Goal: Information Seeking & Learning: Compare options

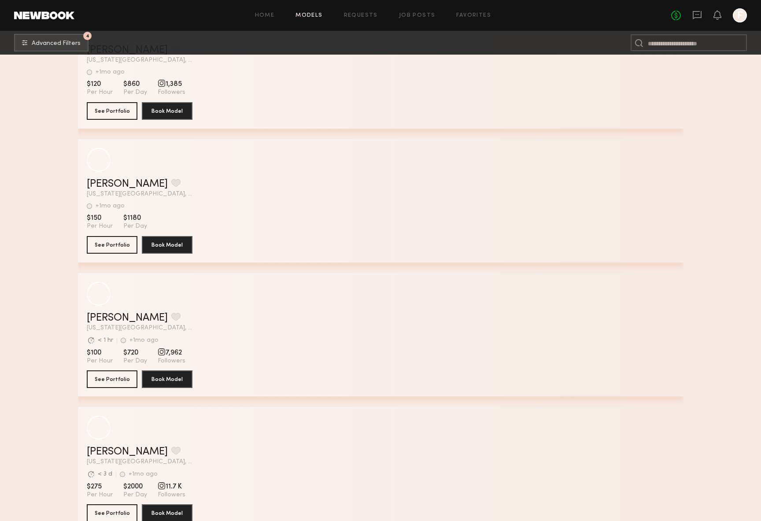
scroll to position [1460, 0]
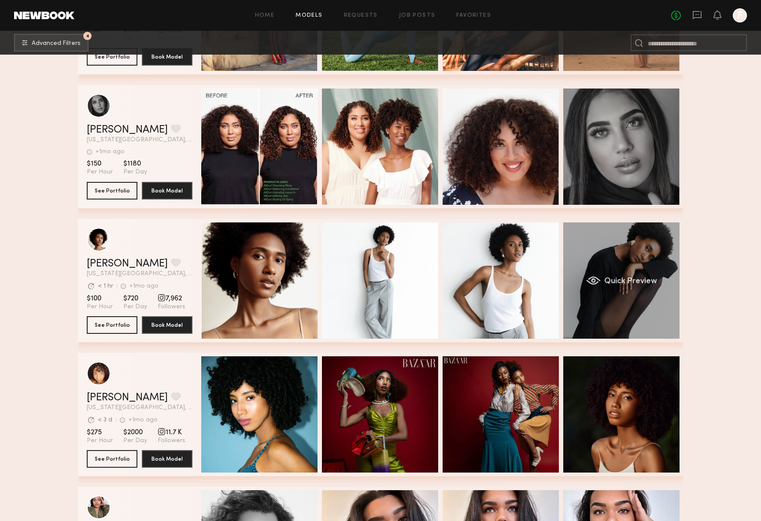
click at [616, 256] on div "Quick Preview" at bounding box center [621, 280] width 116 height 116
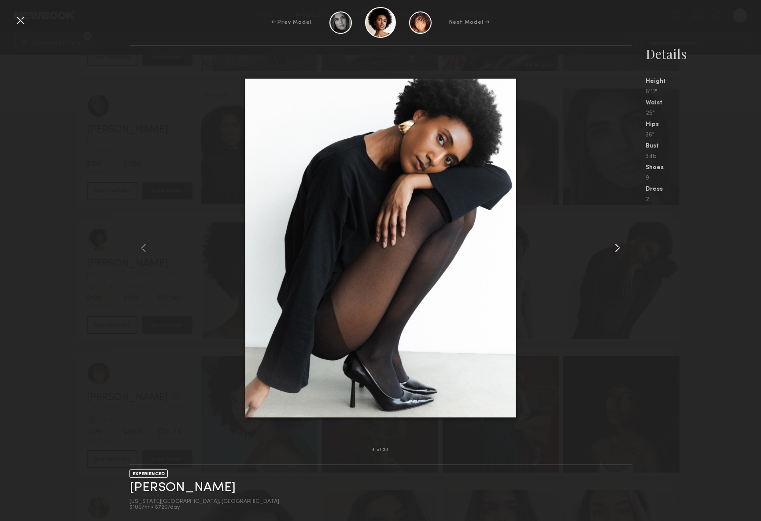
click at [615, 245] on common-icon at bounding box center [618, 248] width 14 height 14
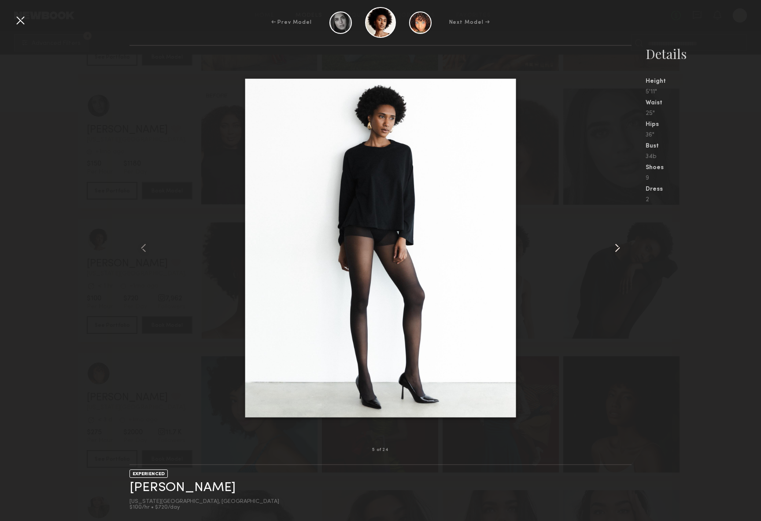
click at [615, 245] on common-icon at bounding box center [618, 248] width 14 height 14
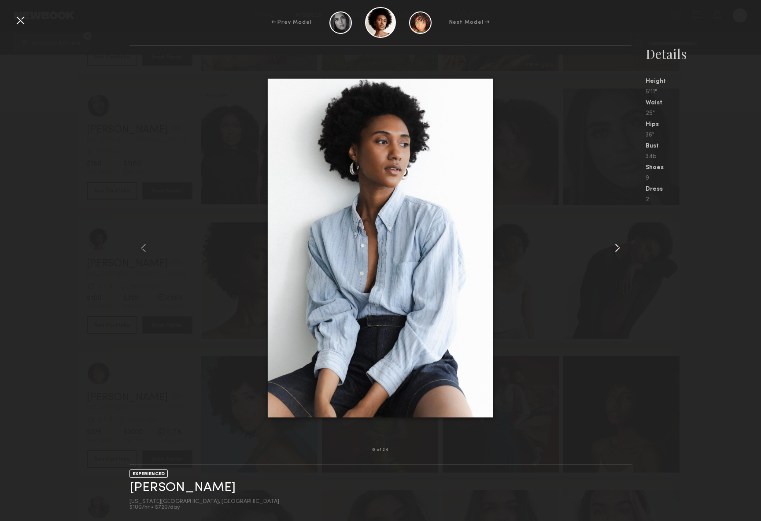
click at [615, 245] on common-icon at bounding box center [618, 248] width 14 height 14
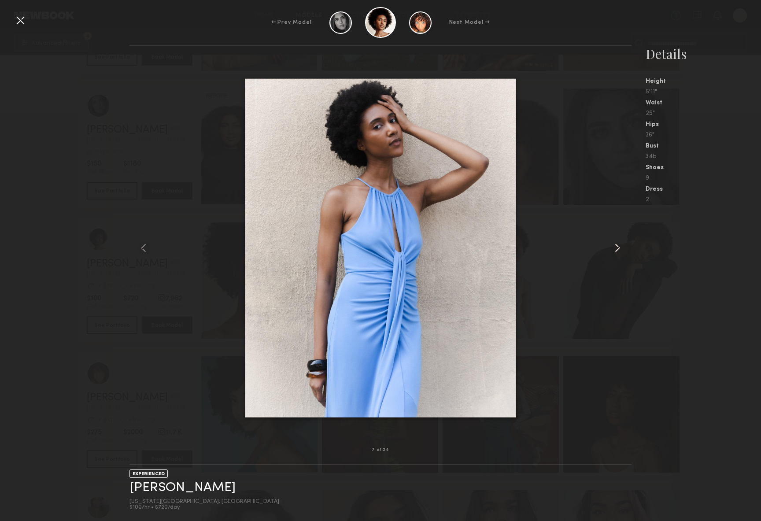
click at [615, 245] on common-icon at bounding box center [618, 248] width 14 height 14
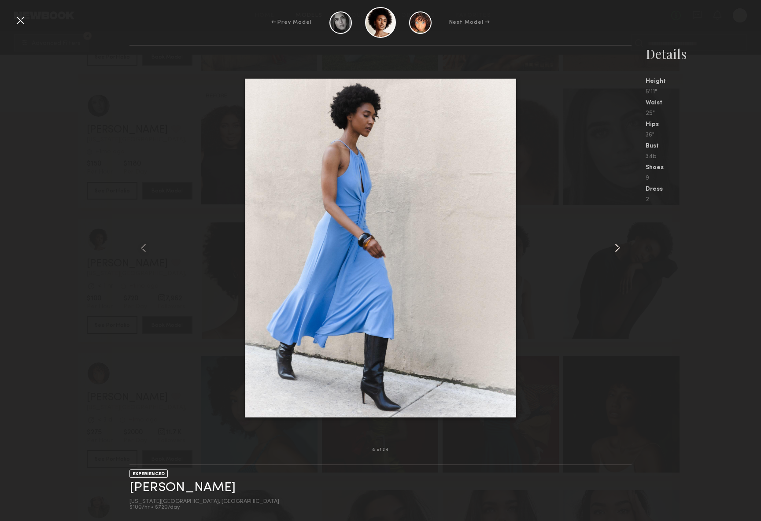
click at [615, 245] on common-icon at bounding box center [618, 248] width 14 height 14
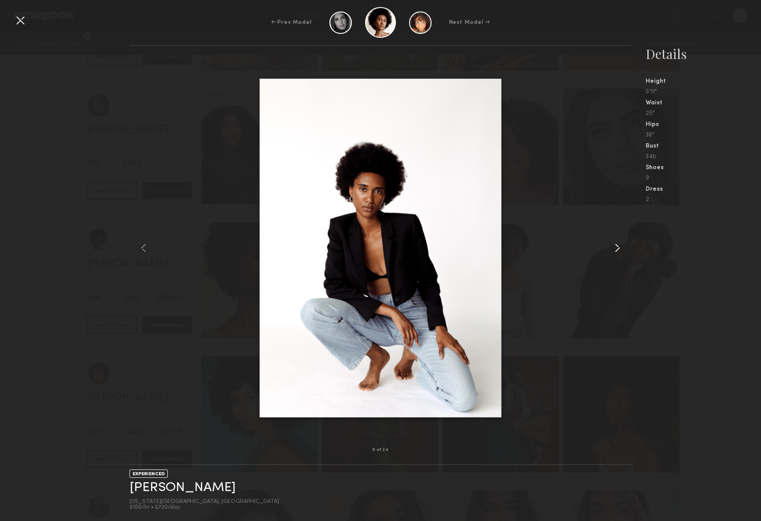
click at [615, 245] on common-icon at bounding box center [618, 248] width 14 height 14
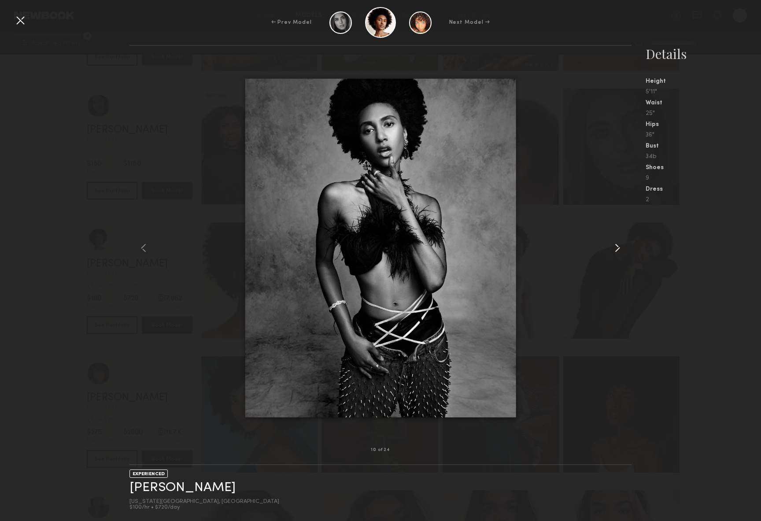
click at [615, 245] on common-icon at bounding box center [618, 248] width 14 height 14
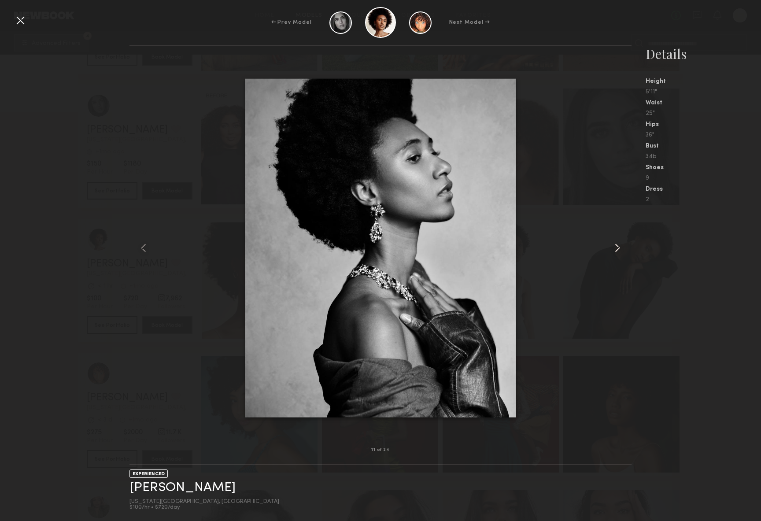
click at [615, 245] on common-icon at bounding box center [618, 248] width 14 height 14
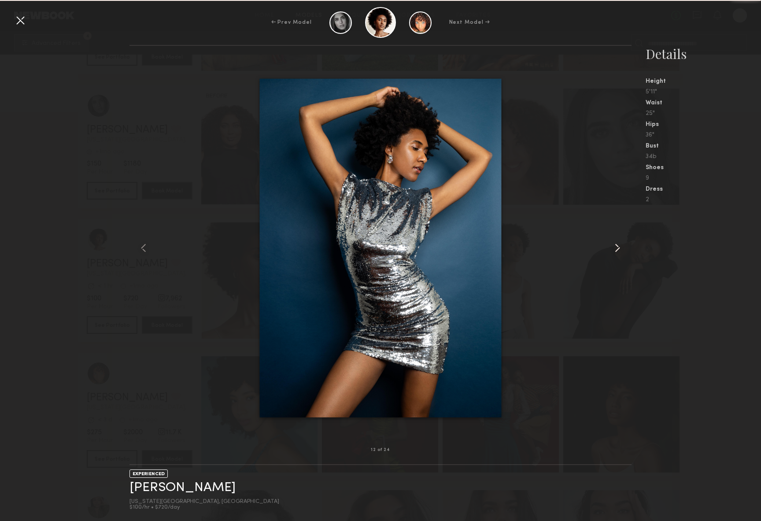
click at [615, 245] on common-icon at bounding box center [618, 248] width 14 height 14
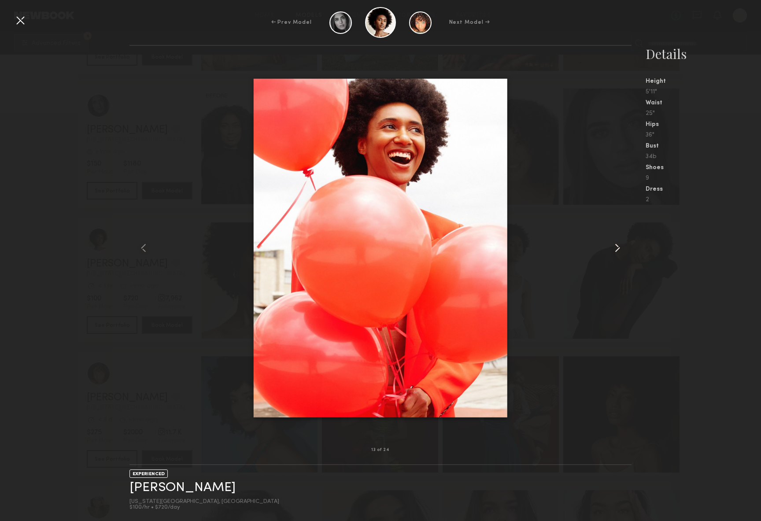
click at [615, 245] on common-icon at bounding box center [618, 248] width 14 height 14
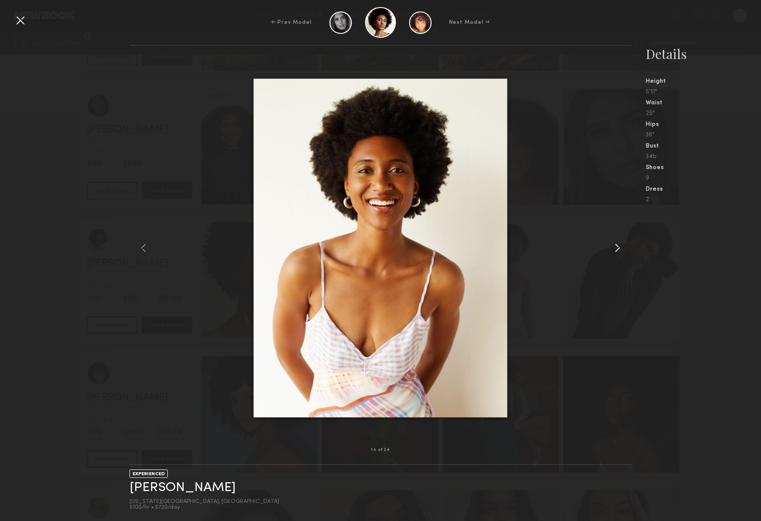
click at [615, 245] on common-icon at bounding box center [618, 248] width 14 height 14
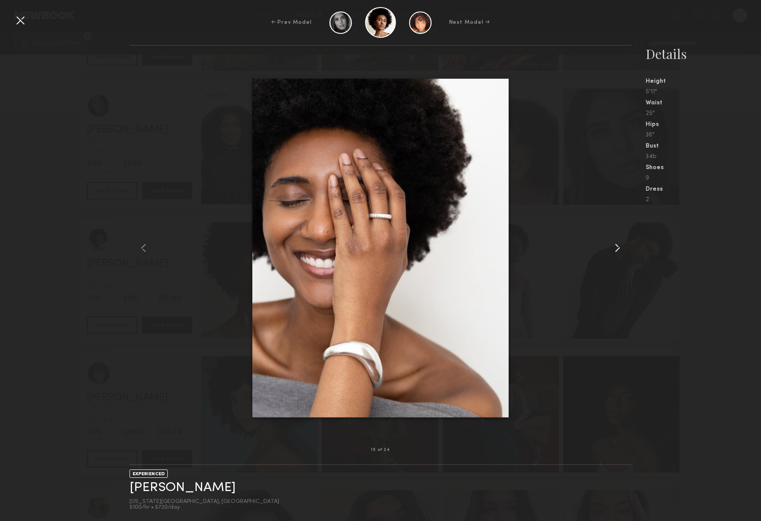
click at [615, 245] on common-icon at bounding box center [618, 248] width 14 height 14
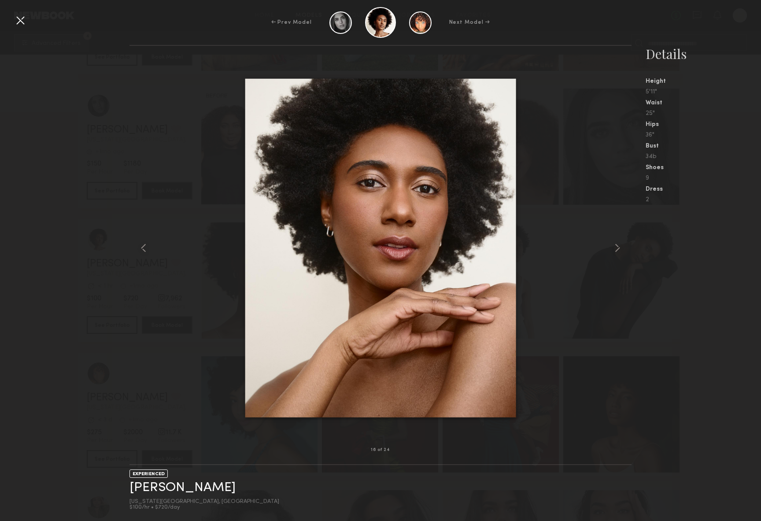
click at [28, 21] on div "← Prev Model Next Model →" at bounding box center [380, 22] width 761 height 31
click at [22, 22] on div at bounding box center [20, 20] width 14 height 14
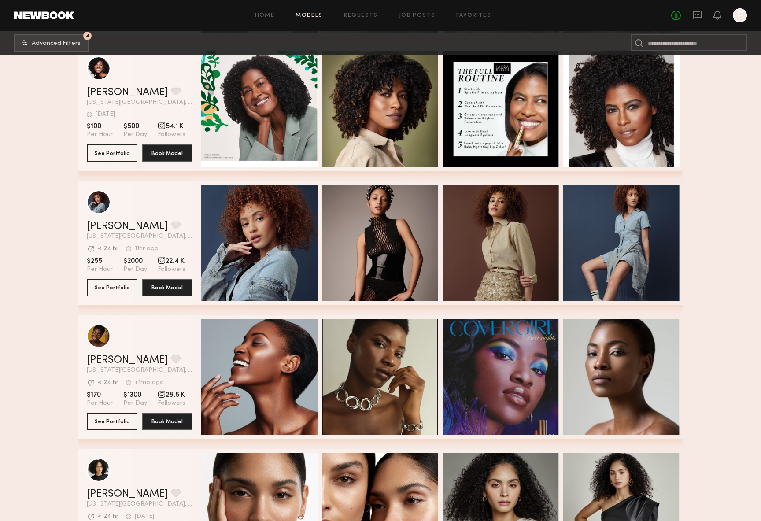
scroll to position [2224, 0]
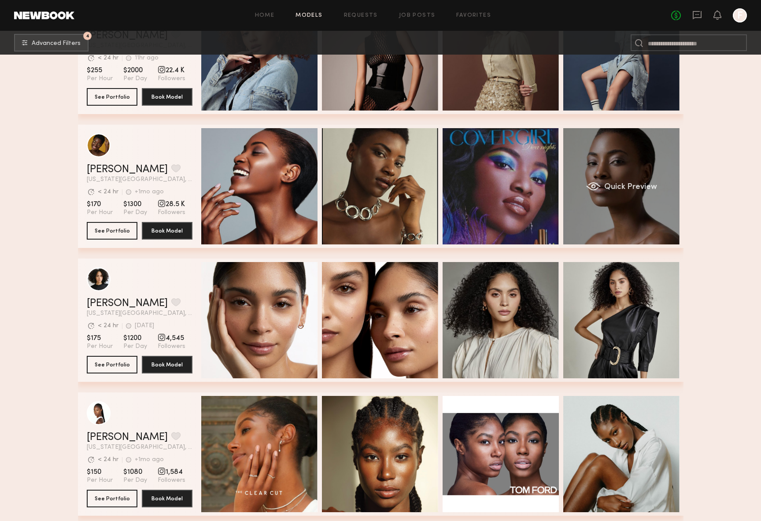
click at [598, 186] on div "grid" at bounding box center [593, 186] width 15 height 9
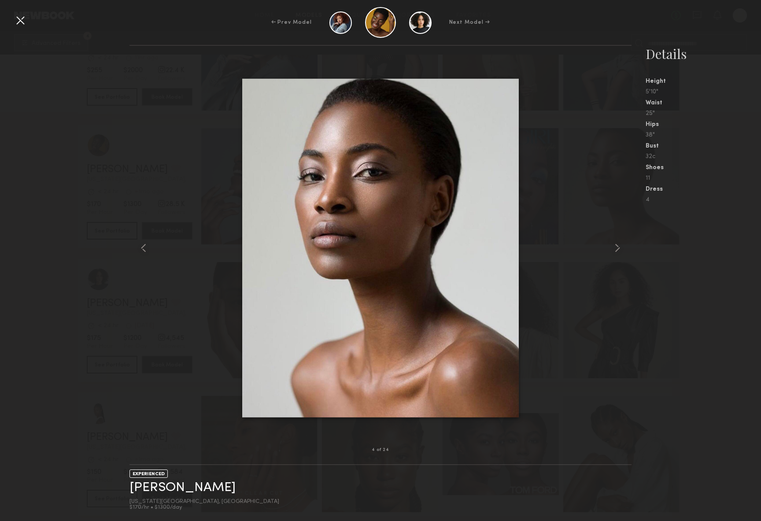
click at [607, 245] on div at bounding box center [381, 248] width 502 height 376
click at [615, 246] on common-icon at bounding box center [618, 248] width 14 height 14
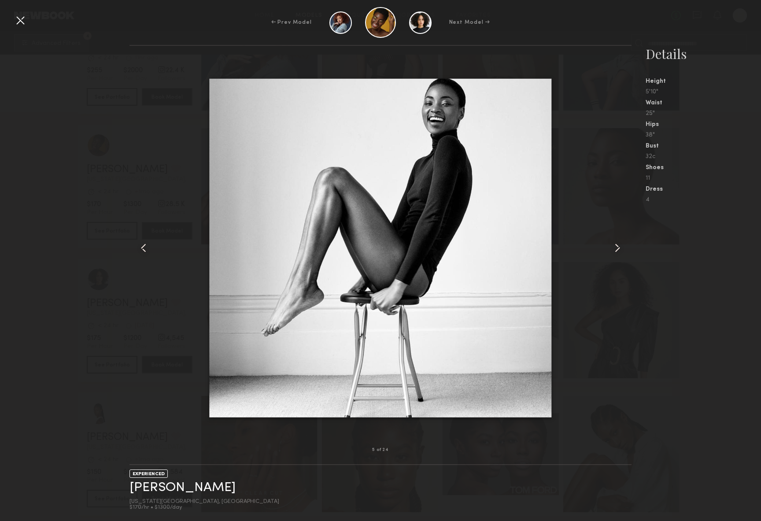
click at [615, 246] on common-icon at bounding box center [618, 248] width 14 height 14
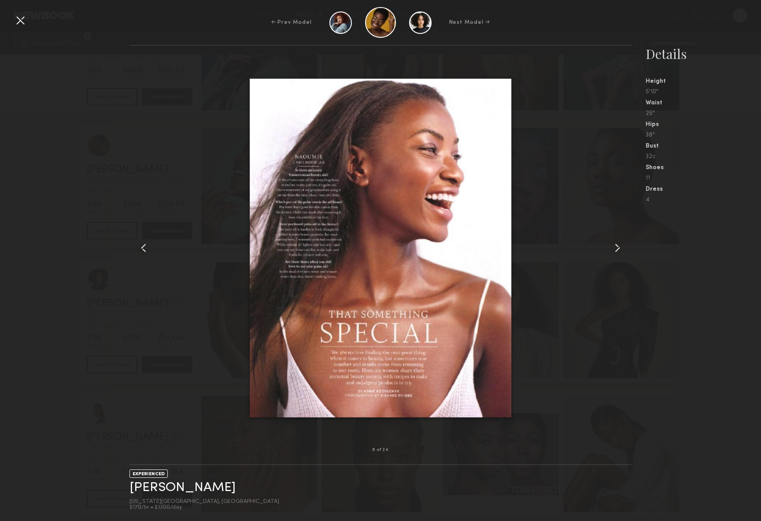
click at [615, 246] on common-icon at bounding box center [618, 248] width 14 height 14
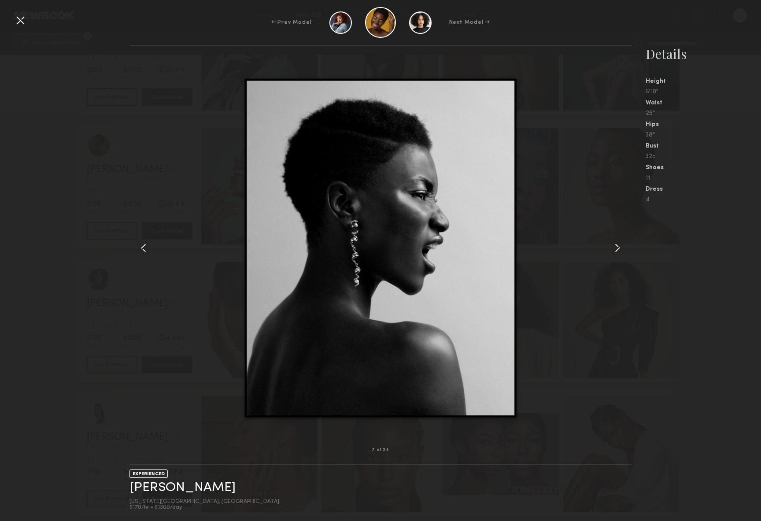
click at [615, 246] on common-icon at bounding box center [618, 248] width 14 height 14
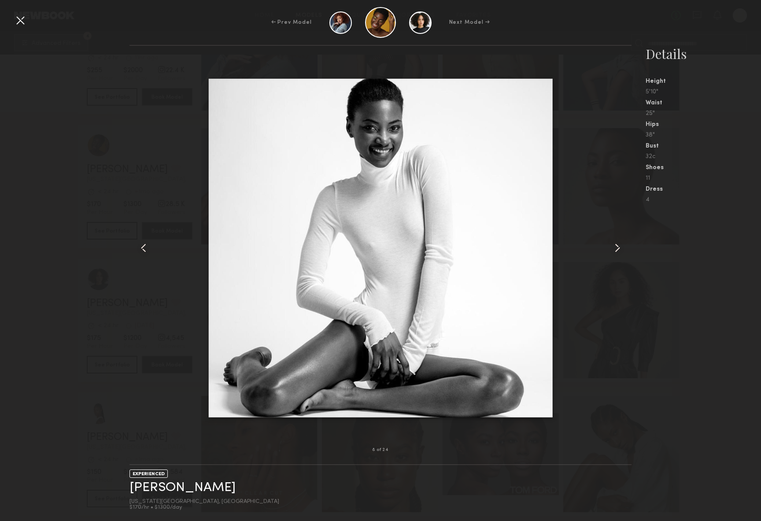
click at [615, 246] on common-icon at bounding box center [618, 248] width 14 height 14
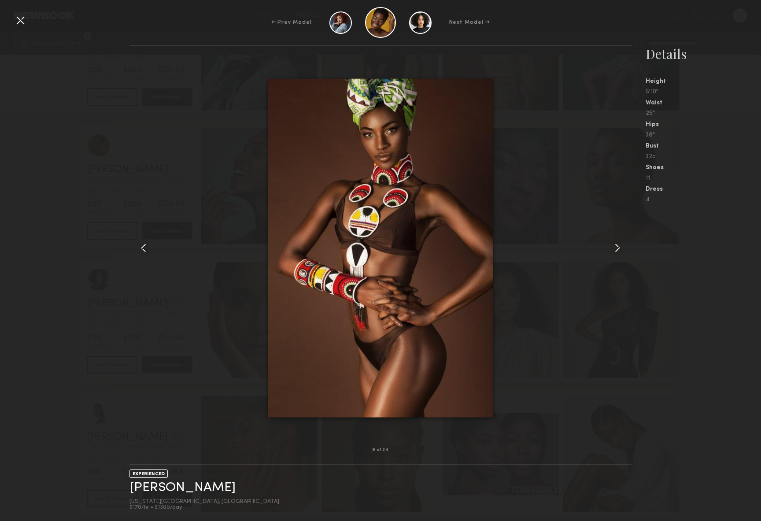
click at [615, 246] on common-icon at bounding box center [618, 248] width 14 height 14
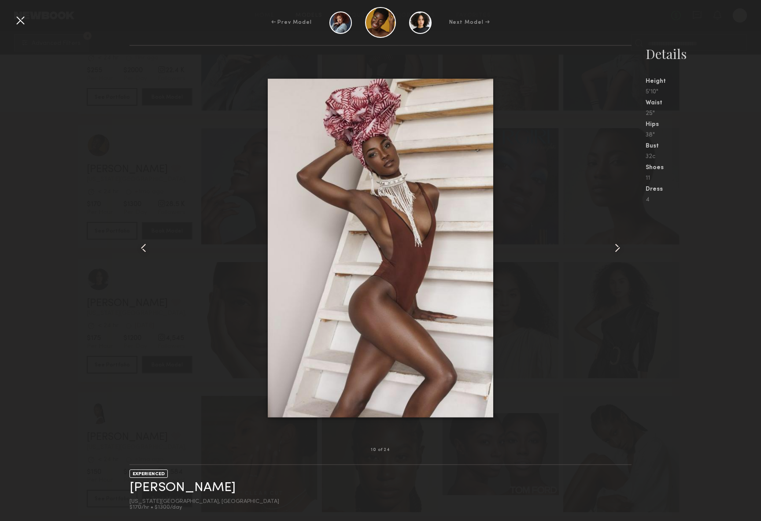
click at [615, 246] on common-icon at bounding box center [618, 248] width 14 height 14
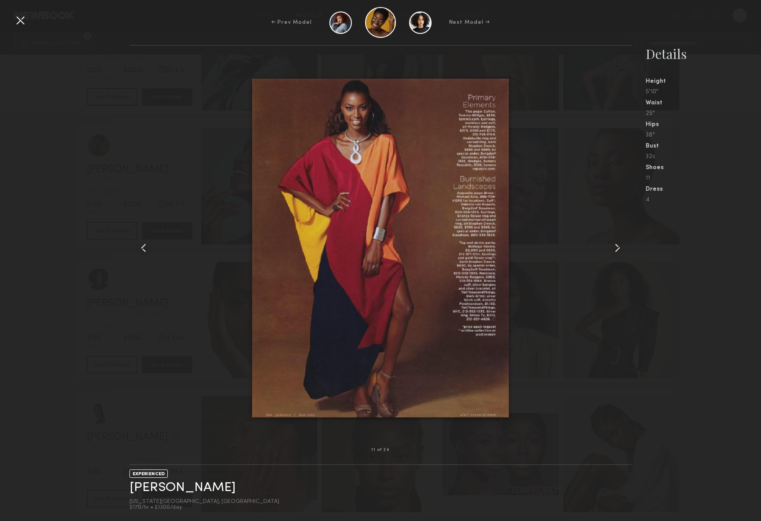
click at [615, 246] on common-icon at bounding box center [618, 248] width 14 height 14
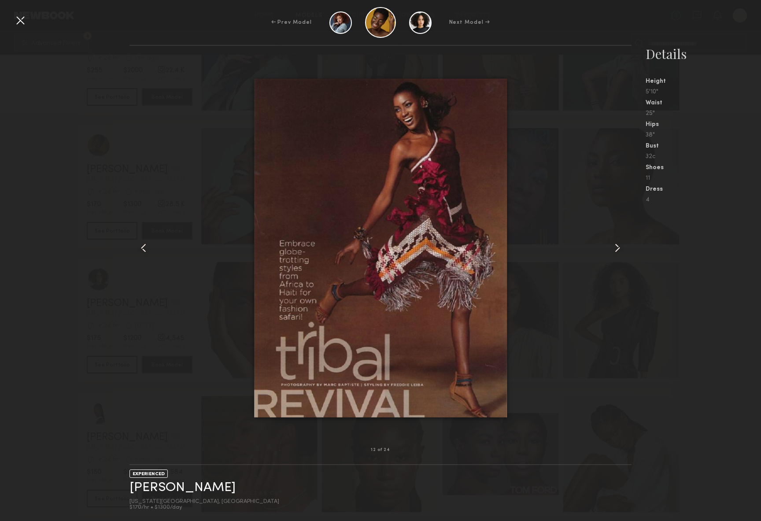
click at [615, 246] on common-icon at bounding box center [618, 248] width 14 height 14
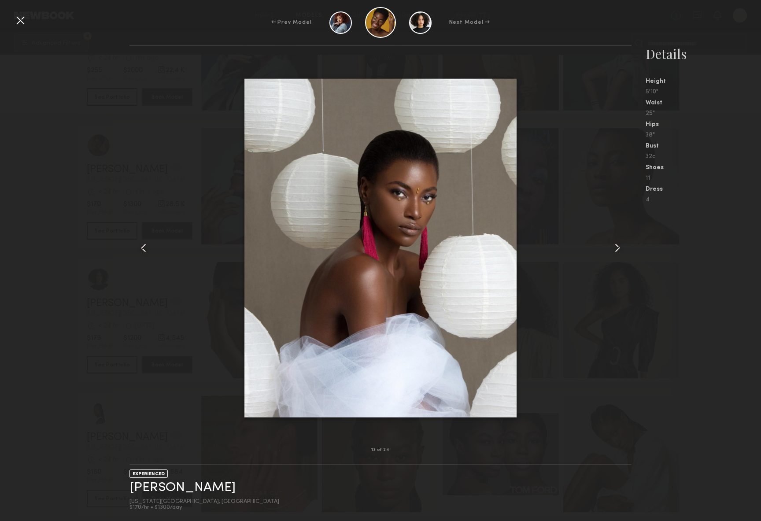
click at [615, 246] on common-icon at bounding box center [618, 248] width 14 height 14
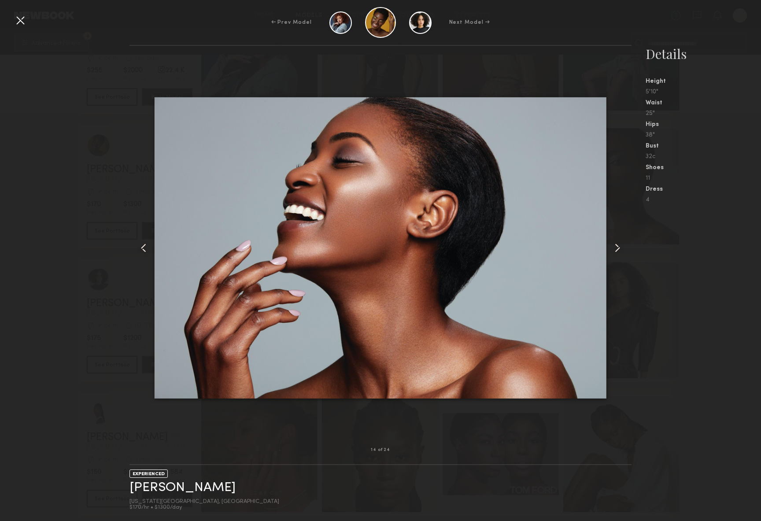
click at [615, 246] on common-icon at bounding box center [618, 248] width 14 height 14
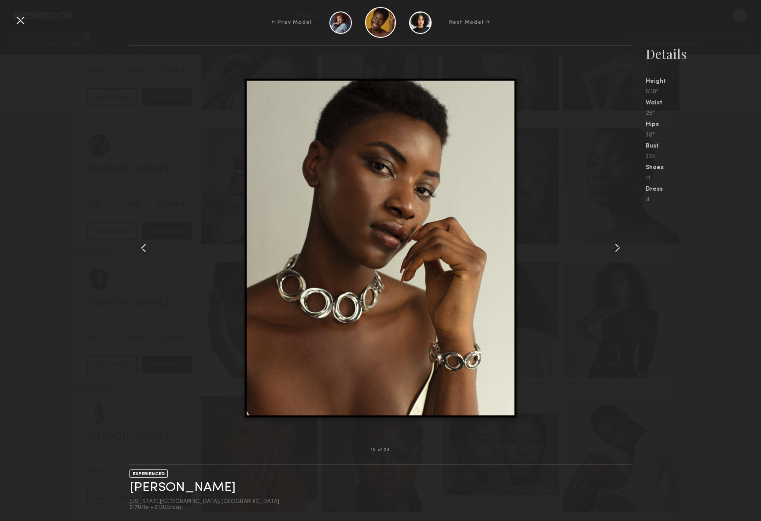
click at [615, 246] on common-icon at bounding box center [618, 248] width 14 height 14
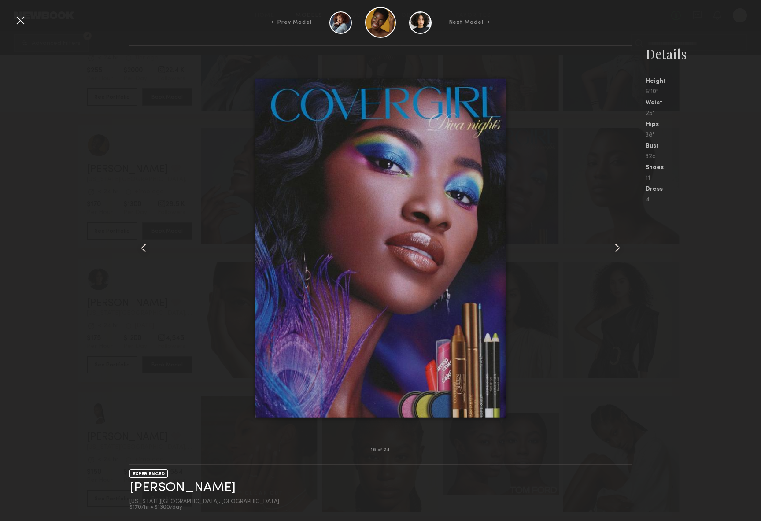
click at [615, 246] on common-icon at bounding box center [618, 248] width 14 height 14
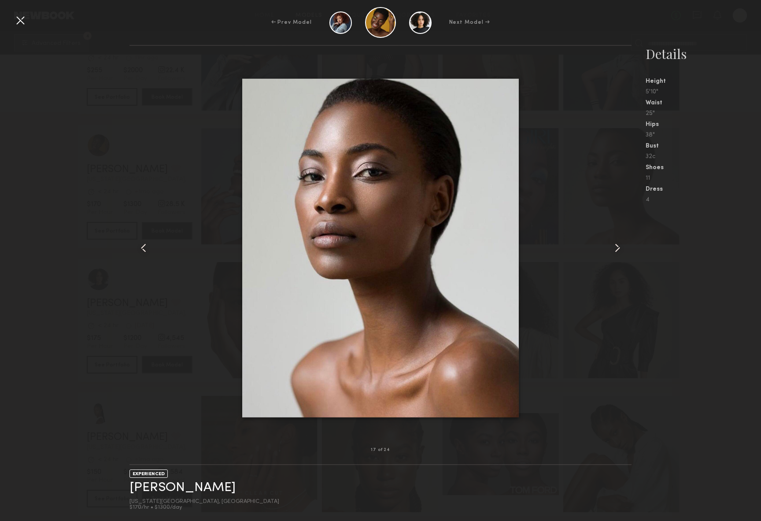
click at [615, 246] on common-icon at bounding box center [618, 248] width 14 height 14
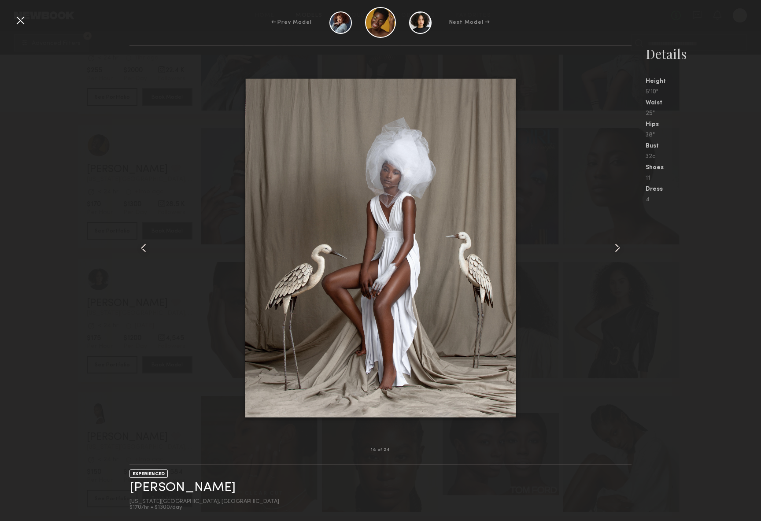
click at [615, 246] on common-icon at bounding box center [618, 248] width 14 height 14
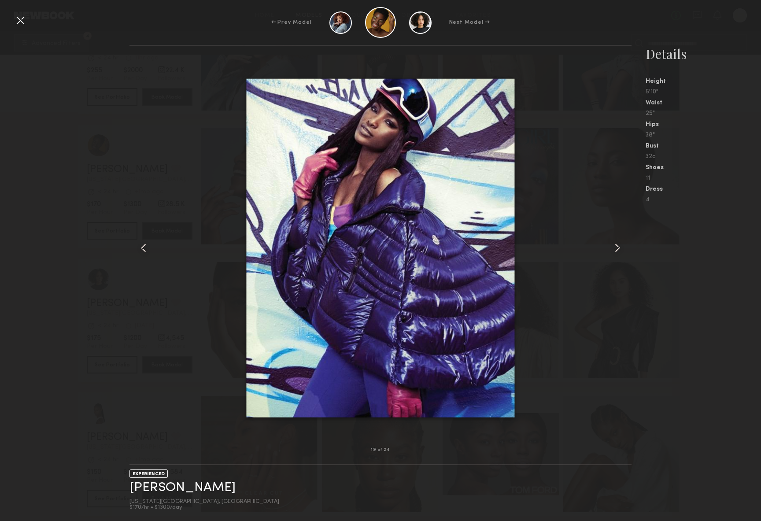
click at [615, 246] on common-icon at bounding box center [618, 248] width 14 height 14
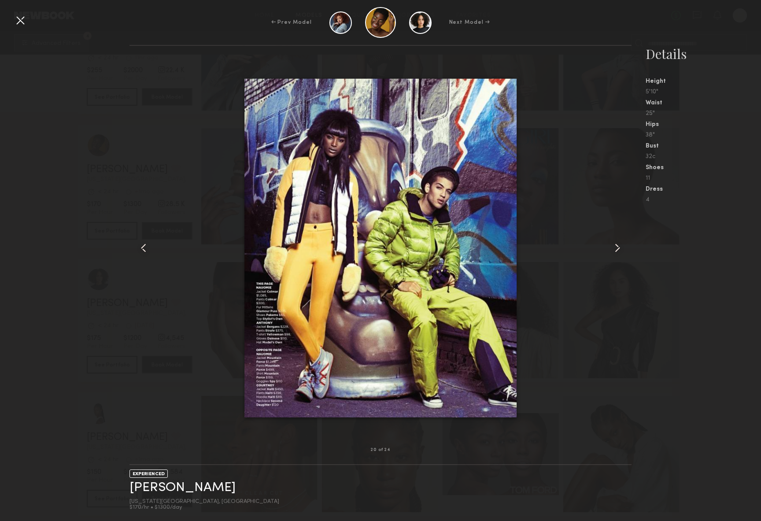
click at [615, 246] on common-icon at bounding box center [618, 248] width 14 height 14
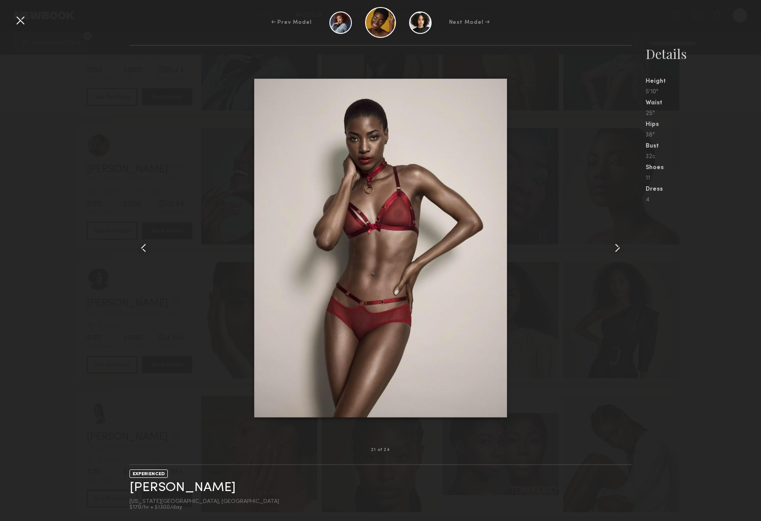
click at [615, 246] on common-icon at bounding box center [618, 248] width 14 height 14
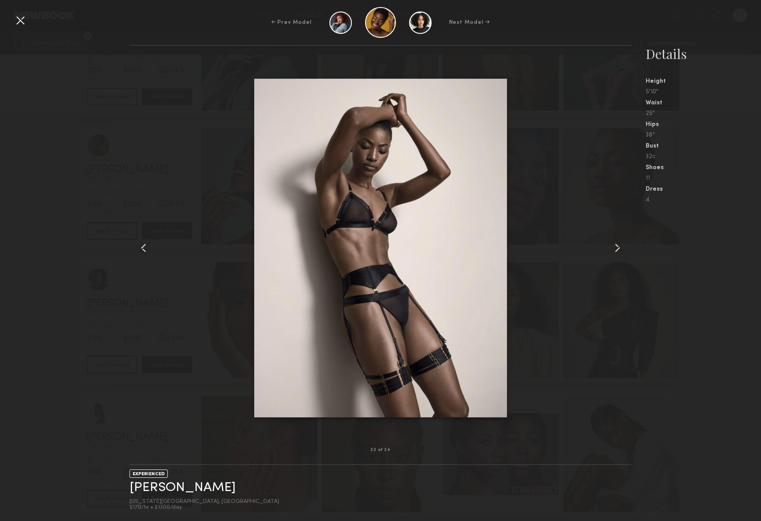
click at [615, 246] on common-icon at bounding box center [618, 248] width 14 height 14
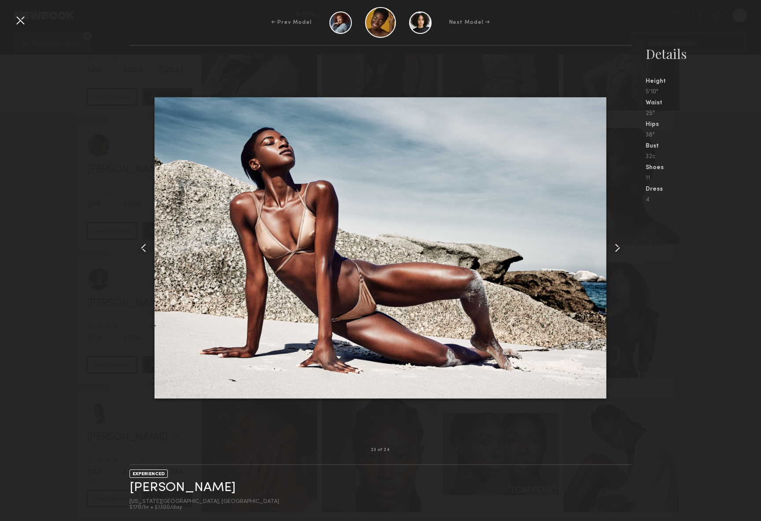
click at [138, 249] on common-icon at bounding box center [144, 248] width 14 height 14
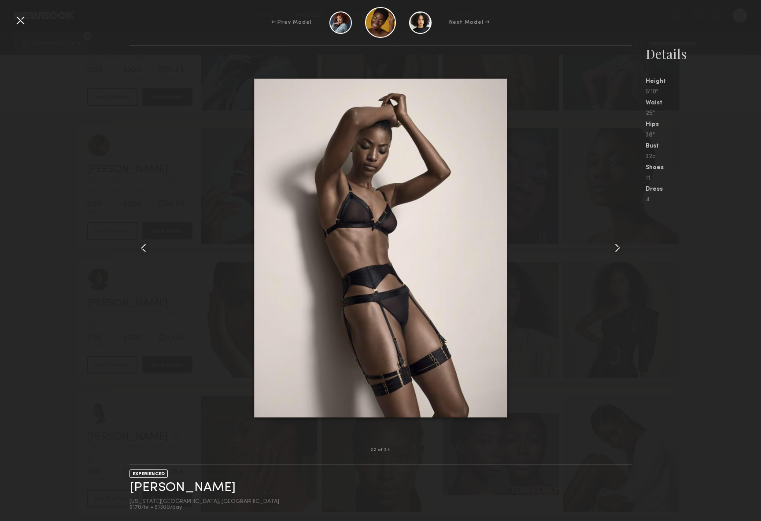
click at [609, 247] on div at bounding box center [381, 248] width 502 height 376
click at [612, 245] on common-icon at bounding box center [618, 248] width 14 height 14
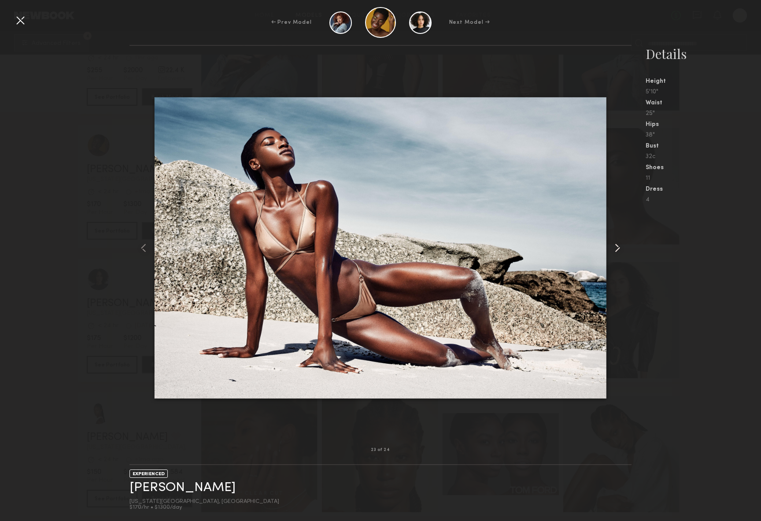
click at [612, 245] on common-icon at bounding box center [618, 248] width 14 height 14
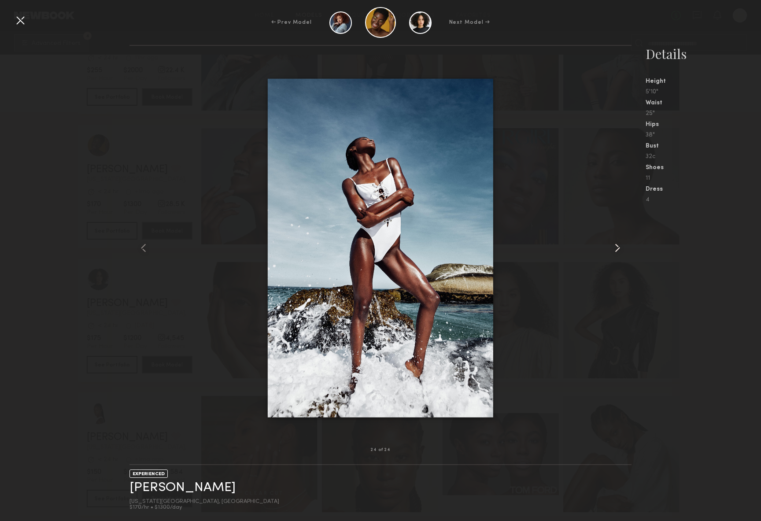
click at [612, 245] on common-icon at bounding box center [618, 248] width 14 height 14
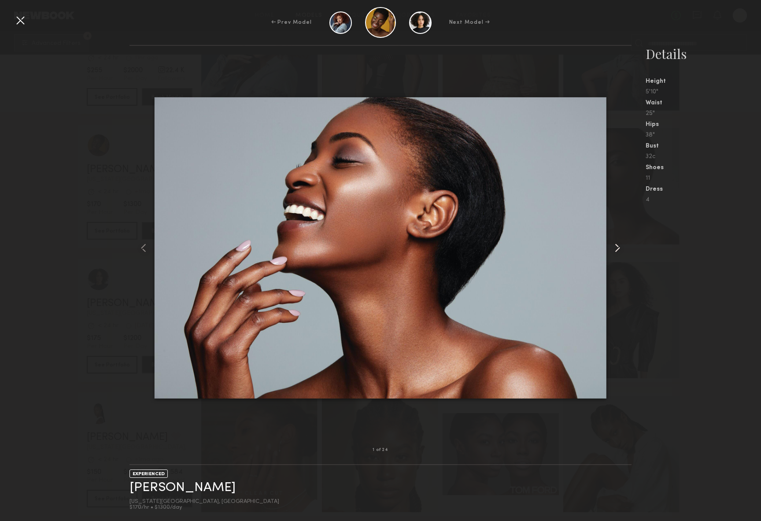
click at [612, 245] on common-icon at bounding box center [618, 248] width 14 height 14
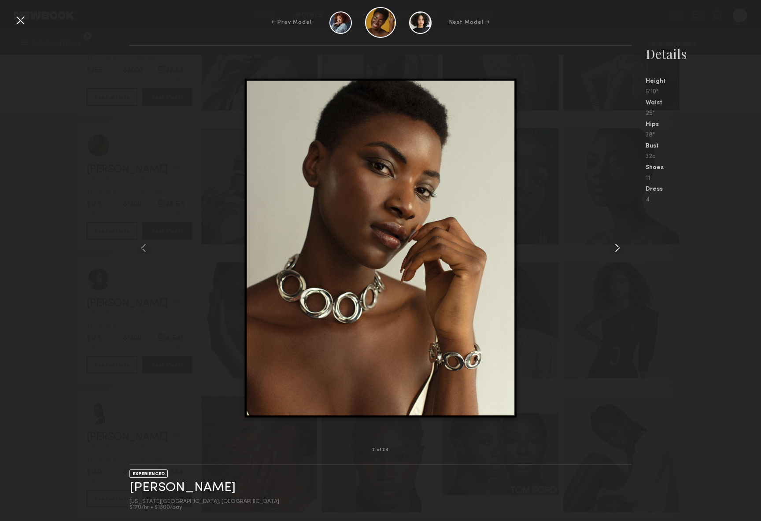
click at [612, 245] on common-icon at bounding box center [618, 248] width 14 height 14
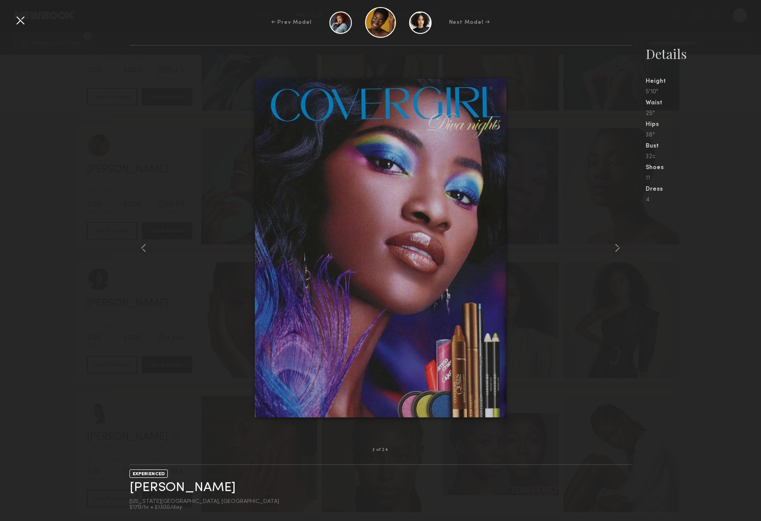
click at [640, 267] on nb-gallery-model-stats "Details Height 5'10" Waist 25" Hips 38" Bust 32c Shoes 11 Dress 4" at bounding box center [697, 283] width 130 height 476
click at [23, 19] on div at bounding box center [20, 20] width 14 height 14
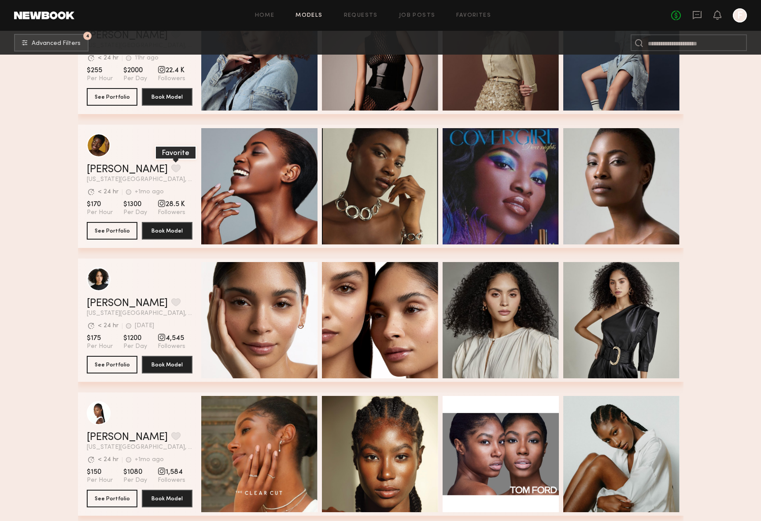
click at [171, 166] on button "grid" at bounding box center [175, 168] width 9 height 8
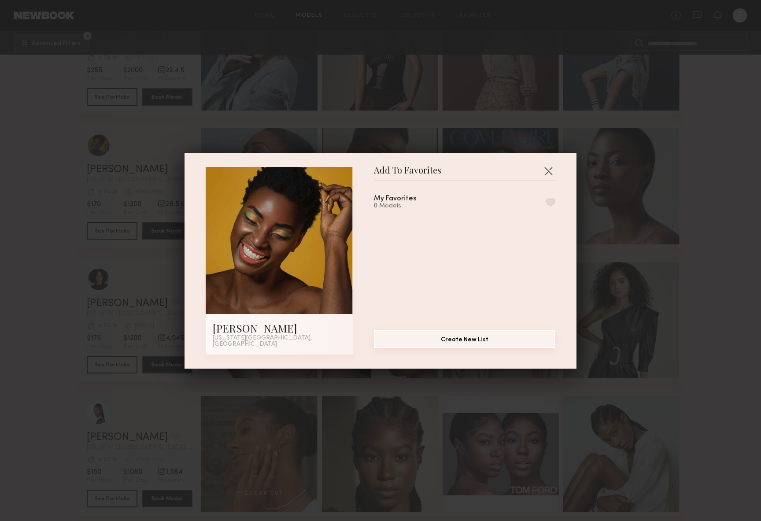
click at [473, 337] on button "Create New List" at bounding box center [465, 339] width 182 height 18
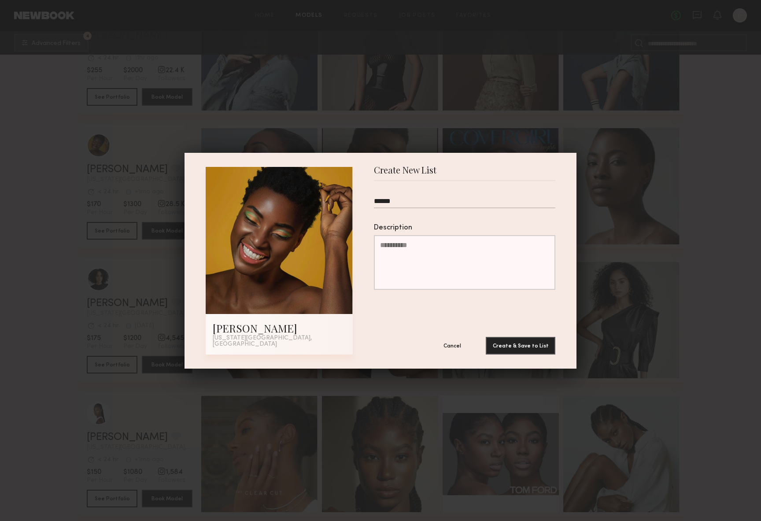
type input "******"
click at [486, 337] on button "Create & Save to List" at bounding box center [521, 346] width 70 height 18
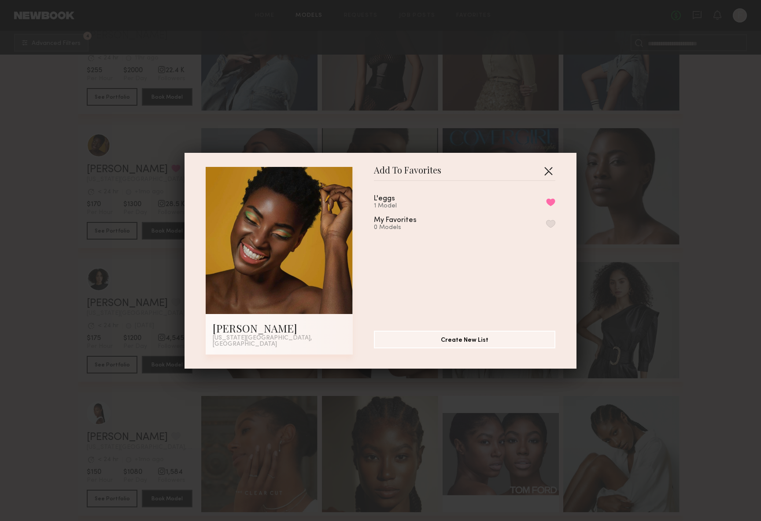
click at [551, 172] on button "button" at bounding box center [548, 171] width 14 height 14
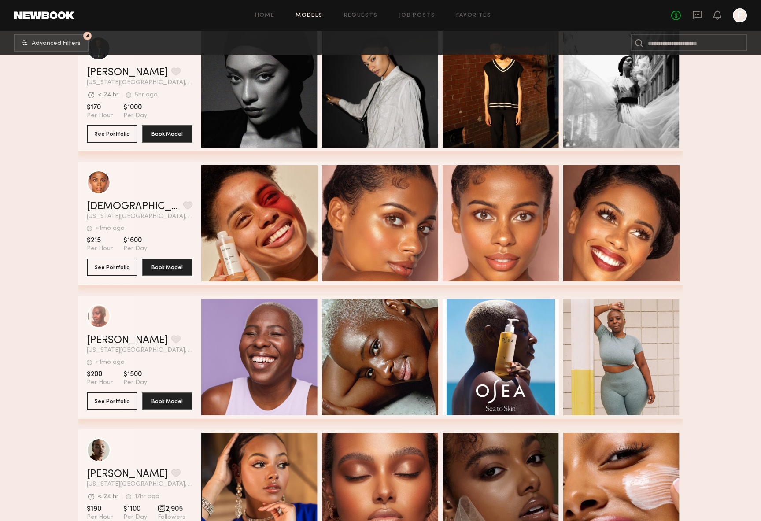
scroll to position [5455, 0]
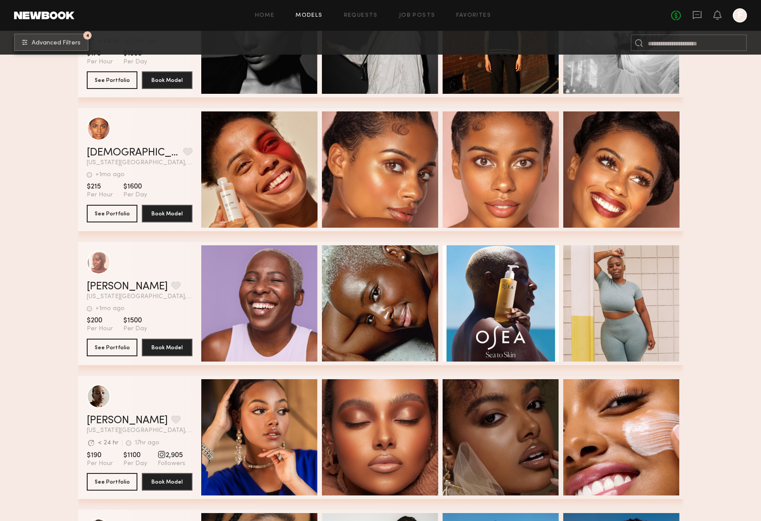
click at [62, 41] on span "Advanced Filters" at bounding box center [56, 43] width 49 height 6
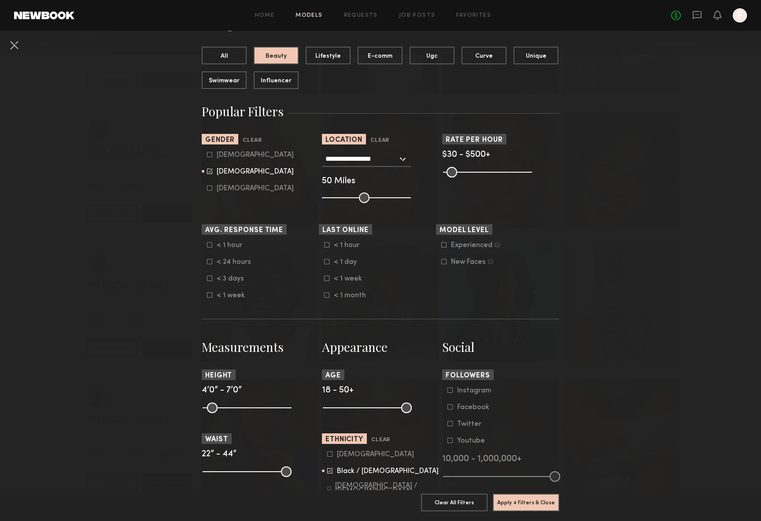
scroll to position [193, 0]
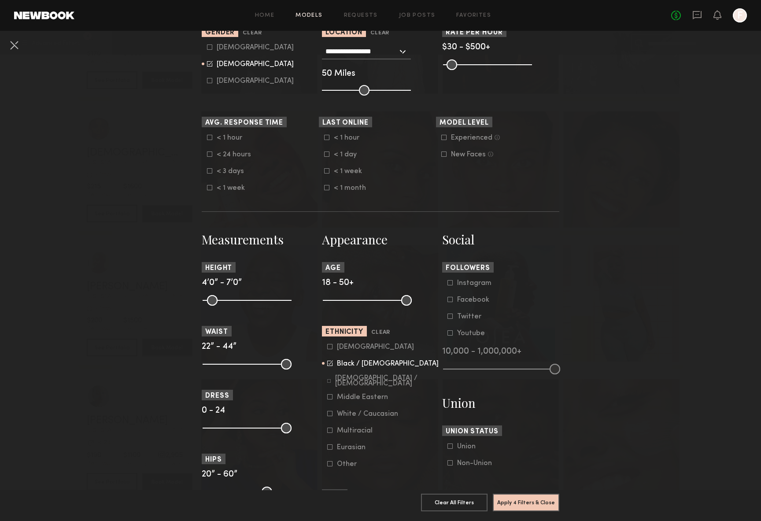
click at [331, 366] on icon at bounding box center [330, 363] width 6 height 6
click at [525, 504] on button "Apply 3 Filters & Close" at bounding box center [526, 502] width 67 height 18
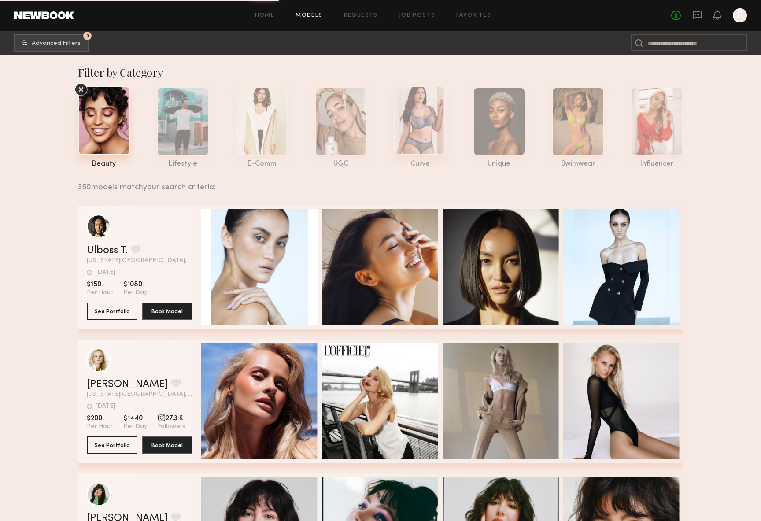
click at [422, 137] on div at bounding box center [420, 120] width 52 height 69
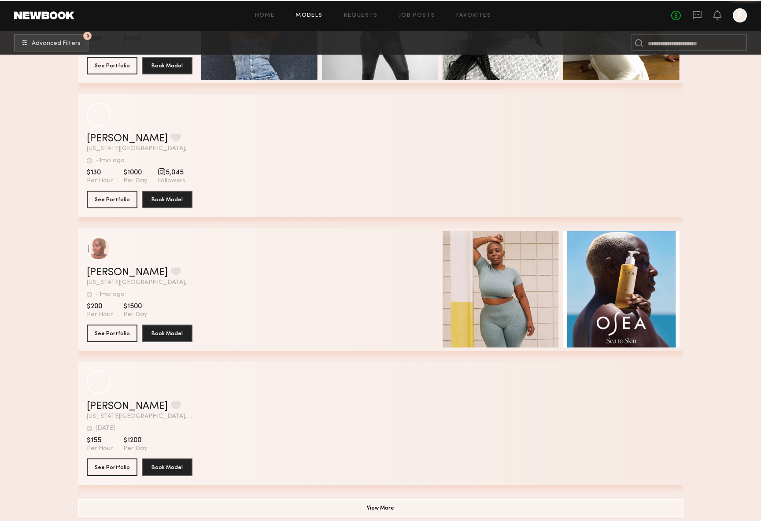
scroll to position [1323, 0]
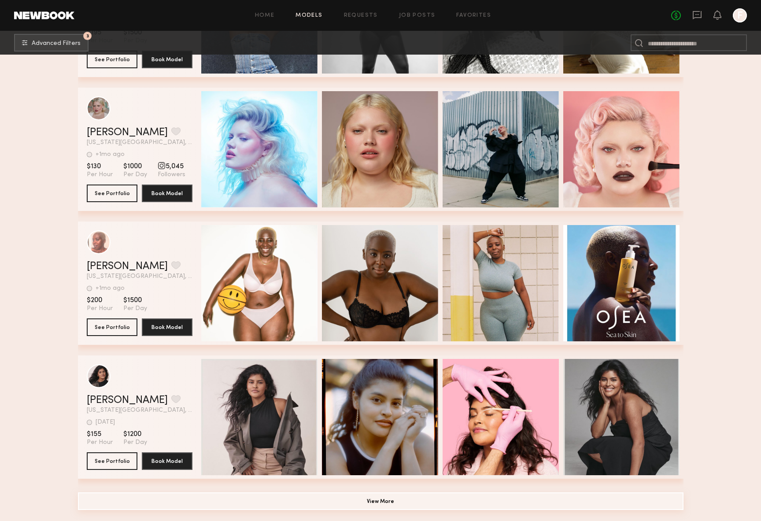
click at [438, 503] on button "View More" at bounding box center [381, 502] width 606 height 18
click at [386, 493] on button "View More" at bounding box center [381, 502] width 606 height 18
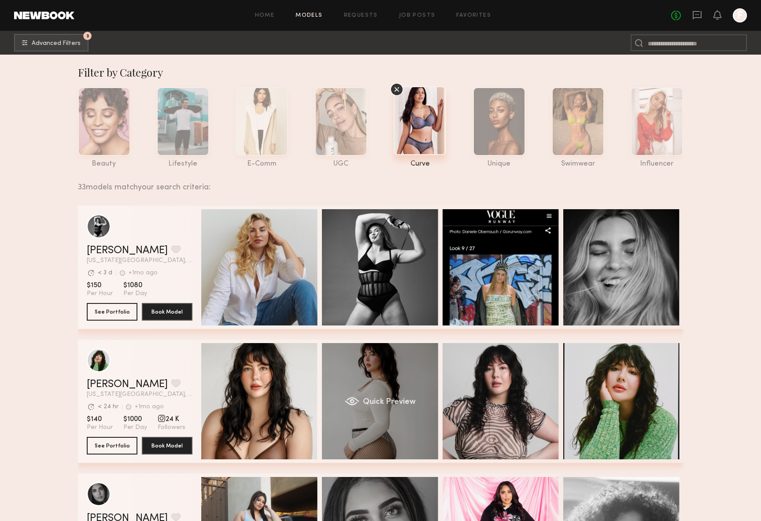
scroll to position [0, 0]
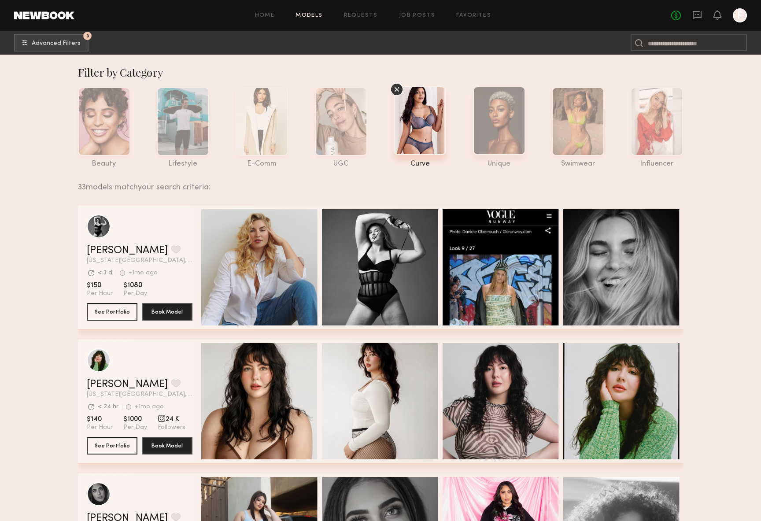
click at [502, 112] on div at bounding box center [499, 120] width 52 height 69
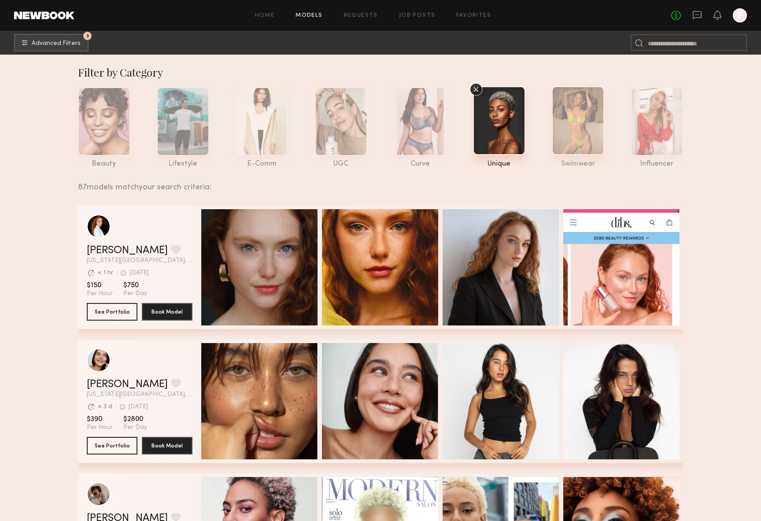
click at [574, 122] on div at bounding box center [578, 120] width 52 height 69
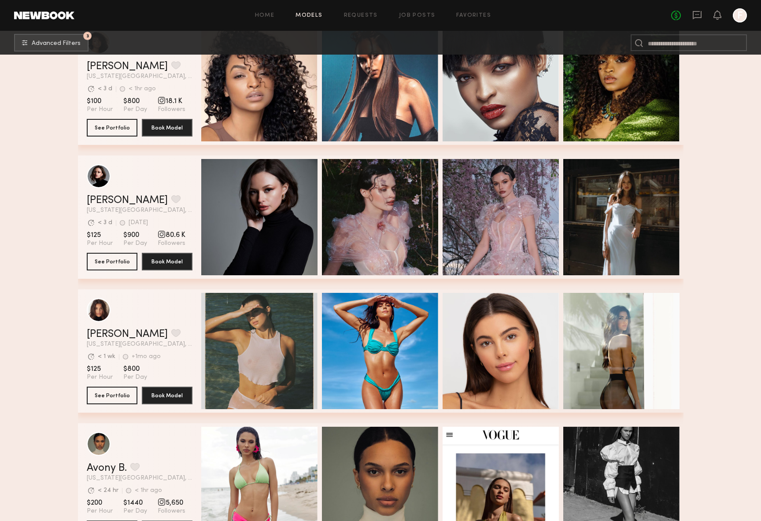
scroll to position [300, 0]
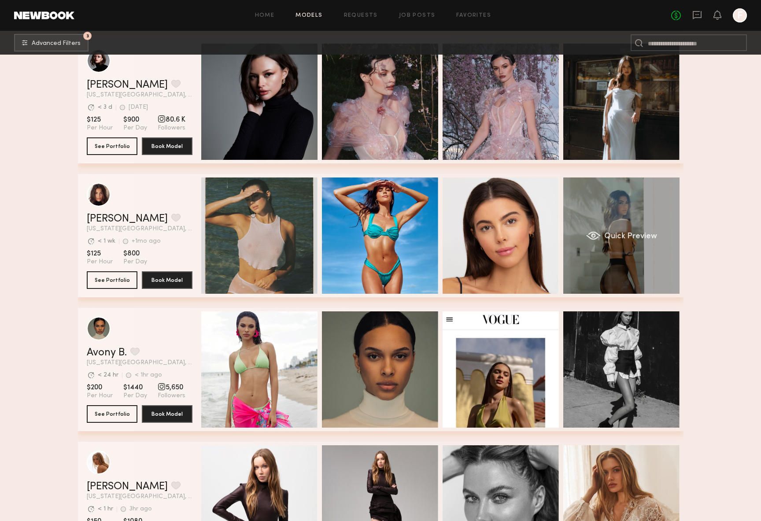
click at [618, 257] on div "Quick Preview" at bounding box center [621, 236] width 116 height 116
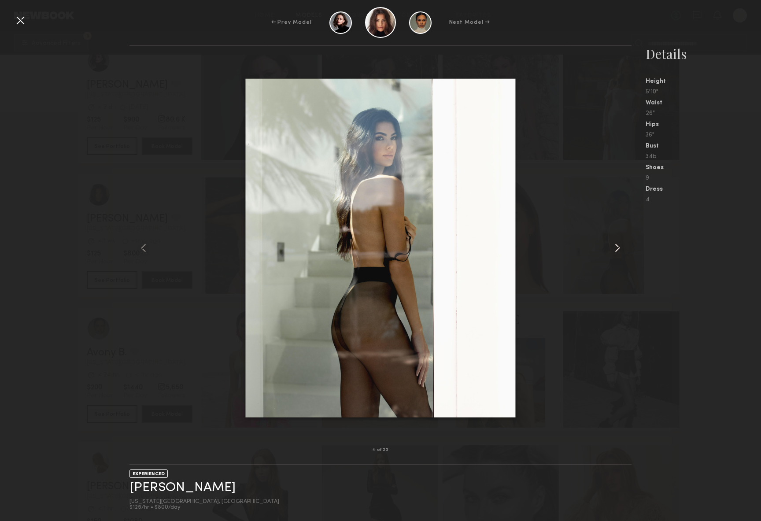
click at [614, 243] on common-icon at bounding box center [618, 248] width 14 height 14
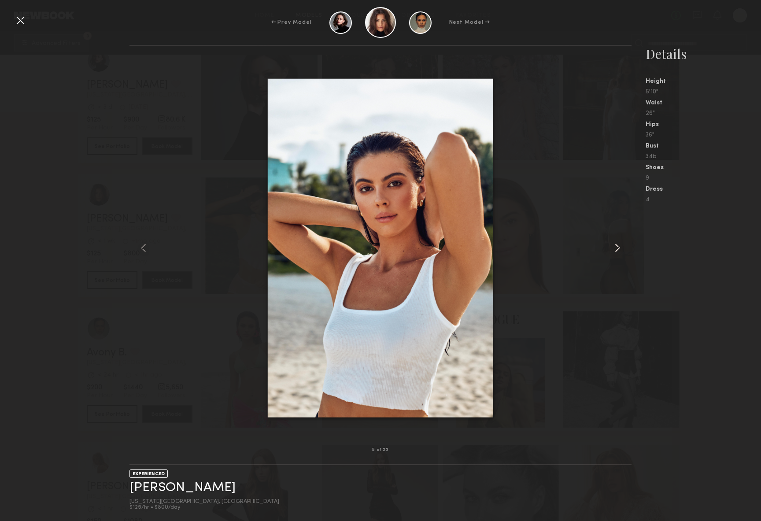
click at [614, 243] on common-icon at bounding box center [618, 248] width 14 height 14
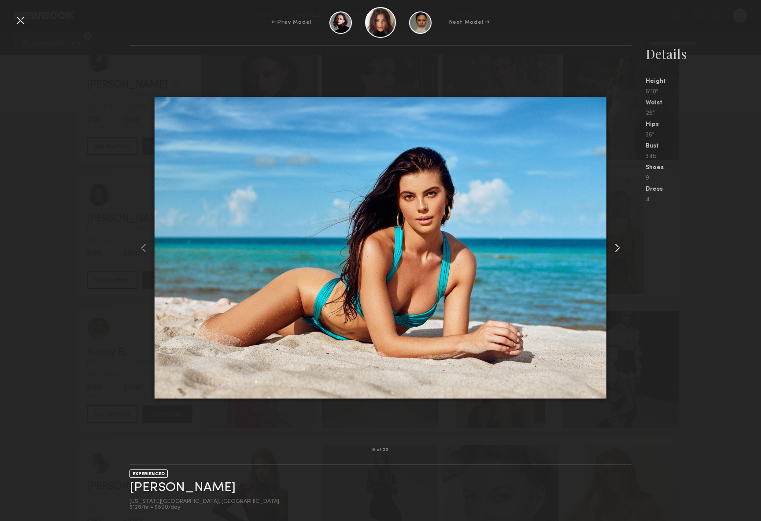
click at [614, 243] on common-icon at bounding box center [618, 248] width 14 height 14
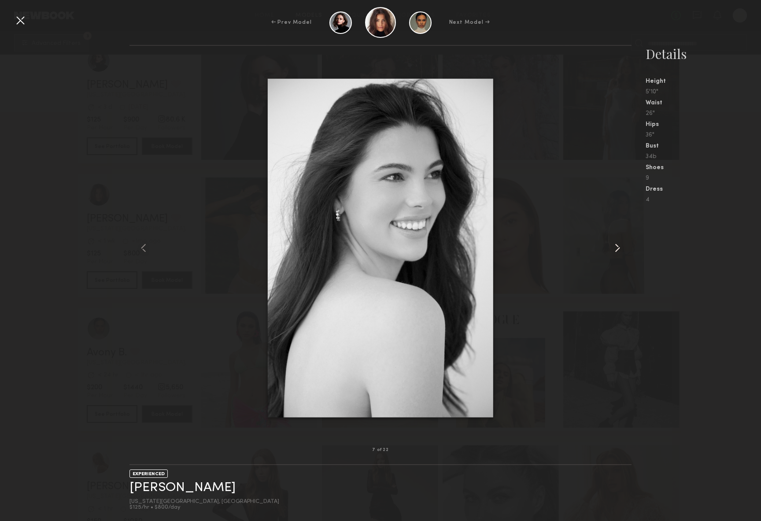
click at [614, 243] on common-icon at bounding box center [618, 248] width 14 height 14
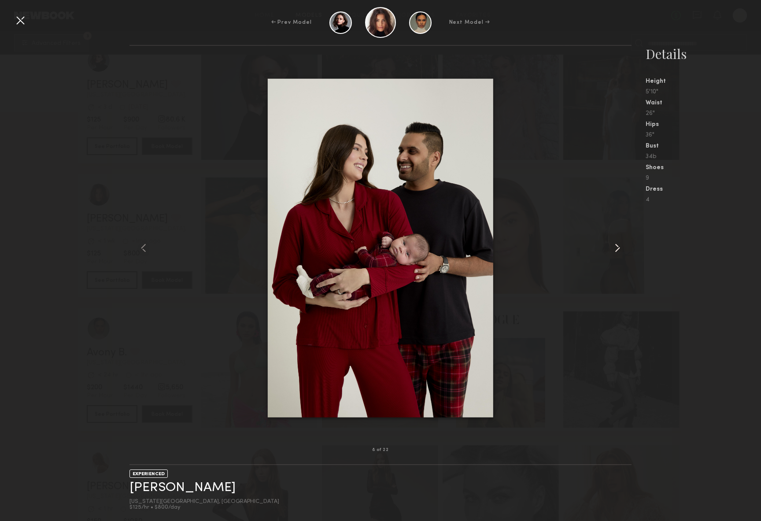
click at [614, 243] on common-icon at bounding box center [618, 248] width 14 height 14
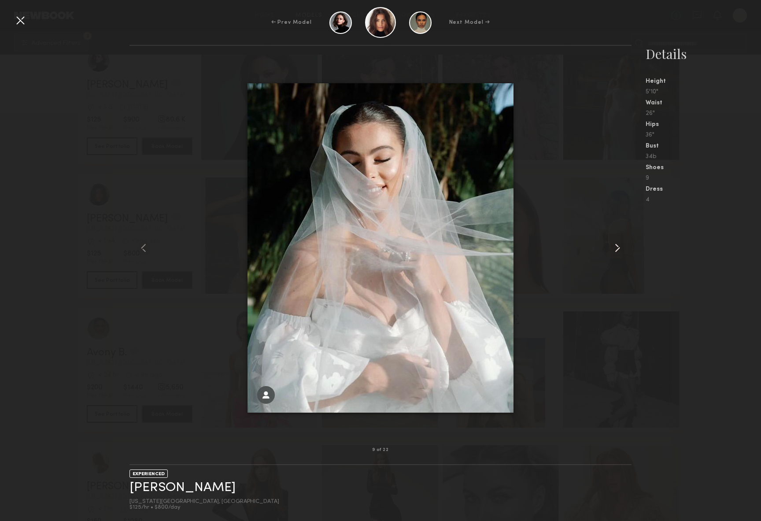
click at [614, 243] on common-icon at bounding box center [618, 248] width 14 height 14
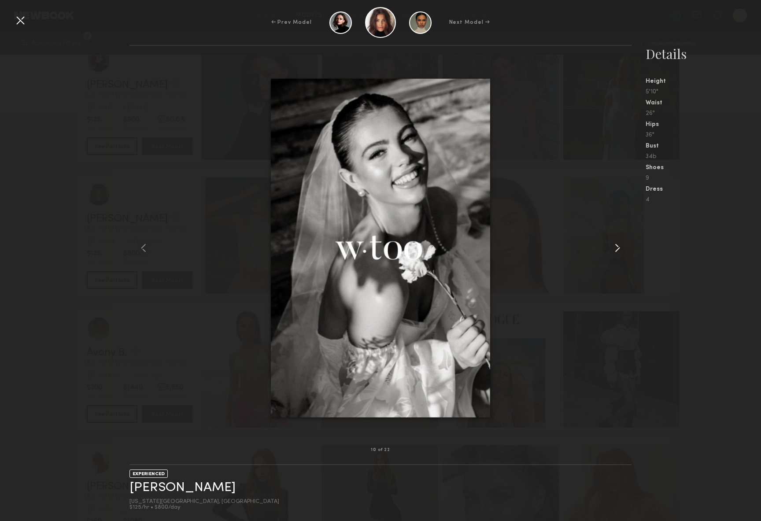
click at [614, 243] on common-icon at bounding box center [618, 248] width 14 height 14
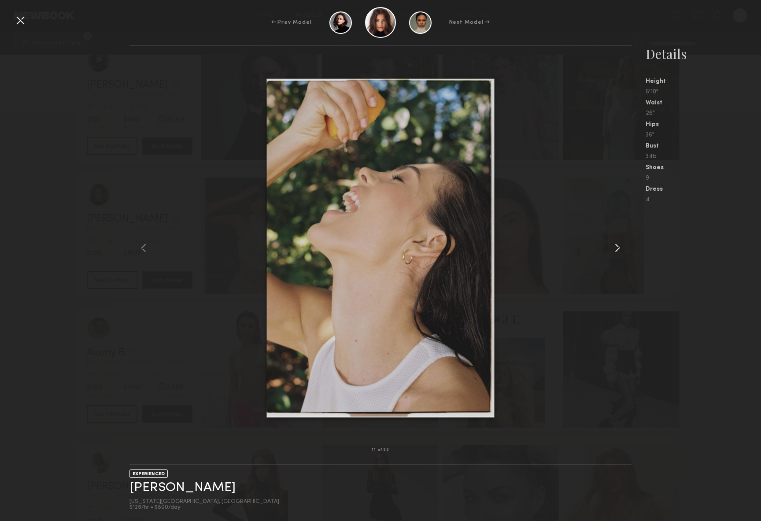
click at [614, 243] on common-icon at bounding box center [618, 248] width 14 height 14
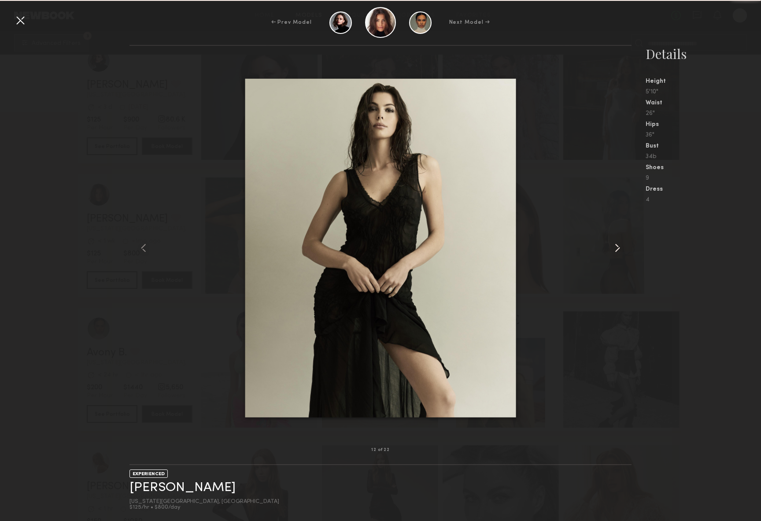
click at [614, 243] on common-icon at bounding box center [618, 248] width 14 height 14
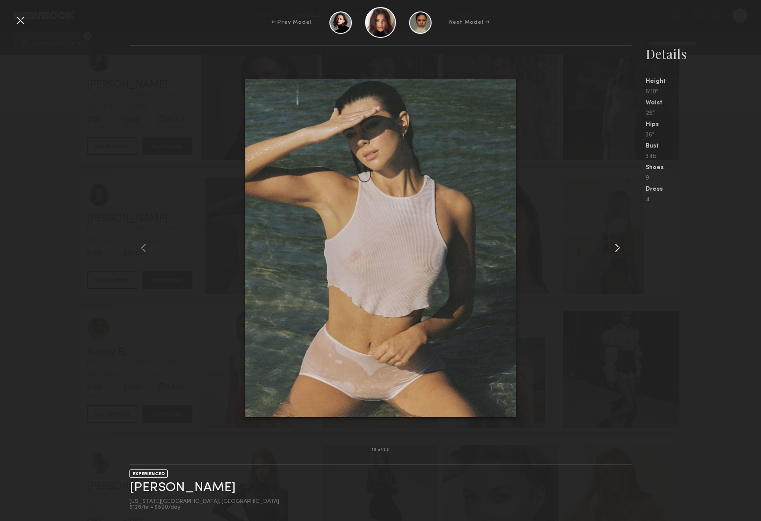
click at [614, 243] on common-icon at bounding box center [618, 248] width 14 height 14
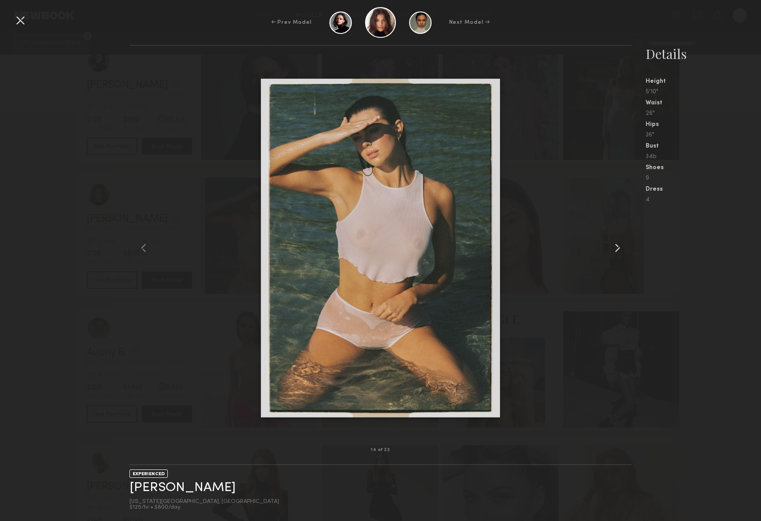
click at [614, 243] on common-icon at bounding box center [618, 248] width 14 height 14
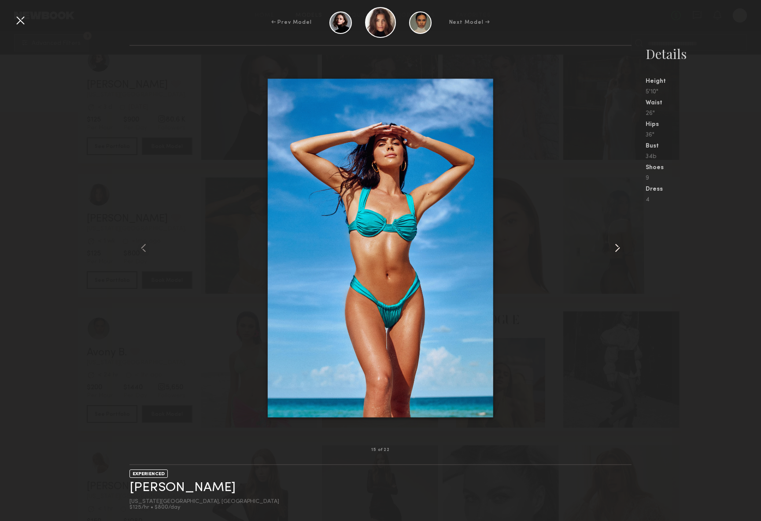
click at [614, 243] on common-icon at bounding box center [618, 248] width 14 height 14
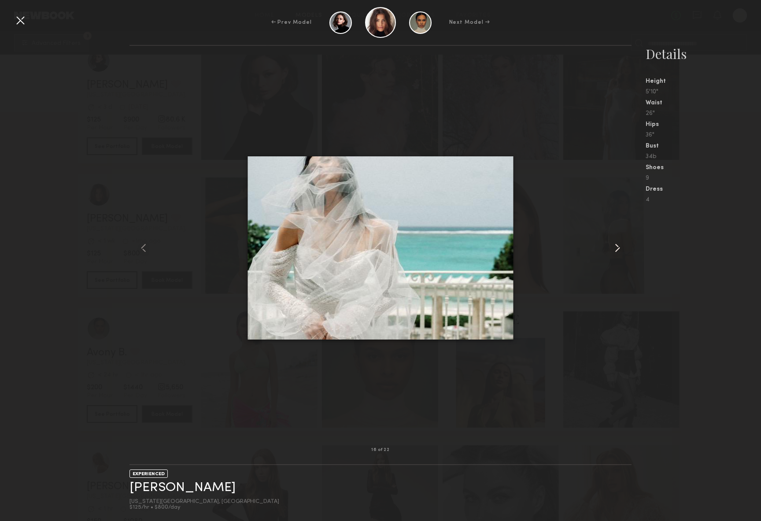
click at [614, 243] on common-icon at bounding box center [618, 248] width 14 height 14
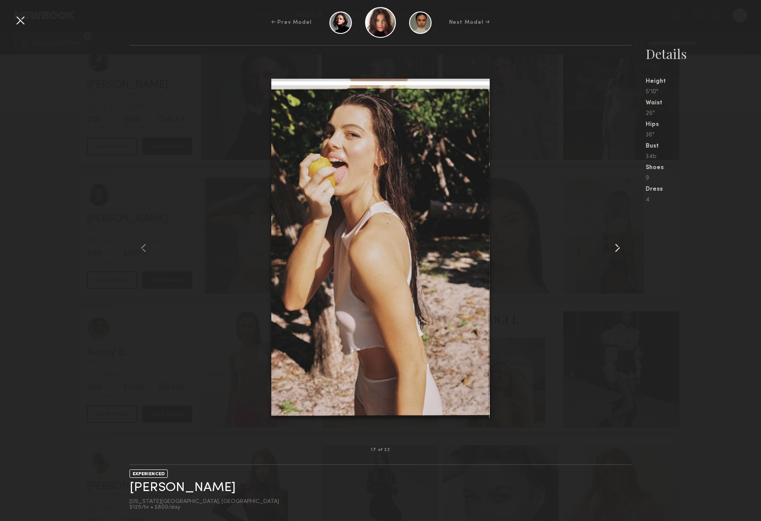
click at [614, 243] on common-icon at bounding box center [618, 248] width 14 height 14
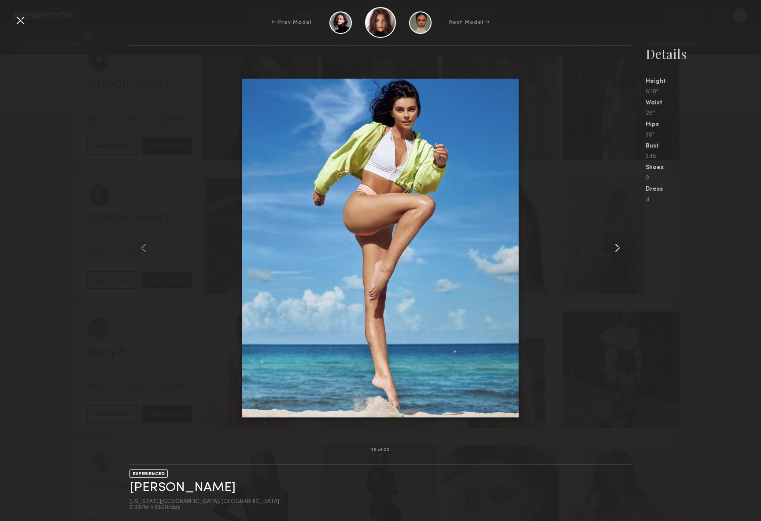
click at [614, 243] on common-icon at bounding box center [618, 248] width 14 height 14
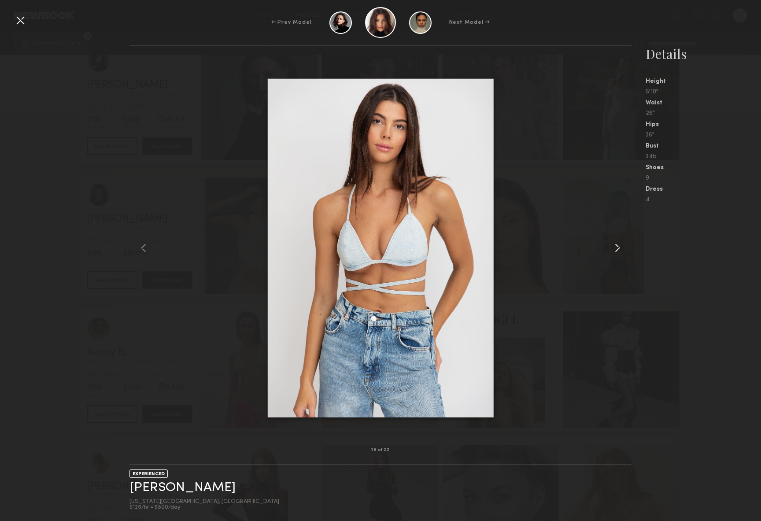
click at [614, 243] on common-icon at bounding box center [618, 248] width 14 height 14
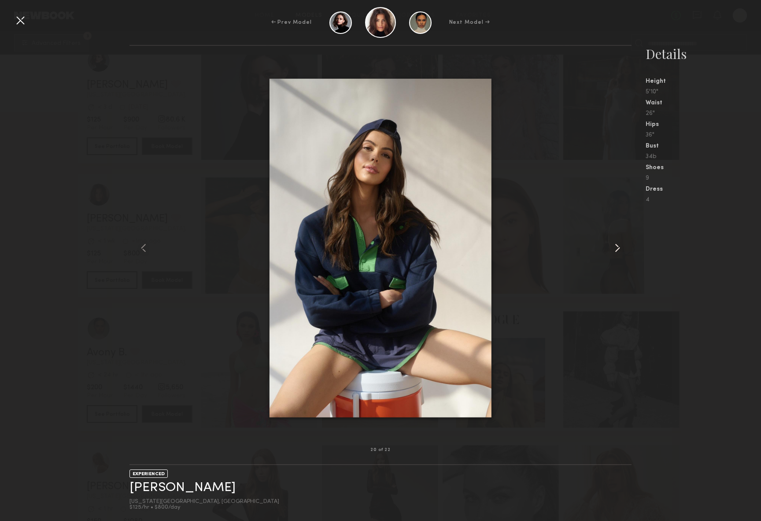
click at [614, 243] on common-icon at bounding box center [618, 248] width 14 height 14
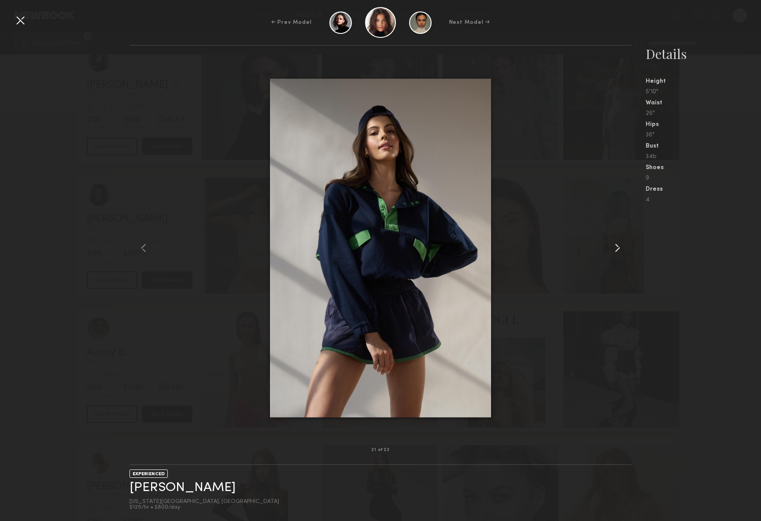
click at [623, 321] on div at bounding box center [622, 248] width 20 height 376
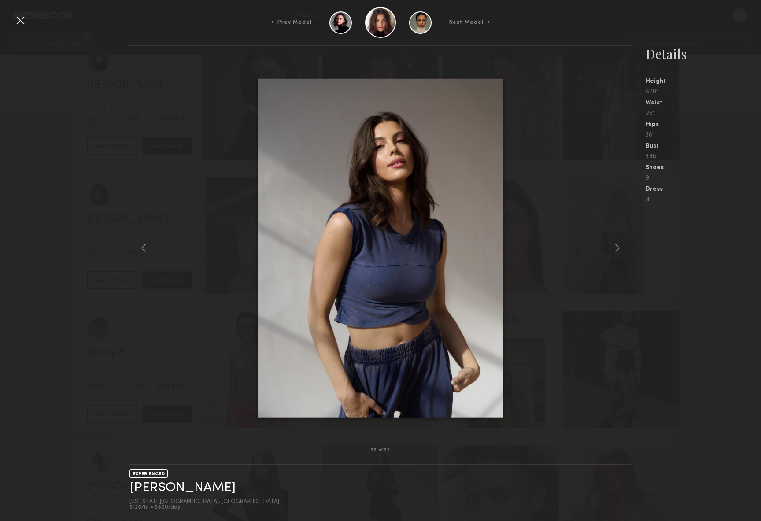
click at [675, 290] on nb-gallery-model-stats "Details Height 5'10" Waist 26" Hips 36" Bust 34b Shoes 9 Dress 4" at bounding box center [697, 283] width 130 height 476
click at [23, 25] on div at bounding box center [20, 20] width 14 height 14
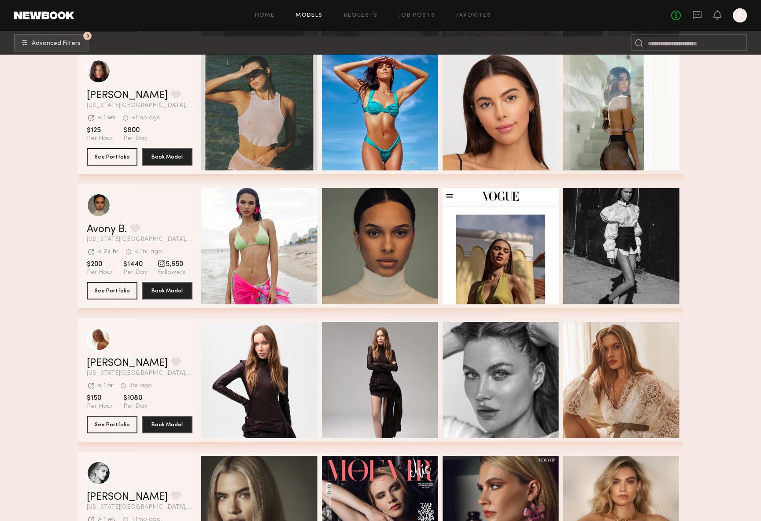
scroll to position [327, 0]
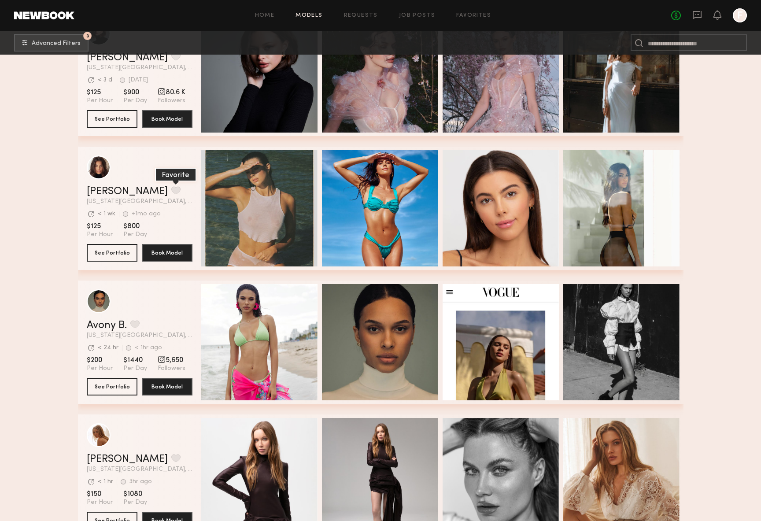
click at [171, 189] on button "grid" at bounding box center [175, 190] width 9 height 8
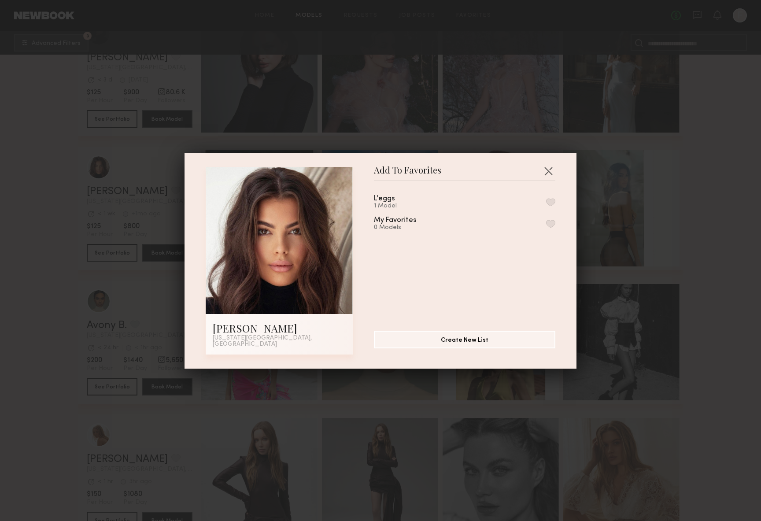
click at [395, 203] on div "L'eggs 1 Model" at bounding box center [395, 202] width 42 height 15
click at [386, 203] on div "L'eggs" at bounding box center [384, 198] width 21 height 7
click at [547, 204] on button "button" at bounding box center [550, 202] width 9 height 8
click at [552, 174] on button "button" at bounding box center [548, 171] width 14 height 14
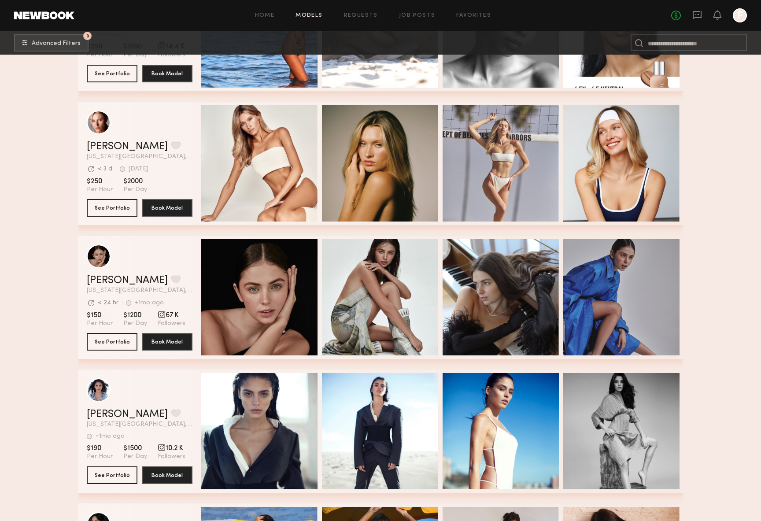
scroll to position [3936, 0]
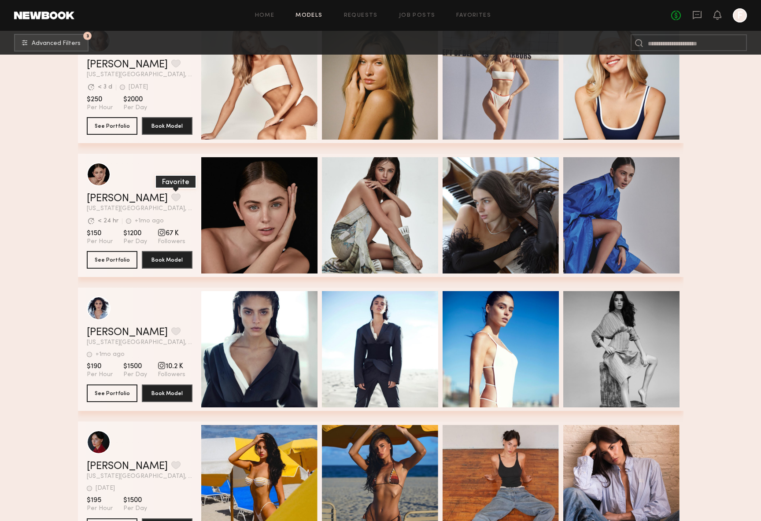
click at [171, 198] on button "grid" at bounding box center [175, 197] width 9 height 8
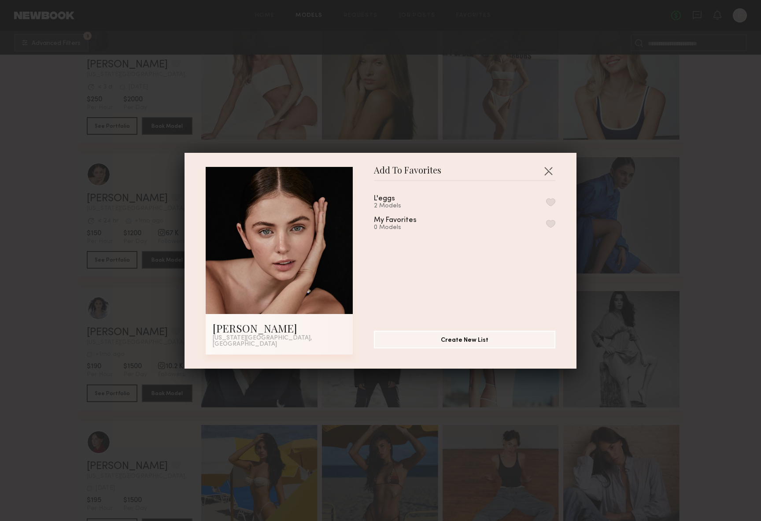
click at [547, 203] on button "button" at bounding box center [550, 202] width 9 height 8
click at [557, 170] on div "Add To Favorites [PERSON_NAME] [US_STATE][GEOGRAPHIC_DATA], [GEOGRAPHIC_DATA] A…" at bounding box center [381, 261] width 392 height 216
click at [554, 175] on button "button" at bounding box center [548, 171] width 14 height 14
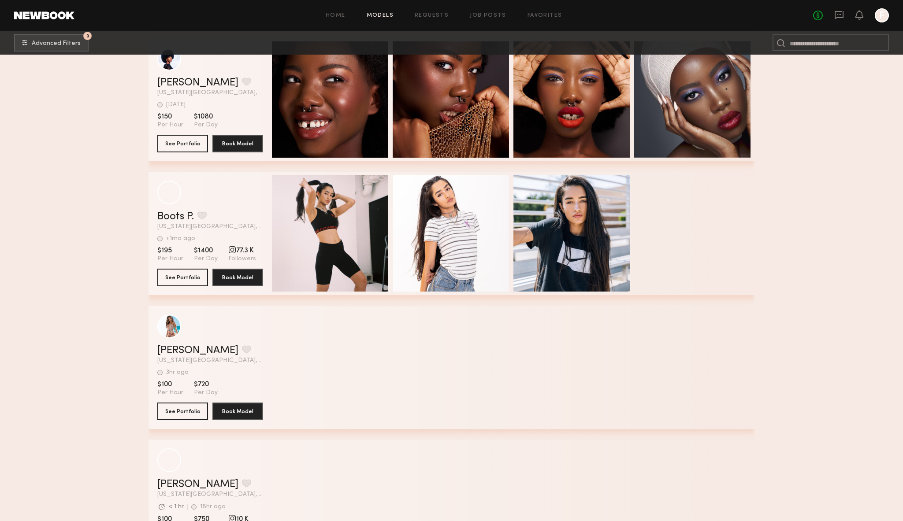
scroll to position [10354, 0]
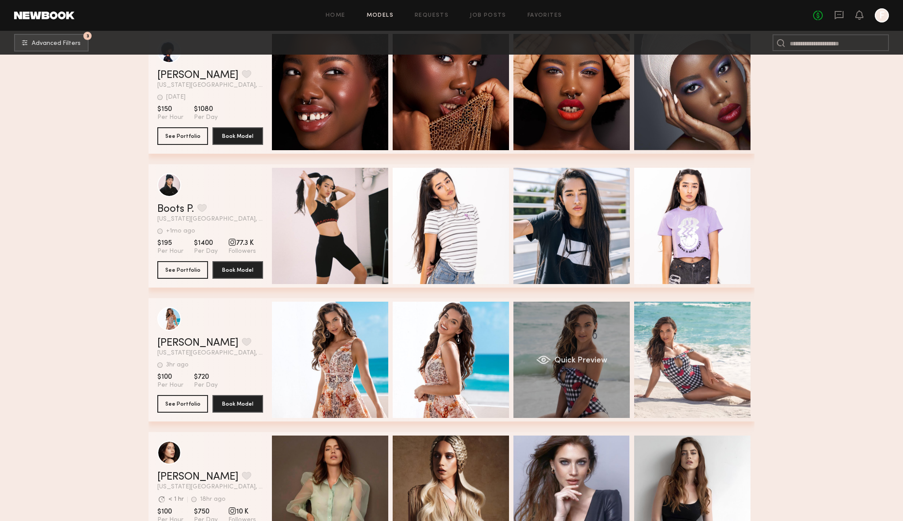
click at [578, 330] on div "Quick Preview" at bounding box center [571, 360] width 116 height 116
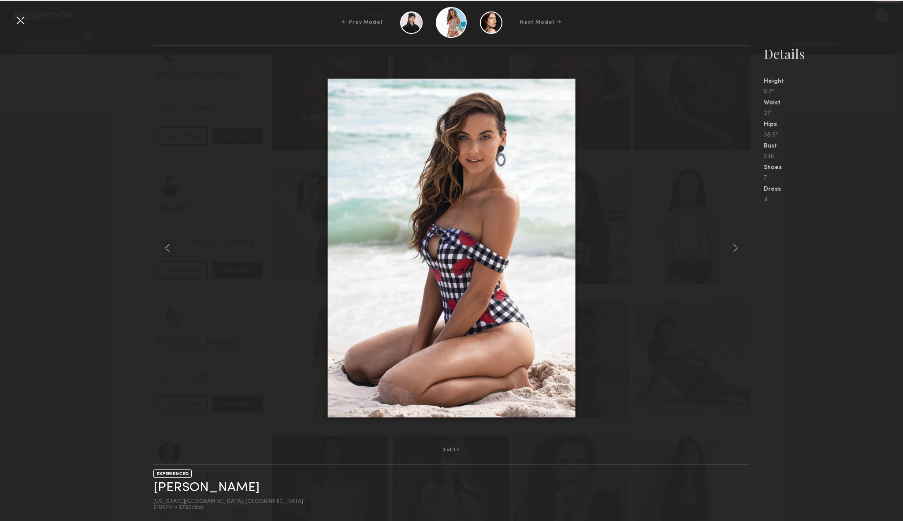
scroll to position [10350, 0]
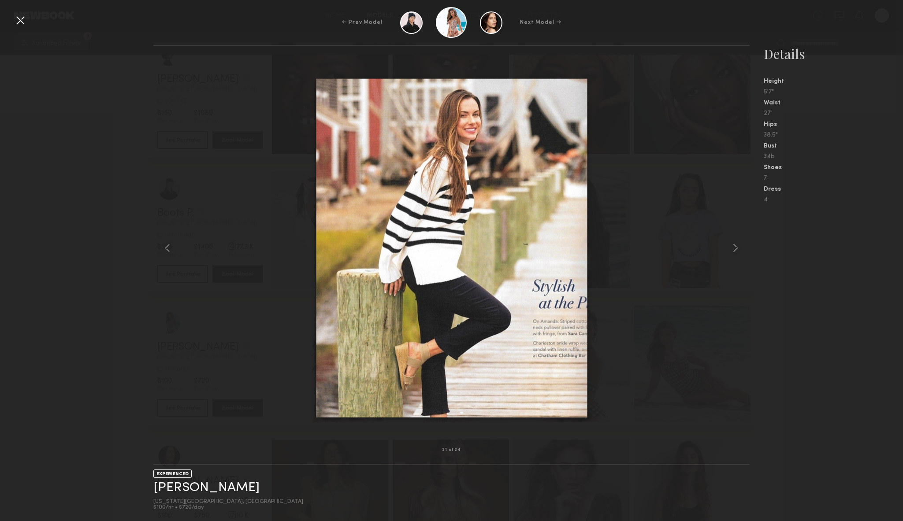
click at [761, 353] on nb-gallery-model-stats "Details Height 5'7" Waist 27" Hips 38.5" Bust 34b Shoes 7 Dress 4" at bounding box center [825, 283] width 153 height 476
click at [23, 22] on div at bounding box center [20, 20] width 14 height 14
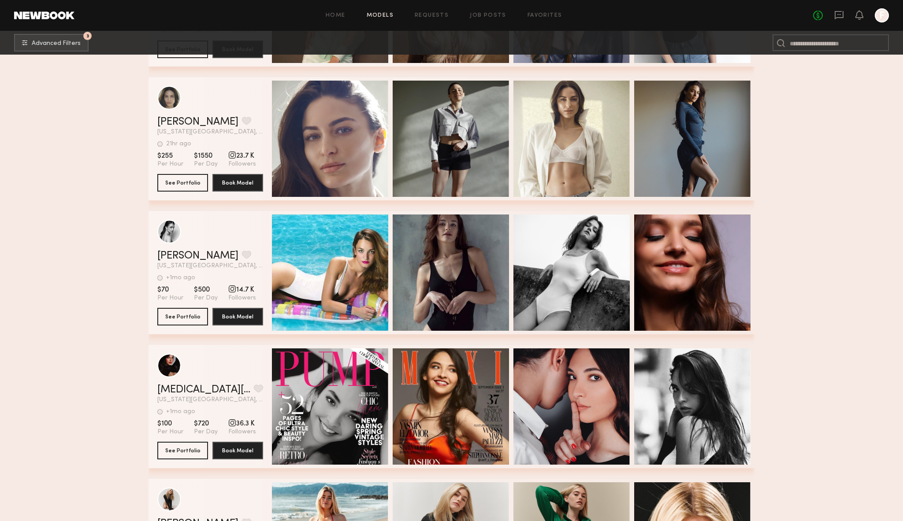
scroll to position [11074, 0]
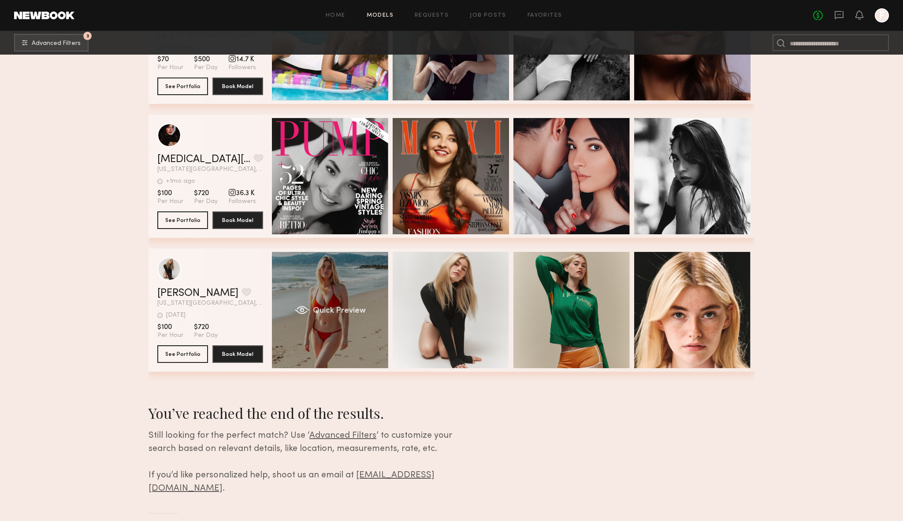
click at [341, 267] on div "Quick Preview" at bounding box center [330, 310] width 116 height 116
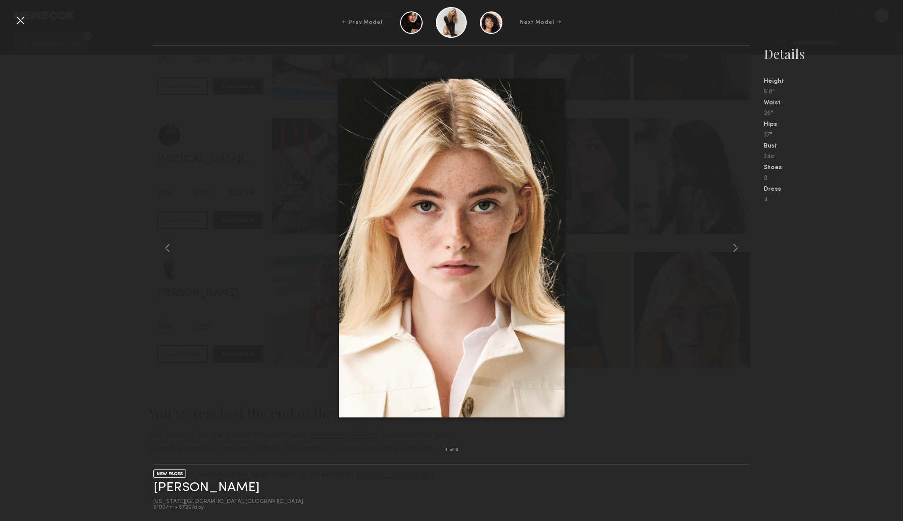
click at [137, 309] on div "4 of 6 NEW FACES [PERSON_NAME] [US_STATE][GEOGRAPHIC_DATA], [GEOGRAPHIC_DATA] $…" at bounding box center [451, 283] width 903 height 476
click at [730, 242] on common-icon at bounding box center [735, 248] width 14 height 14
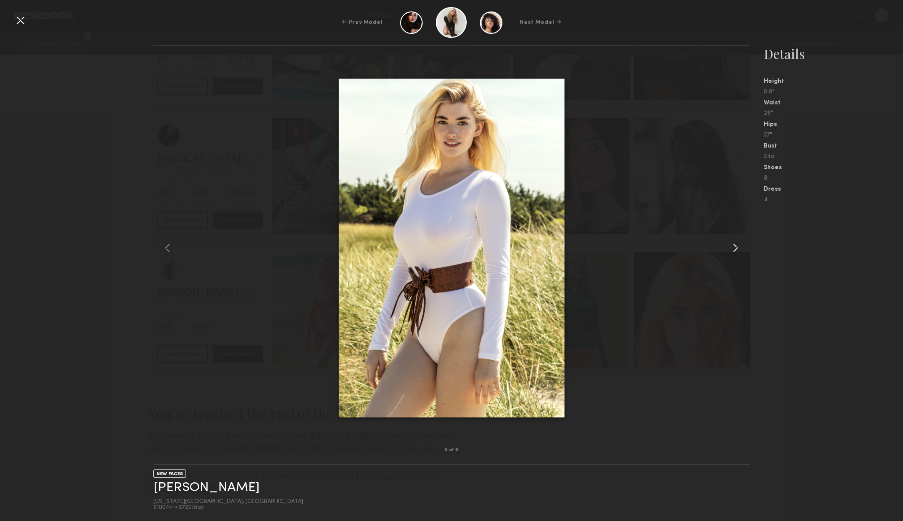
click at [740, 244] on common-icon at bounding box center [735, 248] width 14 height 14
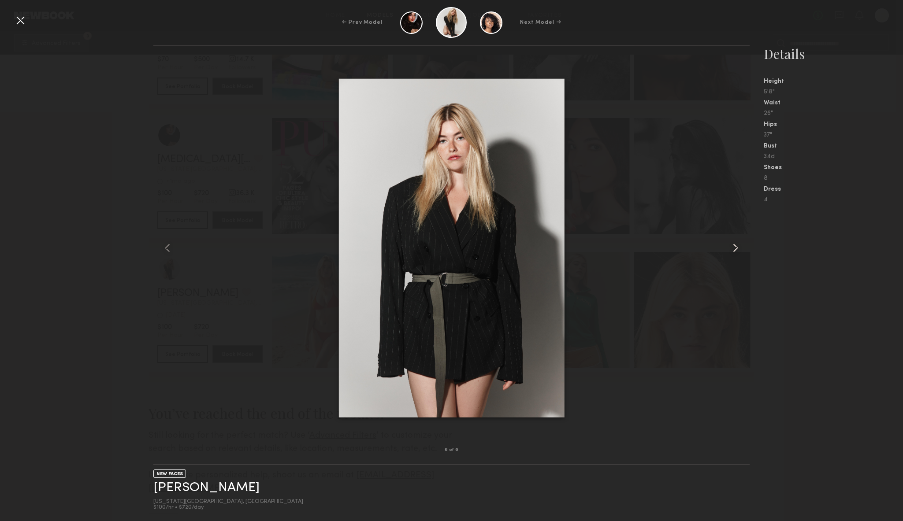
click at [740, 244] on common-icon at bounding box center [735, 248] width 14 height 14
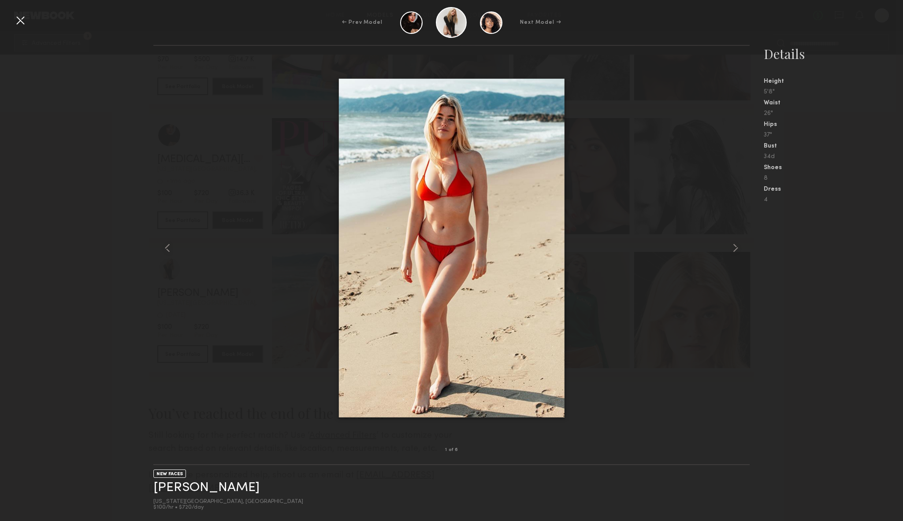
click at [761, 270] on nb-gallery-model-stats "Details Height 5'8" Waist 26" Hips 37" Bust 34d Shoes 8 Dress 4" at bounding box center [825, 283] width 153 height 476
click at [18, 18] on div at bounding box center [20, 20] width 14 height 14
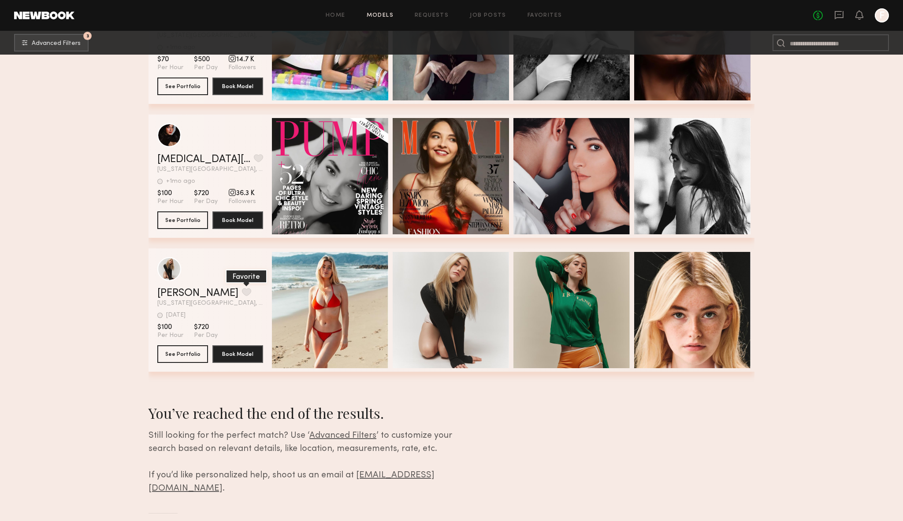
click at [242, 290] on button "grid" at bounding box center [246, 292] width 9 height 8
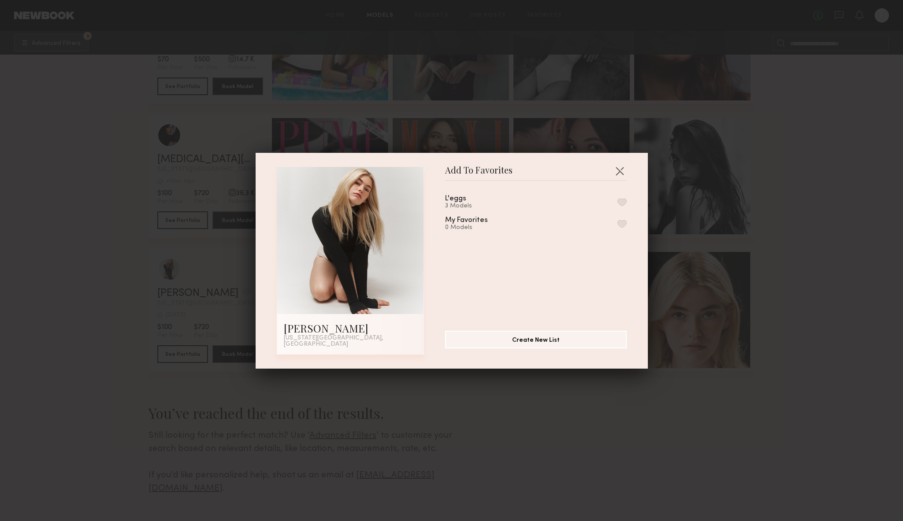
click at [619, 201] on button "button" at bounding box center [621, 202] width 9 height 8
click at [621, 174] on button "button" at bounding box center [619, 171] width 14 height 14
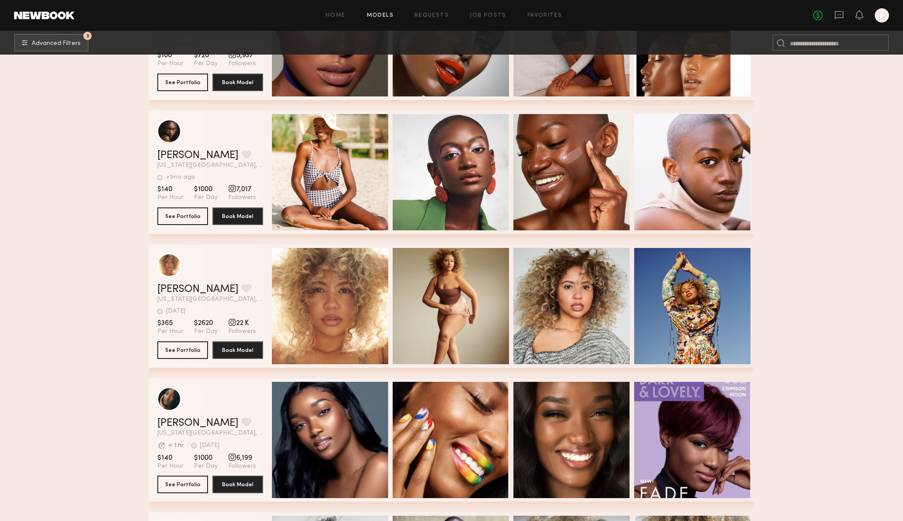
scroll to position [9893, 0]
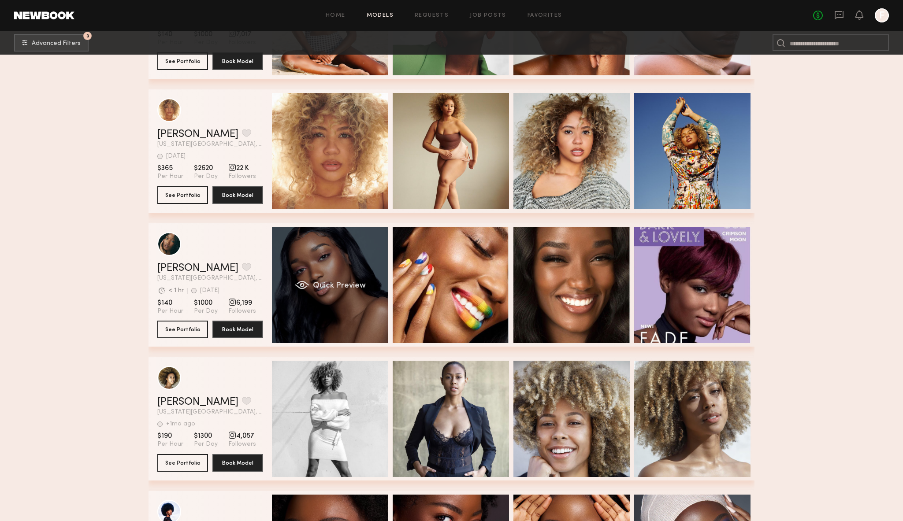
click at [333, 317] on div "Quick Preview" at bounding box center [330, 285] width 116 height 116
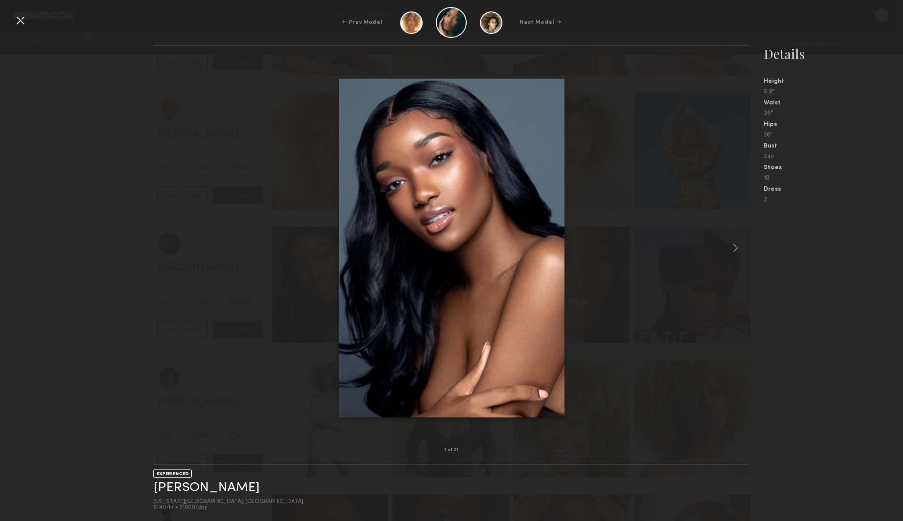
click at [722, 248] on div at bounding box center [451, 248] width 596 height 376
click at [726, 249] on div at bounding box center [738, 248] width 24 height 376
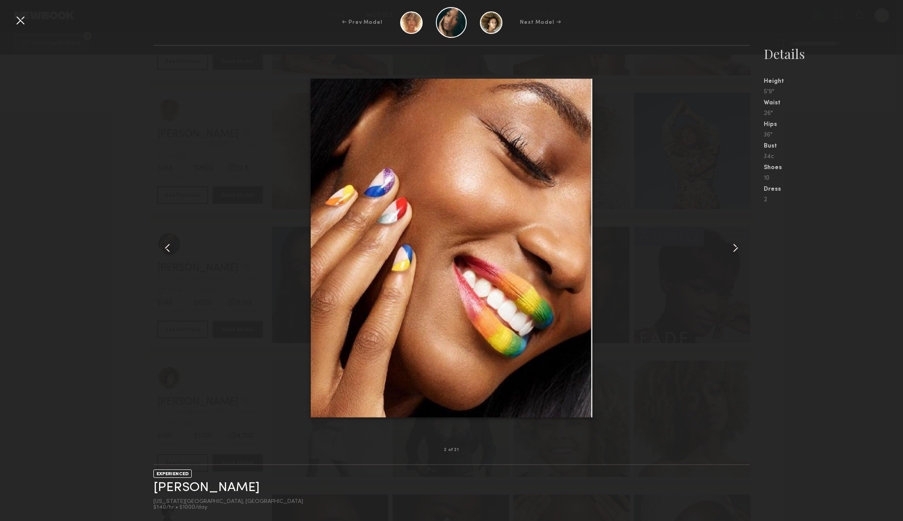
click at [727, 249] on div at bounding box center [738, 248] width 24 height 376
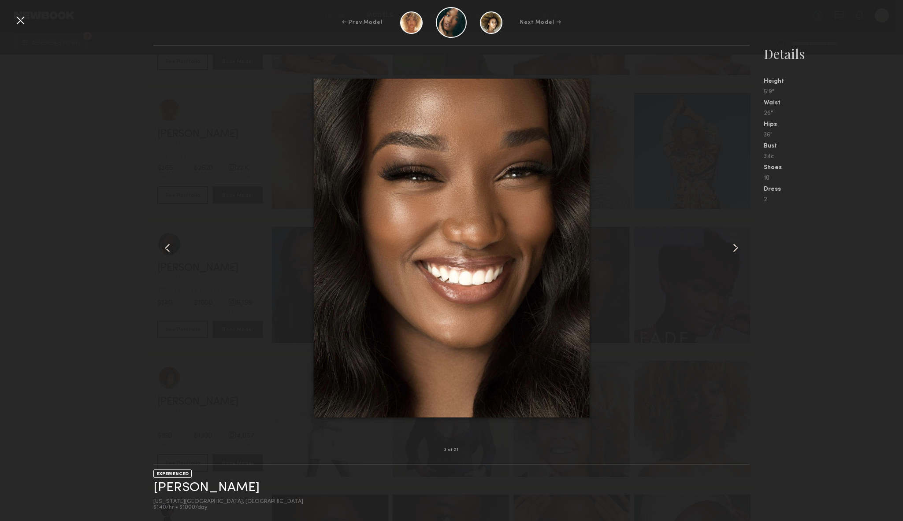
click at [727, 249] on div at bounding box center [738, 248] width 24 height 376
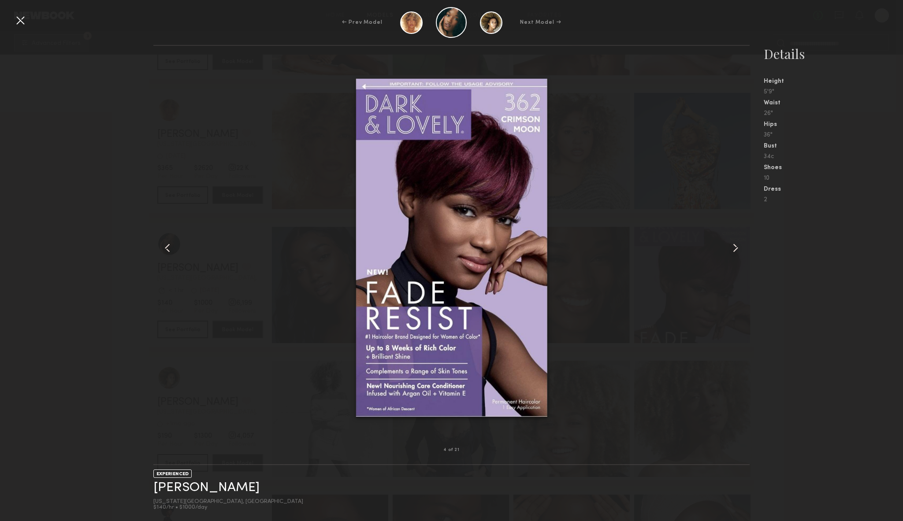
click at [727, 249] on div at bounding box center [738, 248] width 24 height 376
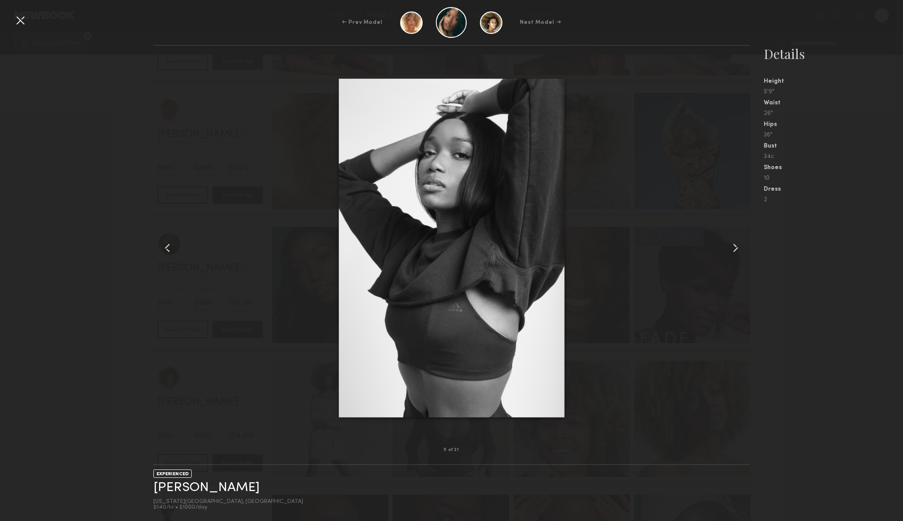
click at [727, 249] on div at bounding box center [738, 248] width 24 height 376
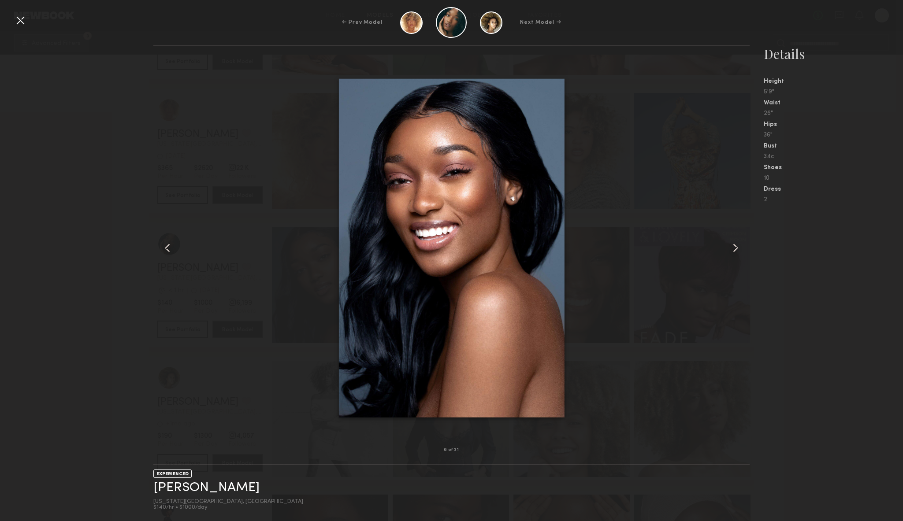
click at [727, 249] on div at bounding box center [738, 248] width 24 height 376
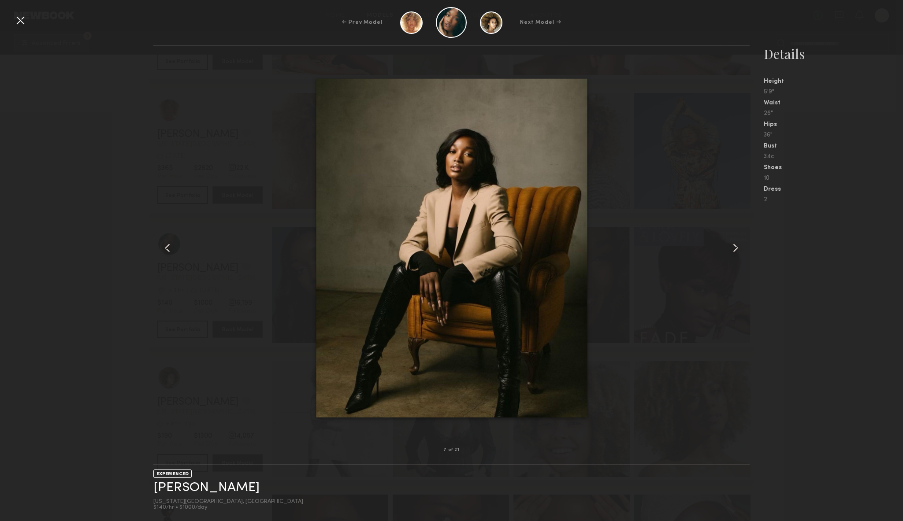
click at [727, 249] on div at bounding box center [738, 248] width 24 height 376
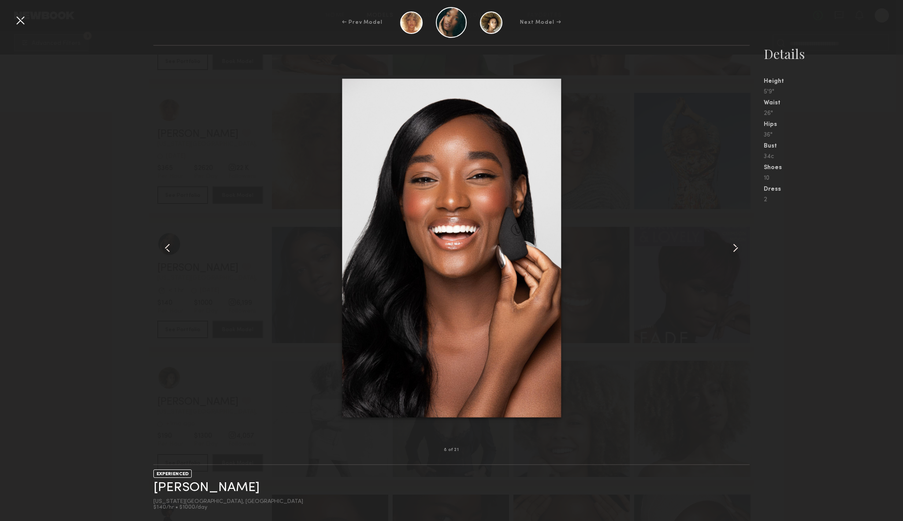
click at [727, 249] on div at bounding box center [738, 248] width 24 height 376
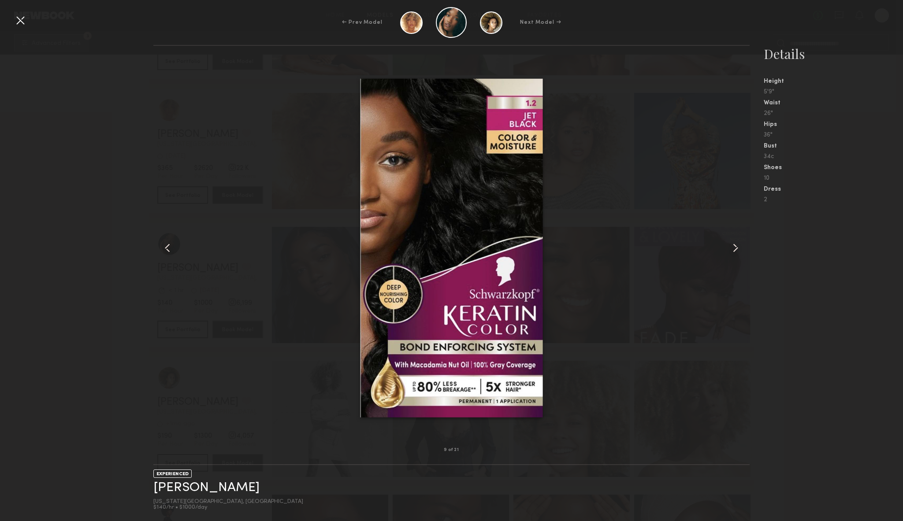
click at [727, 249] on div at bounding box center [738, 248] width 24 height 376
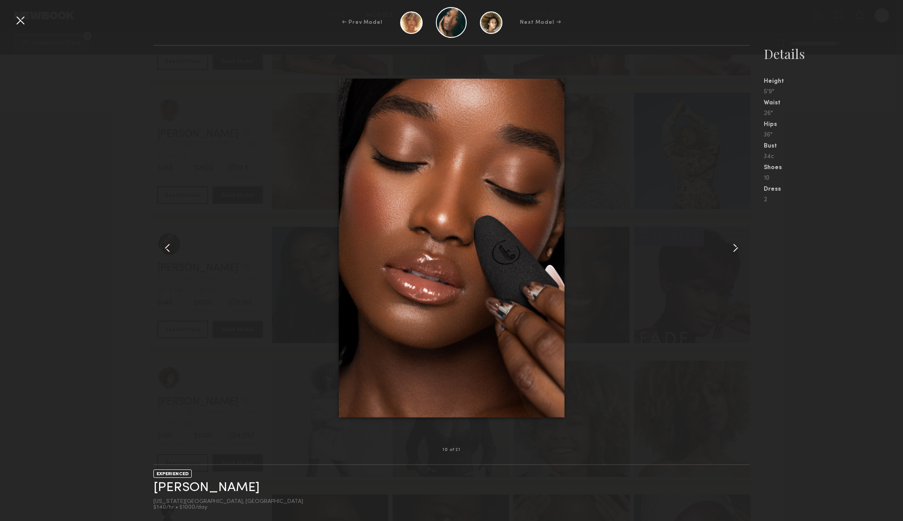
click at [727, 249] on div at bounding box center [738, 248] width 24 height 376
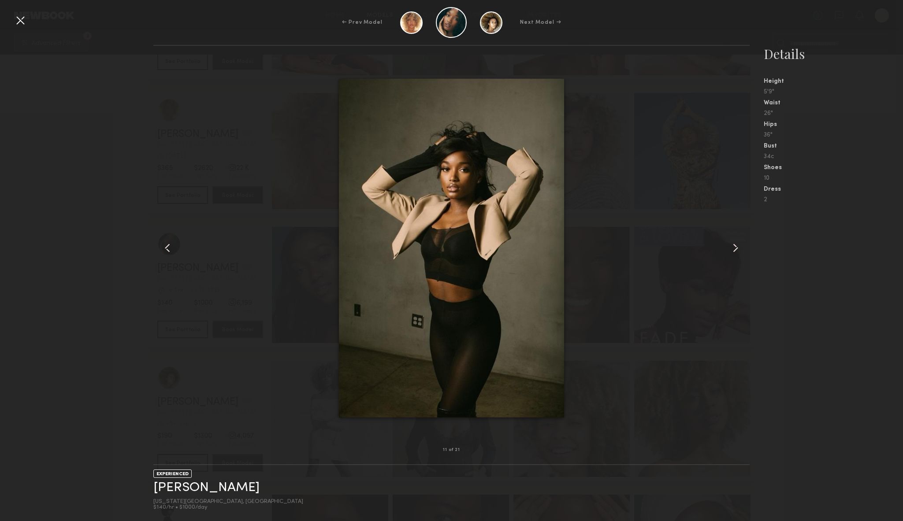
click at [727, 249] on div at bounding box center [738, 248] width 24 height 376
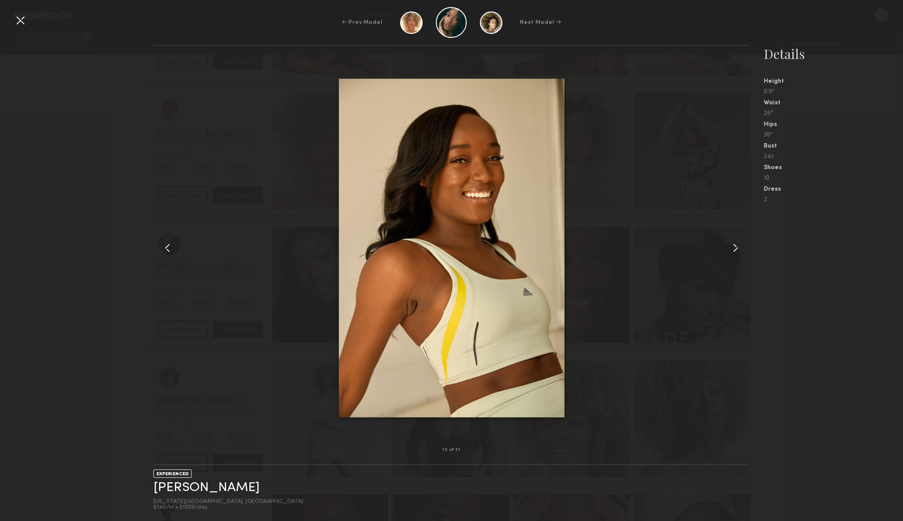
click at [727, 249] on div at bounding box center [738, 248] width 24 height 376
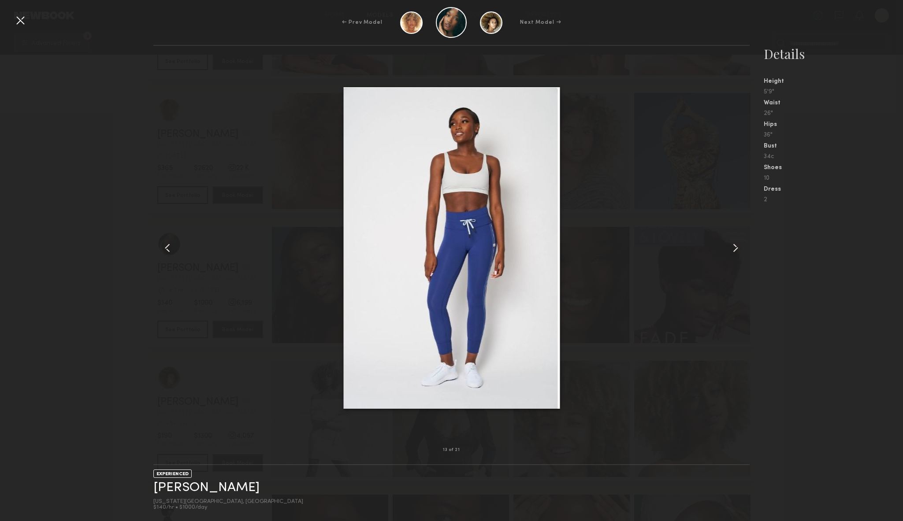
click at [727, 249] on div at bounding box center [738, 248] width 24 height 376
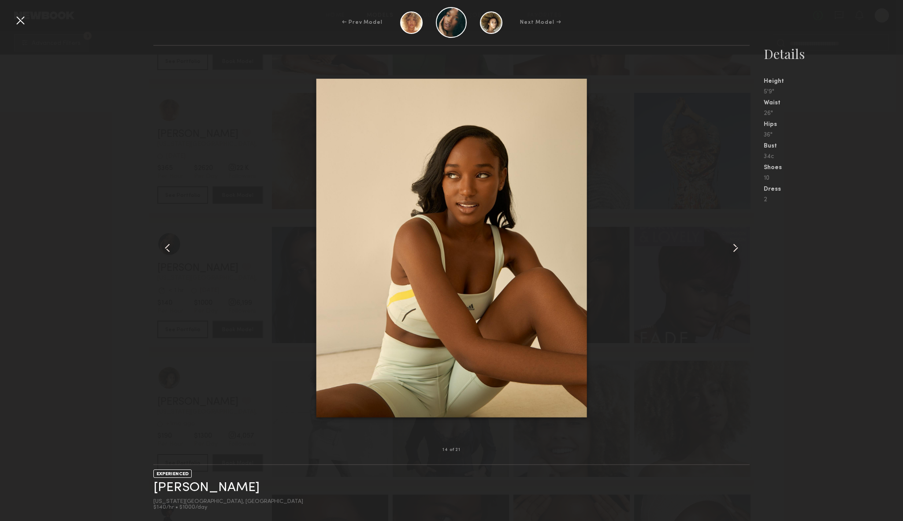
click at [727, 249] on div at bounding box center [738, 248] width 24 height 376
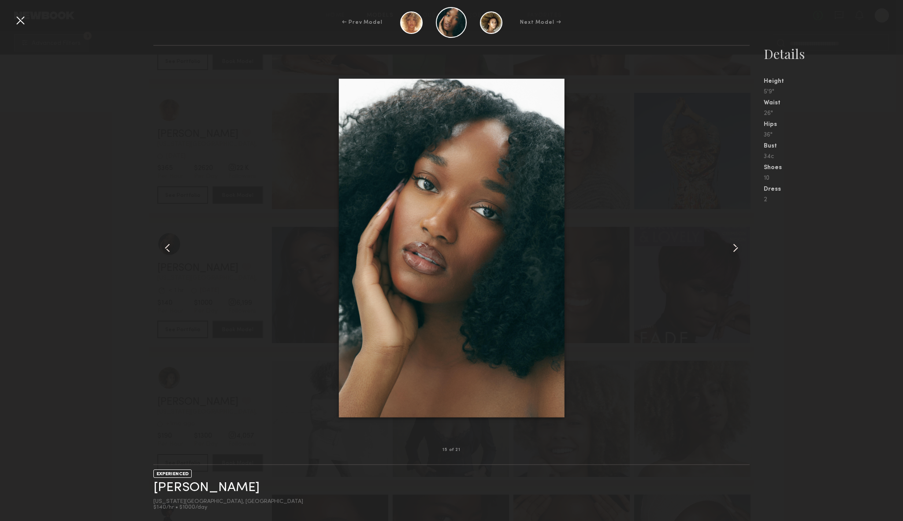
click at [727, 249] on div at bounding box center [738, 248] width 24 height 376
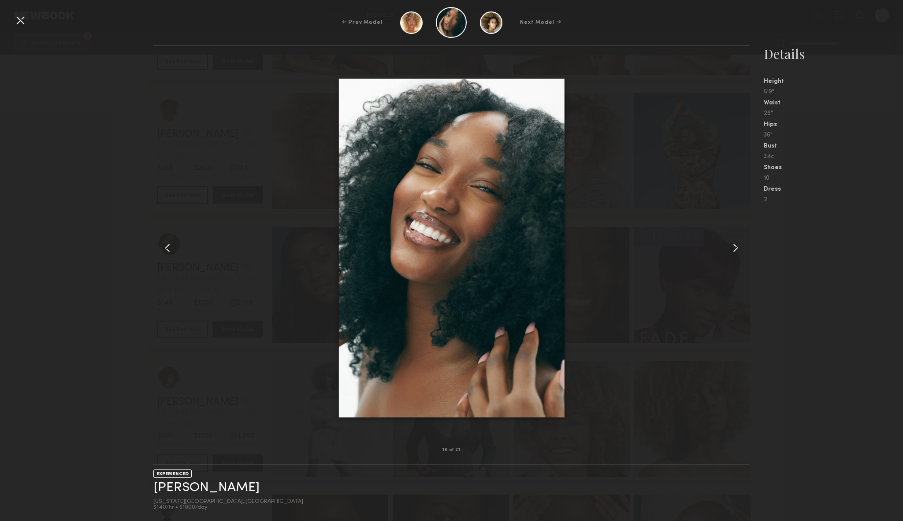
click at [727, 249] on div at bounding box center [738, 248] width 24 height 376
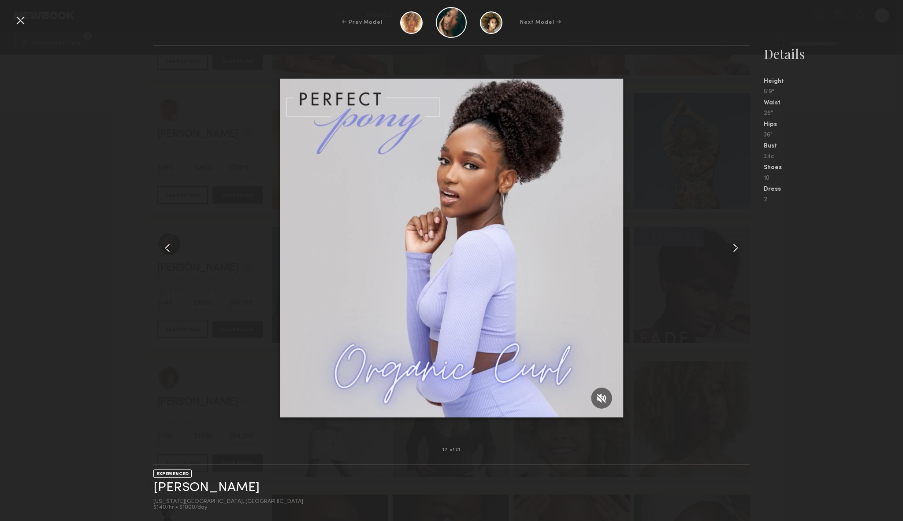
click at [727, 249] on div at bounding box center [738, 248] width 24 height 376
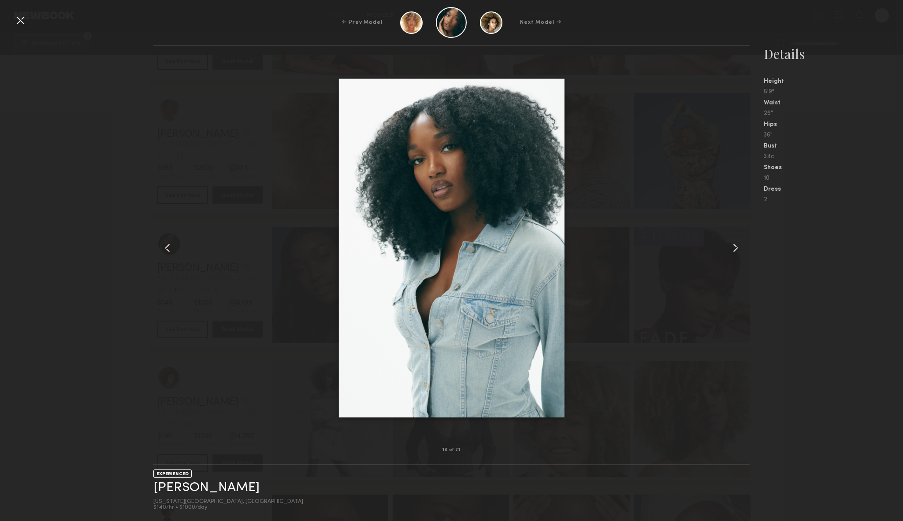
click at [727, 249] on div at bounding box center [738, 248] width 24 height 376
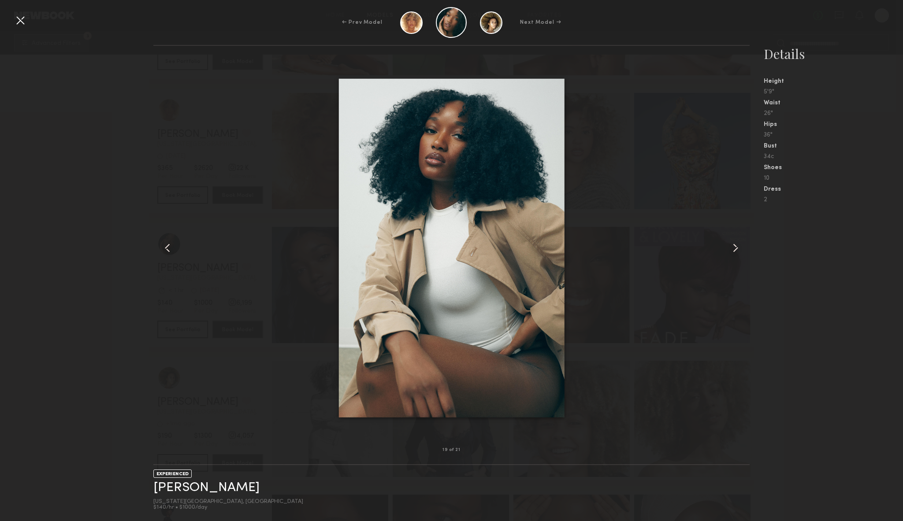
click at [727, 249] on div at bounding box center [738, 248] width 24 height 376
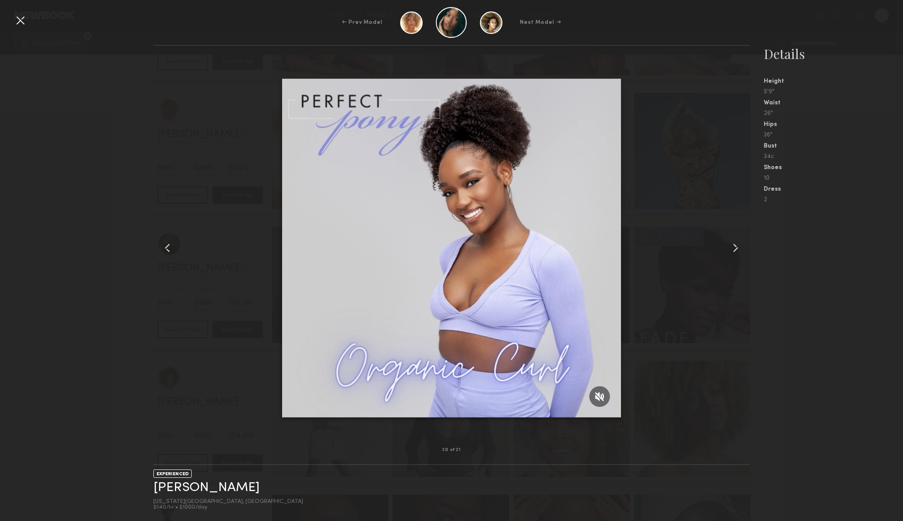
click at [727, 249] on div at bounding box center [738, 248] width 24 height 376
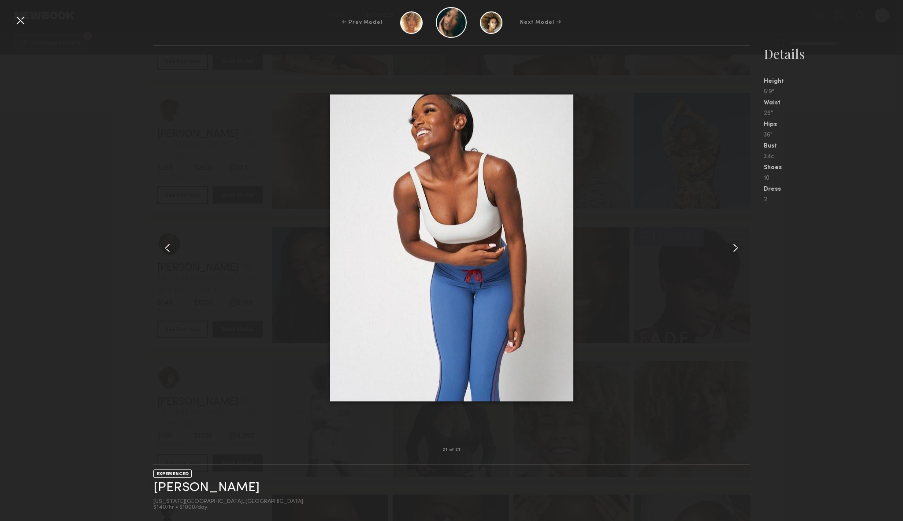
click at [755, 292] on nb-gallery-model-stats "Details Height 5'9" Waist 26" Hips 36" Bust 34c Shoes 10 Dress 2" at bounding box center [825, 283] width 153 height 476
click at [19, 22] on div at bounding box center [20, 20] width 14 height 14
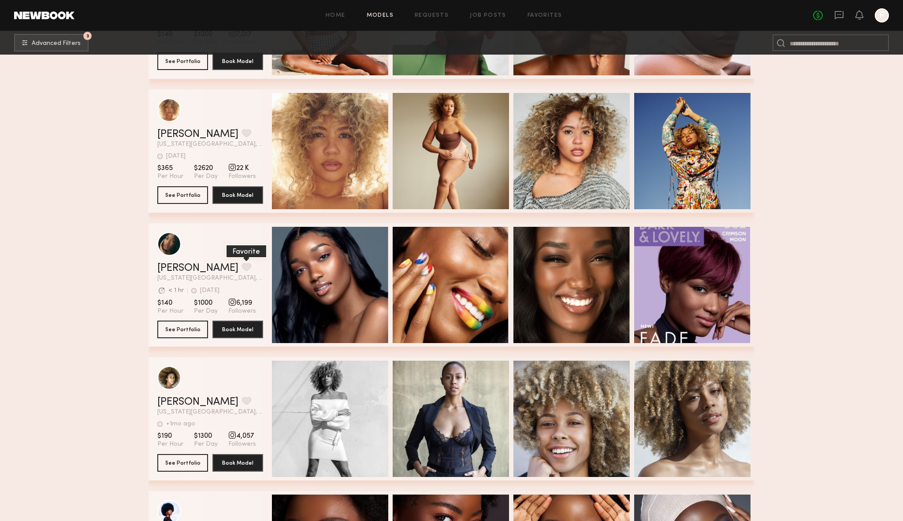
click at [242, 267] on button "grid" at bounding box center [246, 267] width 9 height 8
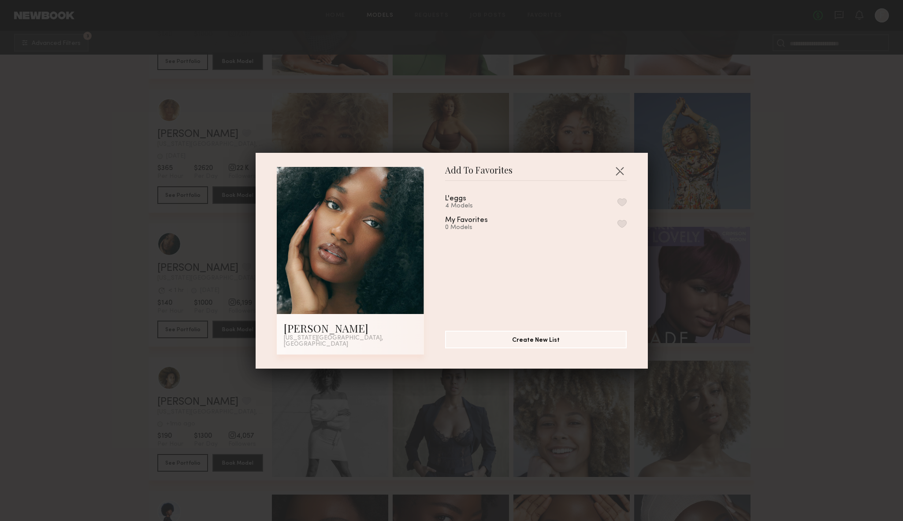
click at [622, 206] on button "button" at bounding box center [621, 202] width 9 height 8
drag, startPoint x: 616, startPoint y: 174, endPoint x: 624, endPoint y: 177, distance: 8.3
click at [616, 174] on button "button" at bounding box center [619, 171] width 14 height 14
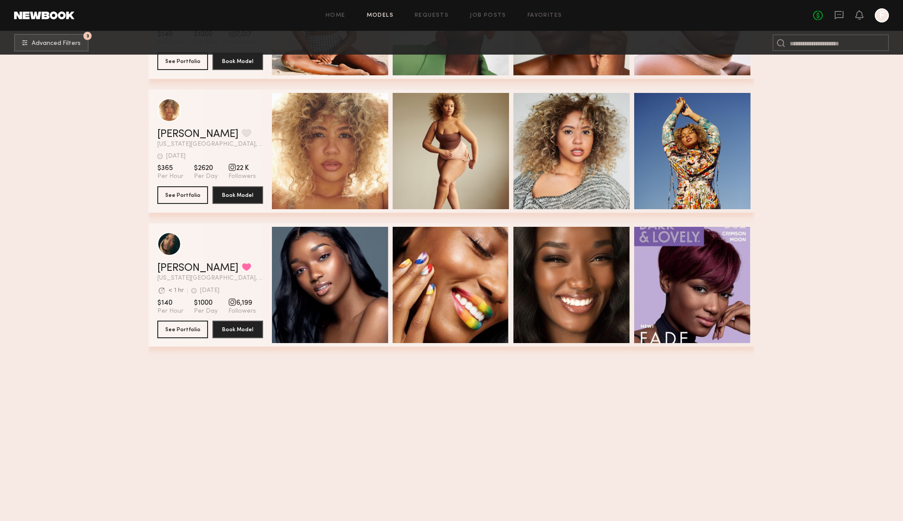
scroll to position [9483, 0]
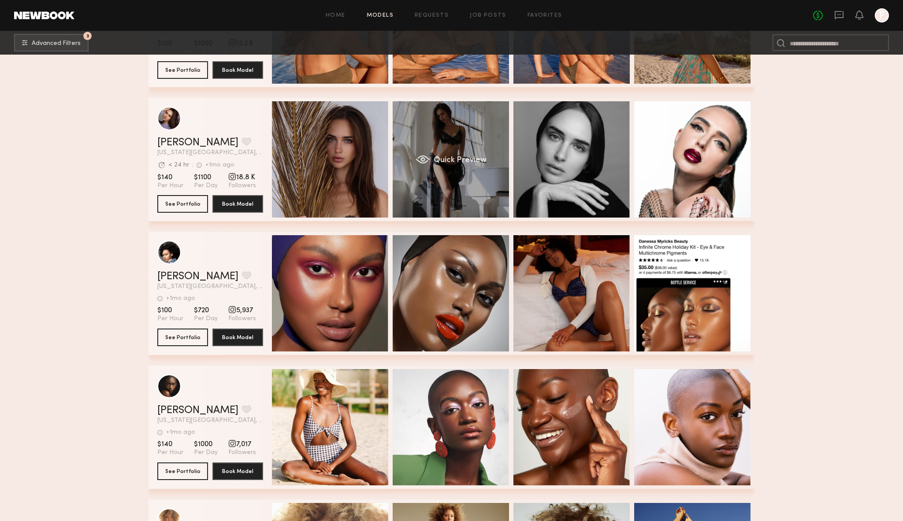
click at [449, 134] on div "Quick Preview" at bounding box center [451, 159] width 116 height 116
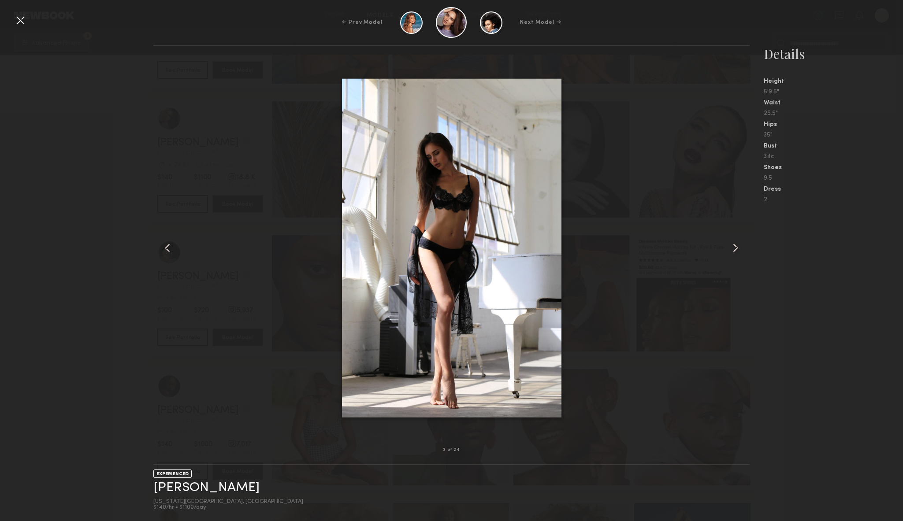
click at [733, 251] on common-icon at bounding box center [735, 248] width 14 height 14
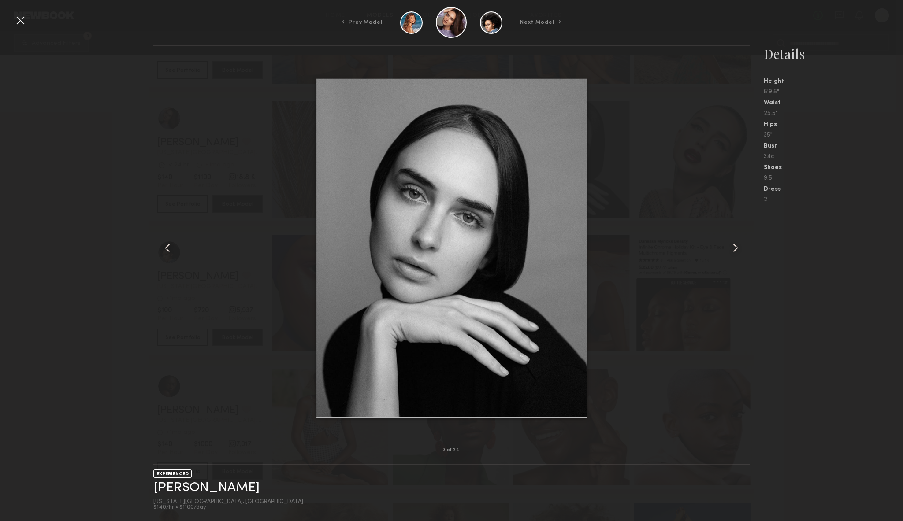
click at [733, 251] on common-icon at bounding box center [735, 248] width 14 height 14
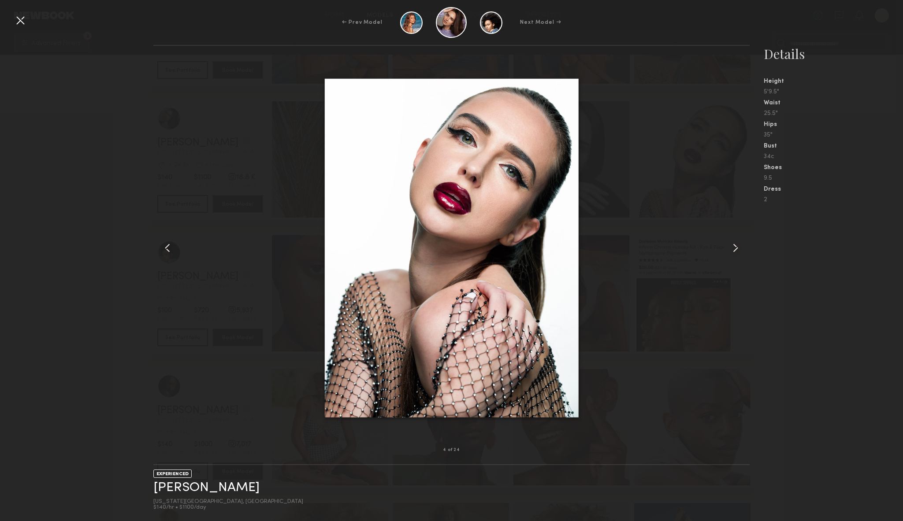
click at [733, 251] on common-icon at bounding box center [735, 248] width 14 height 14
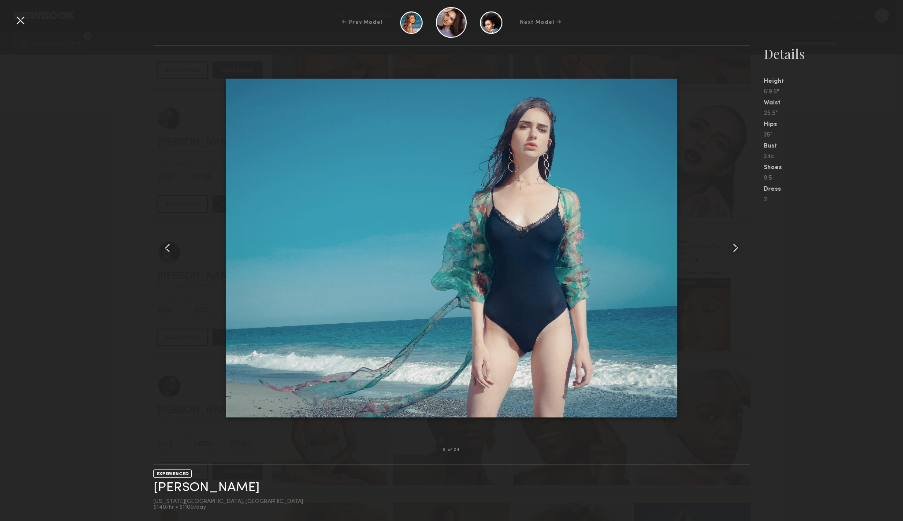
click at [733, 251] on common-icon at bounding box center [735, 248] width 14 height 14
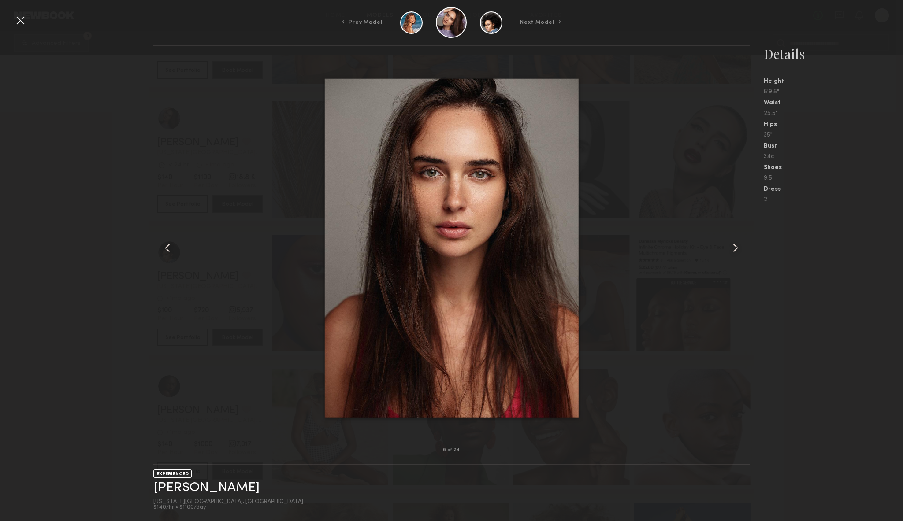
click at [733, 251] on common-icon at bounding box center [735, 248] width 14 height 14
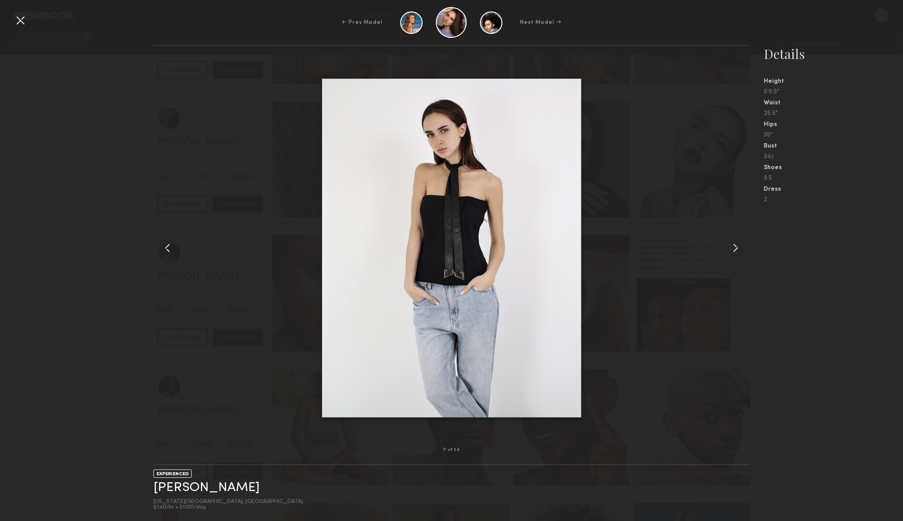
click at [733, 251] on common-icon at bounding box center [735, 248] width 14 height 14
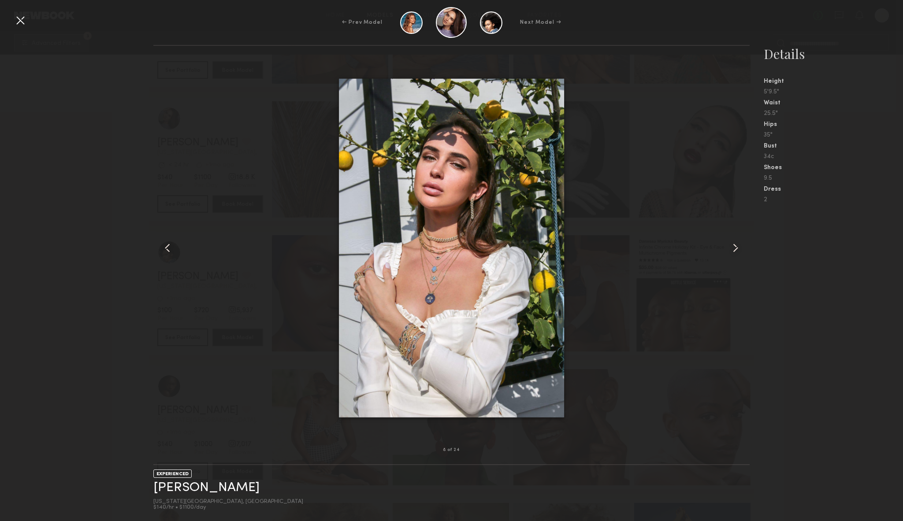
click at [733, 251] on common-icon at bounding box center [735, 248] width 14 height 14
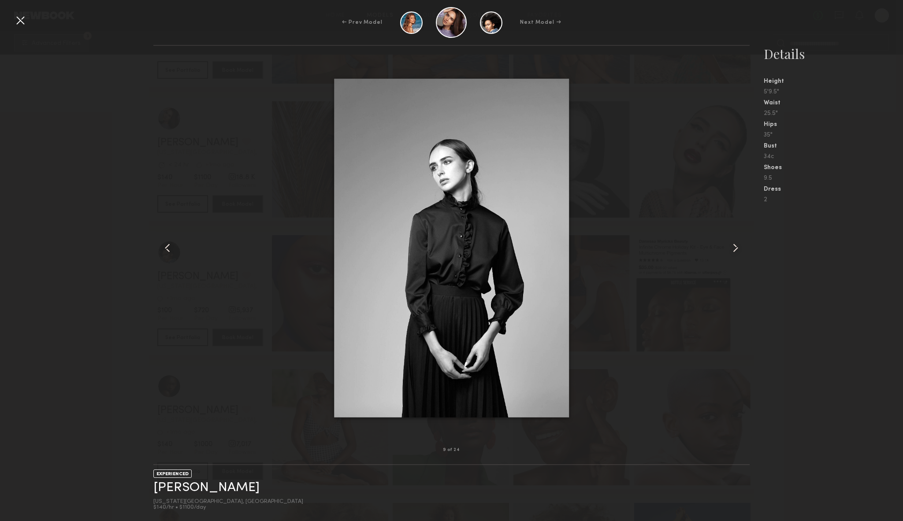
click at [733, 251] on common-icon at bounding box center [735, 248] width 14 height 14
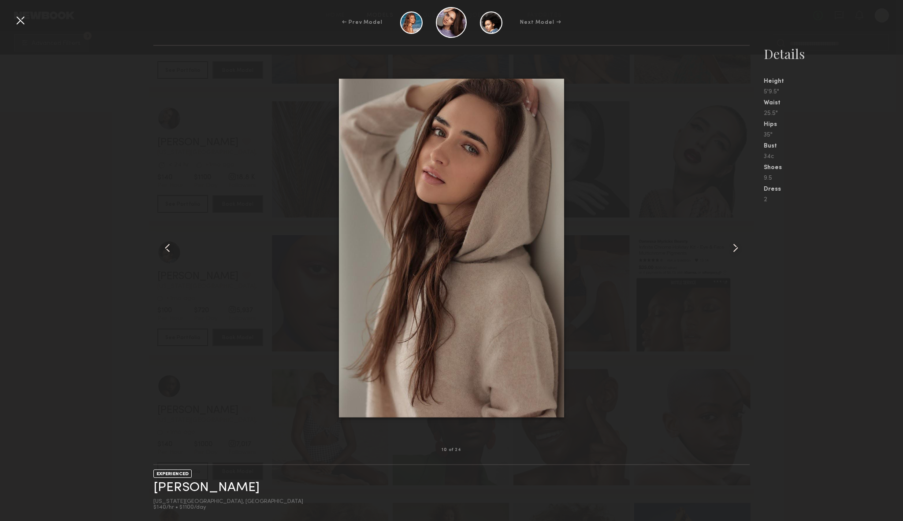
click at [761, 274] on nb-gallery-model-stats "Details Height 5'9.5" Waist 25.5" Hips 35" Bust 34c Shoes 9.5 Dress 2" at bounding box center [825, 283] width 153 height 476
click at [20, 22] on div at bounding box center [20, 20] width 14 height 14
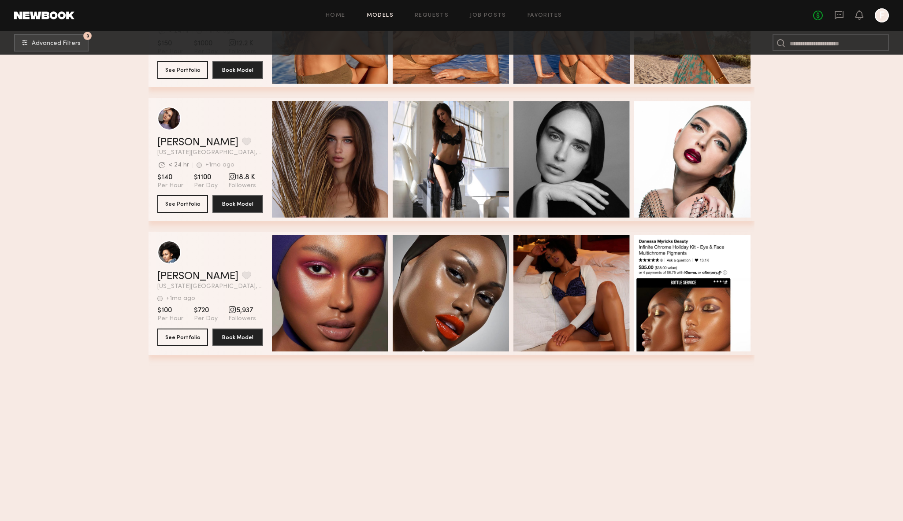
scroll to position [9047, 0]
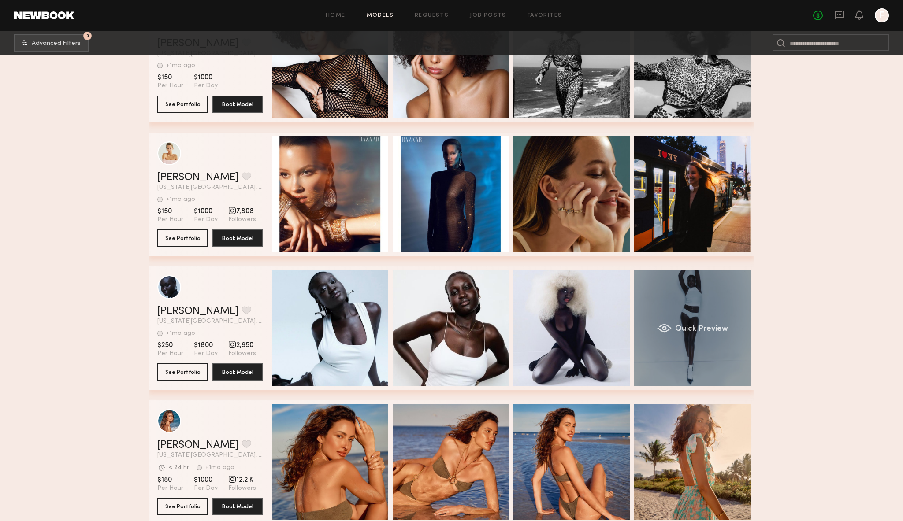
click at [683, 302] on div "Quick Preview" at bounding box center [692, 328] width 116 height 116
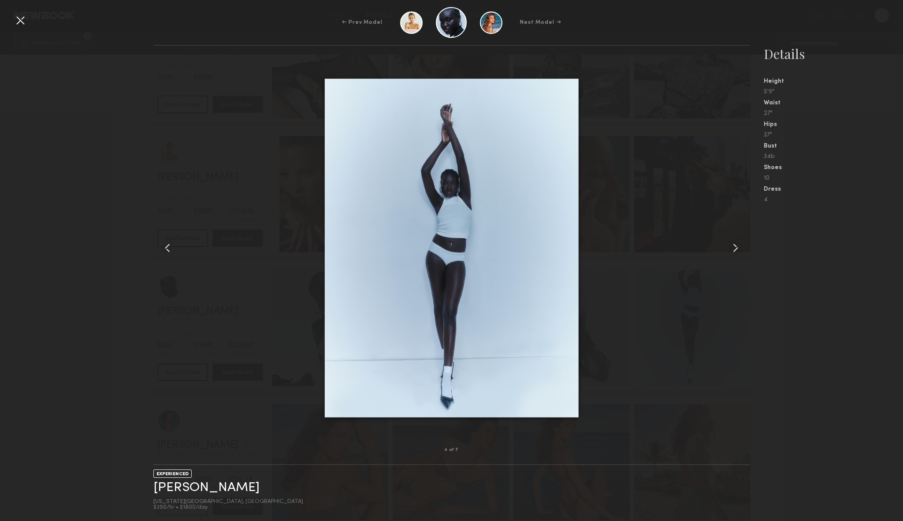
click at [732, 249] on common-icon at bounding box center [735, 248] width 14 height 14
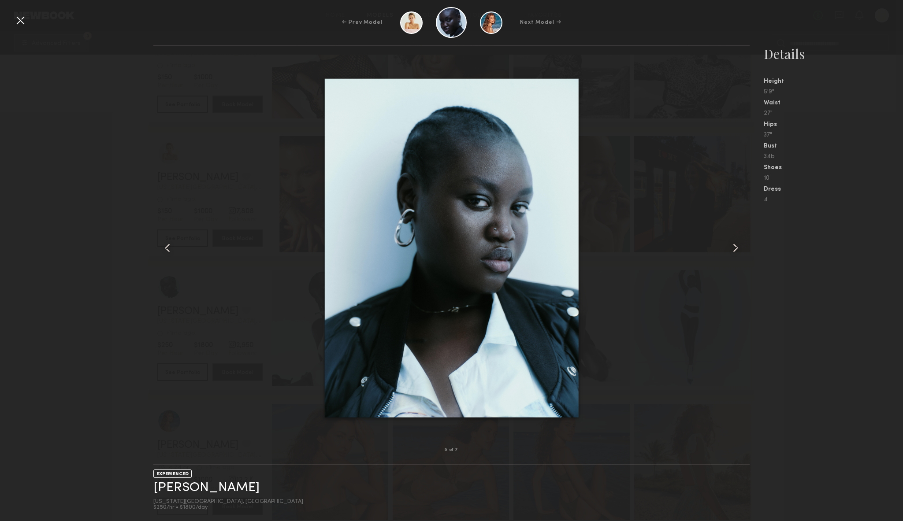
click at [732, 249] on common-icon at bounding box center [735, 248] width 14 height 14
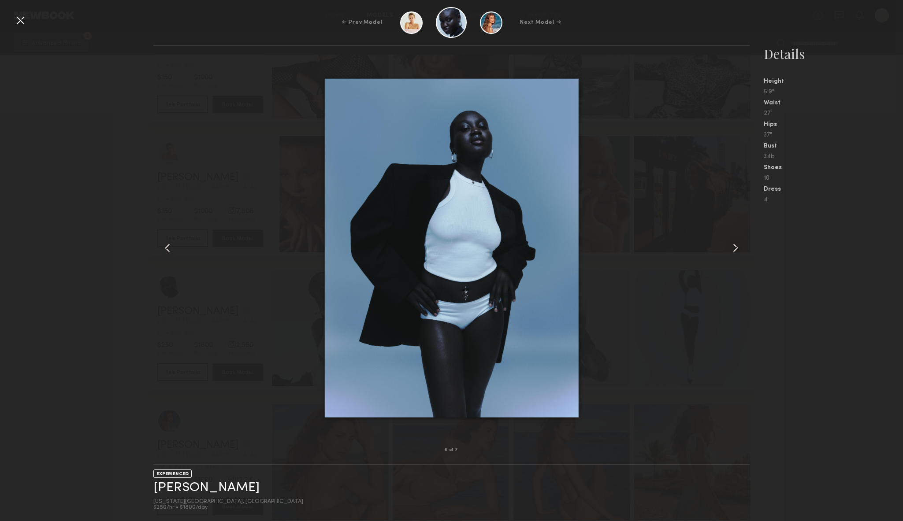
click at [732, 249] on common-icon at bounding box center [735, 248] width 14 height 14
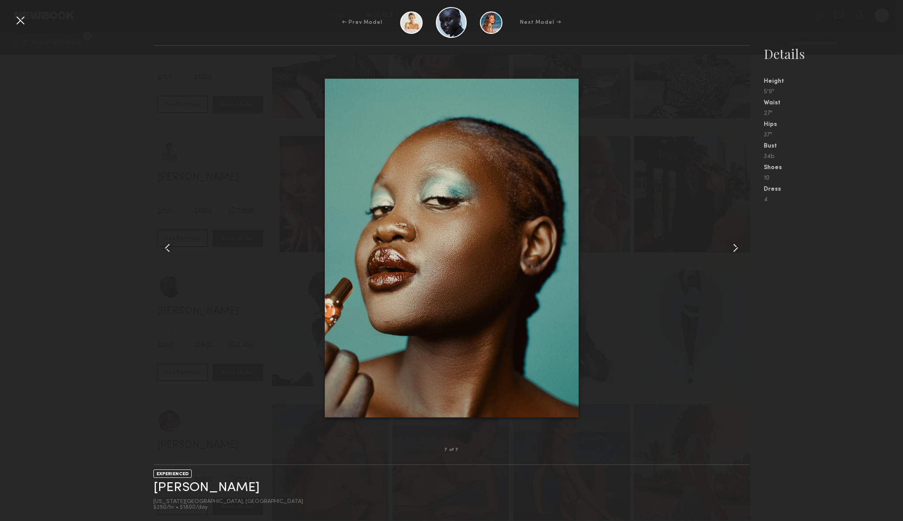
click at [732, 249] on common-icon at bounding box center [735, 248] width 14 height 14
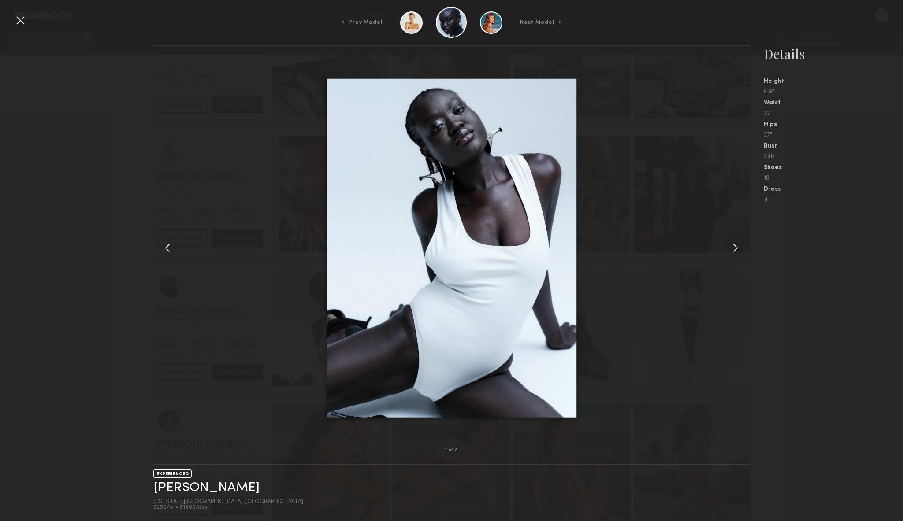
click at [732, 249] on common-icon at bounding box center [735, 248] width 14 height 14
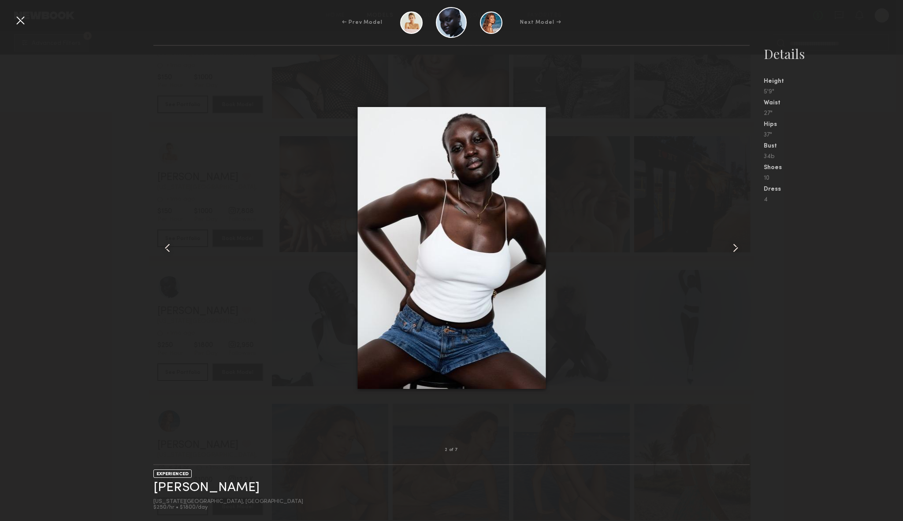
click at [732, 249] on common-icon at bounding box center [735, 248] width 14 height 14
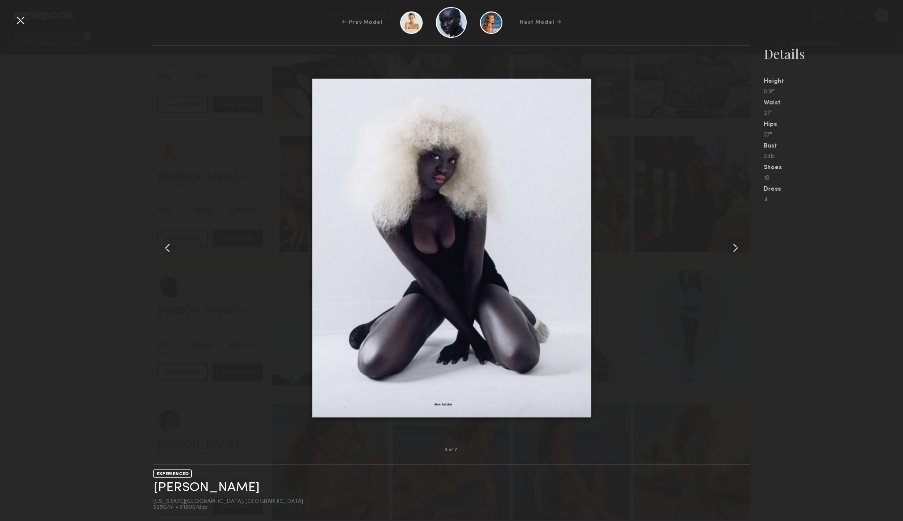
click at [732, 249] on common-icon at bounding box center [735, 248] width 14 height 14
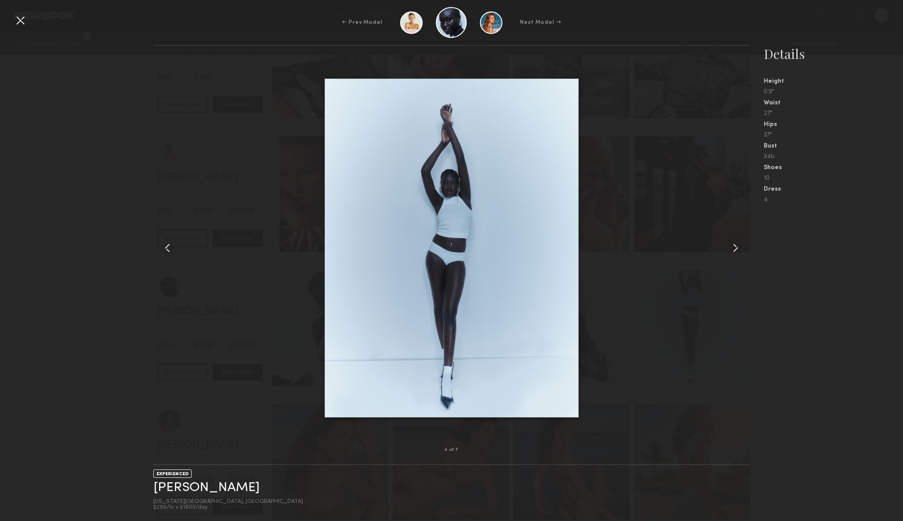
click at [732, 249] on common-icon at bounding box center [735, 248] width 14 height 14
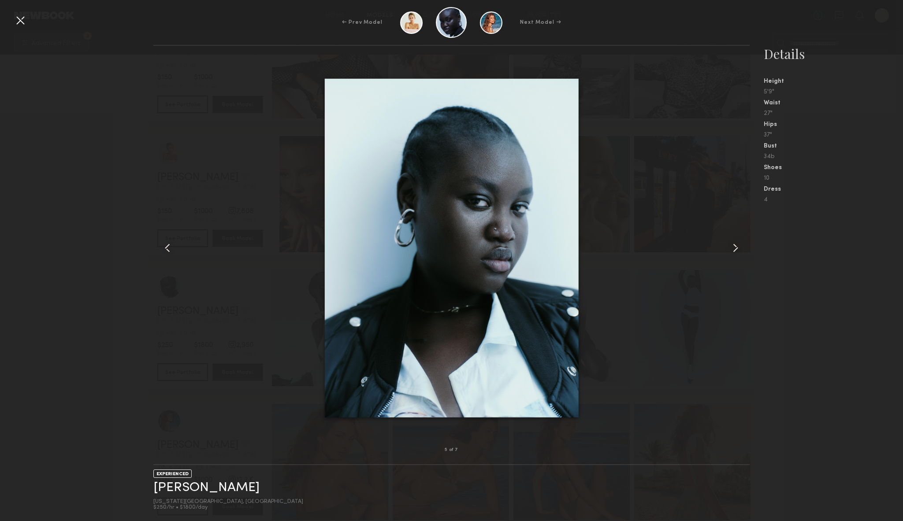
click at [732, 249] on common-icon at bounding box center [735, 248] width 14 height 14
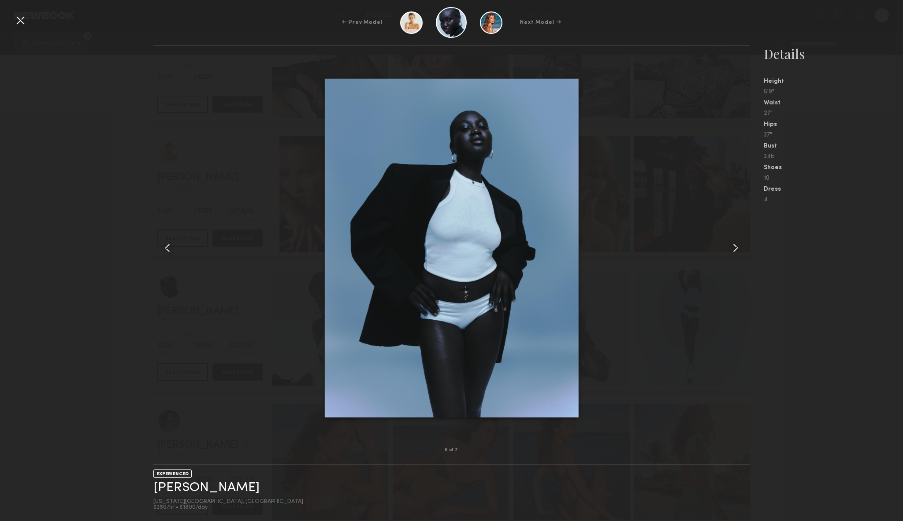
click at [732, 249] on common-icon at bounding box center [735, 248] width 14 height 14
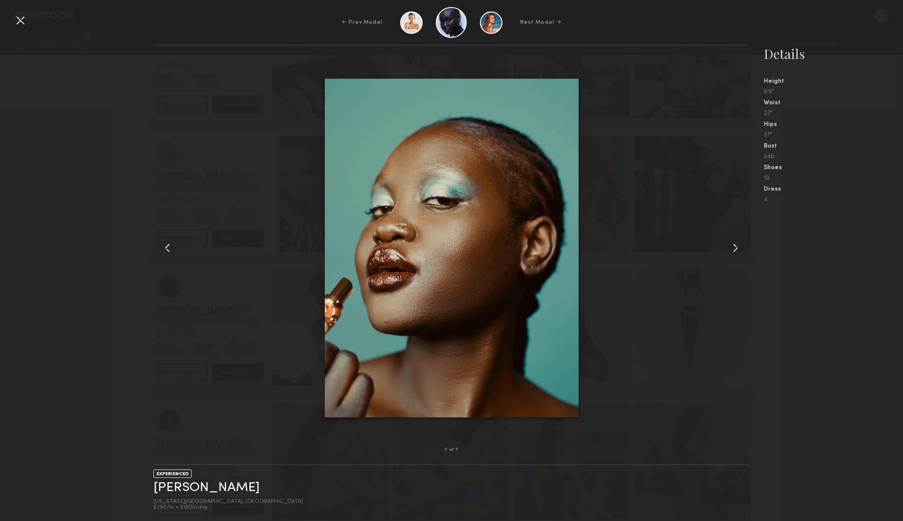
click at [732, 249] on common-icon at bounding box center [735, 248] width 14 height 14
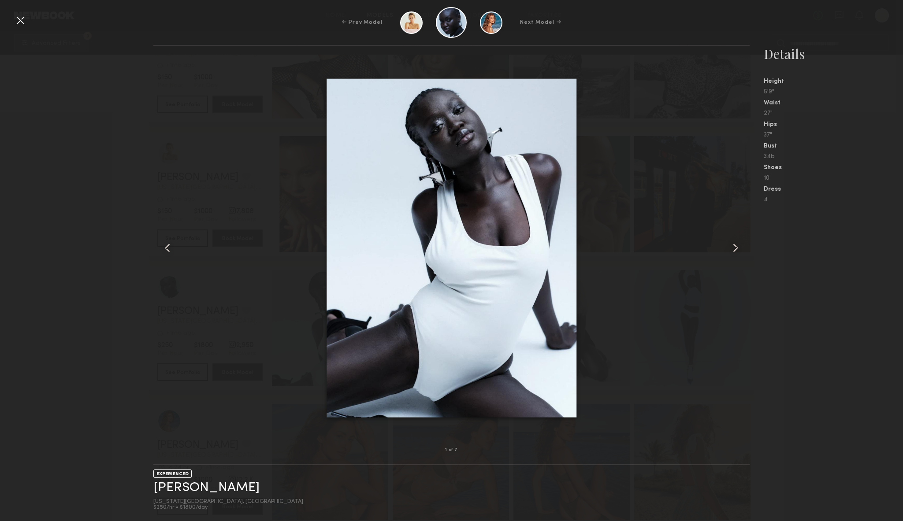
click at [732, 249] on common-icon at bounding box center [735, 248] width 14 height 14
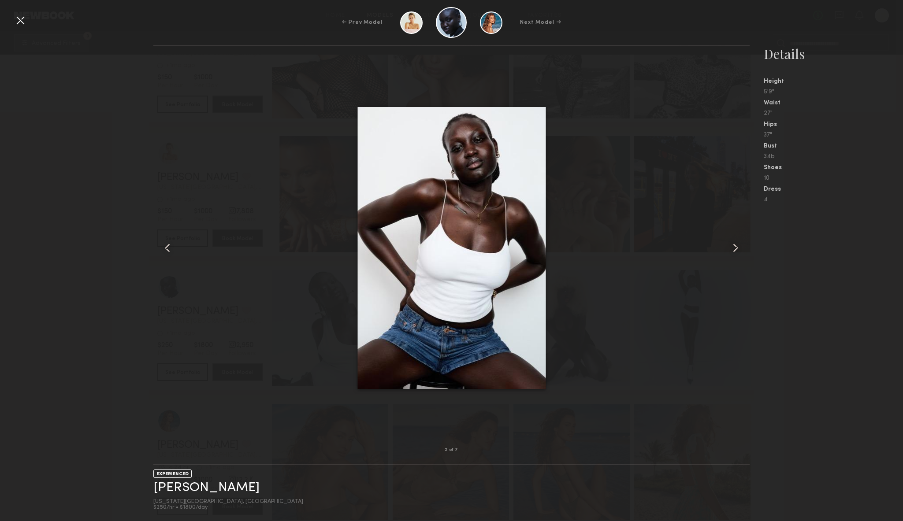
click at [761, 278] on nb-gallery-model-stats "Details Height 5'9" Waist 27" Hips 37" Bust 34b Shoes 10 Dress 4" at bounding box center [825, 283] width 153 height 476
click at [14, 21] on div at bounding box center [20, 20] width 14 height 14
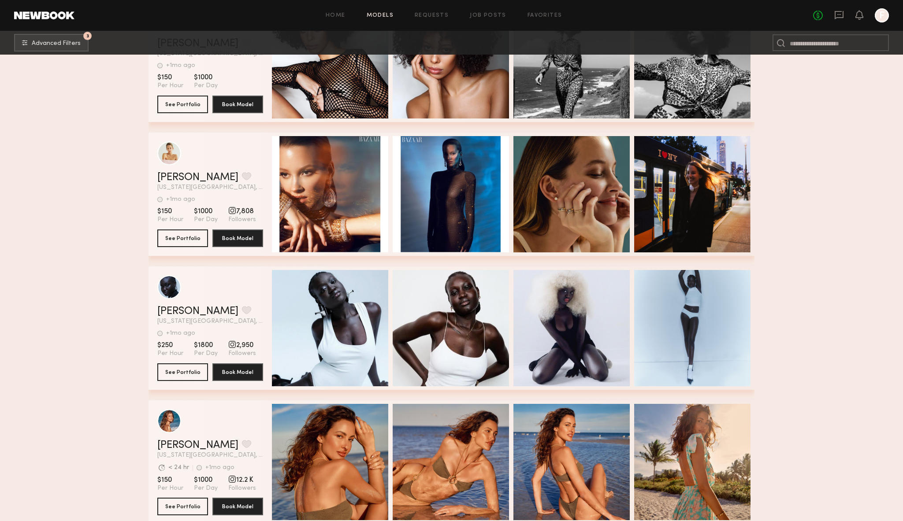
scroll to position [9092, 0]
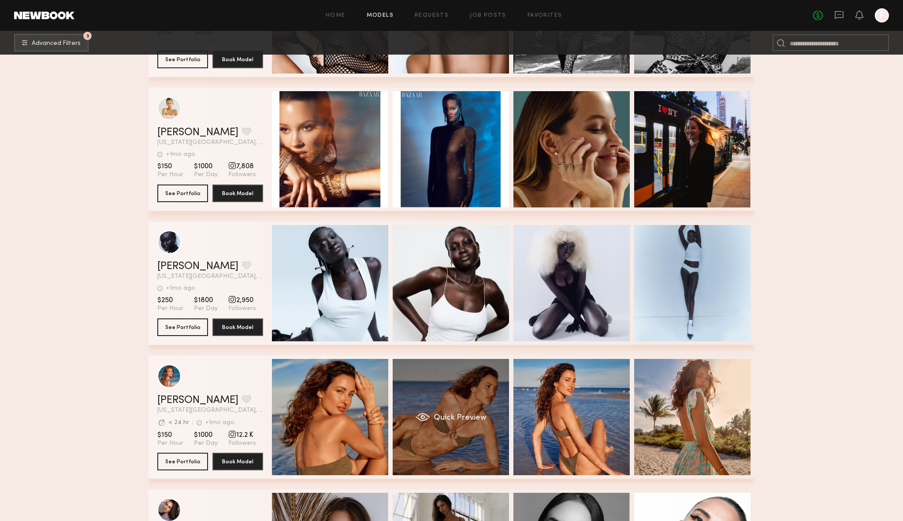
click at [426, 390] on div "Quick Preview" at bounding box center [451, 417] width 116 height 116
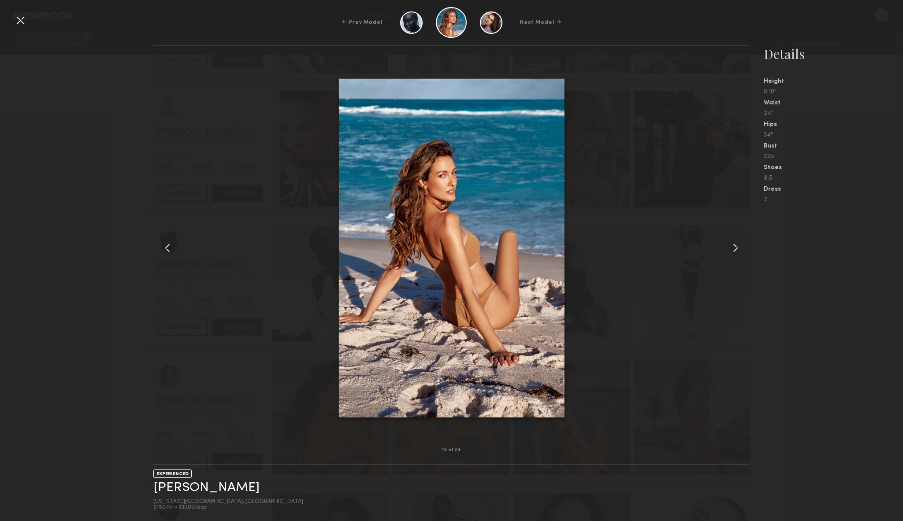
click at [186, 358] on div at bounding box center [451, 248] width 596 height 376
click at [25, 21] on div at bounding box center [20, 20] width 14 height 14
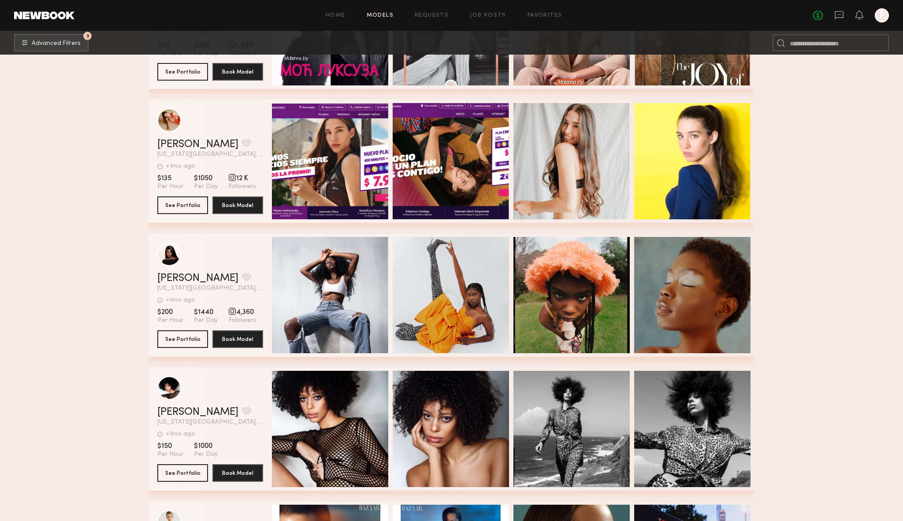
scroll to position [8652, 0]
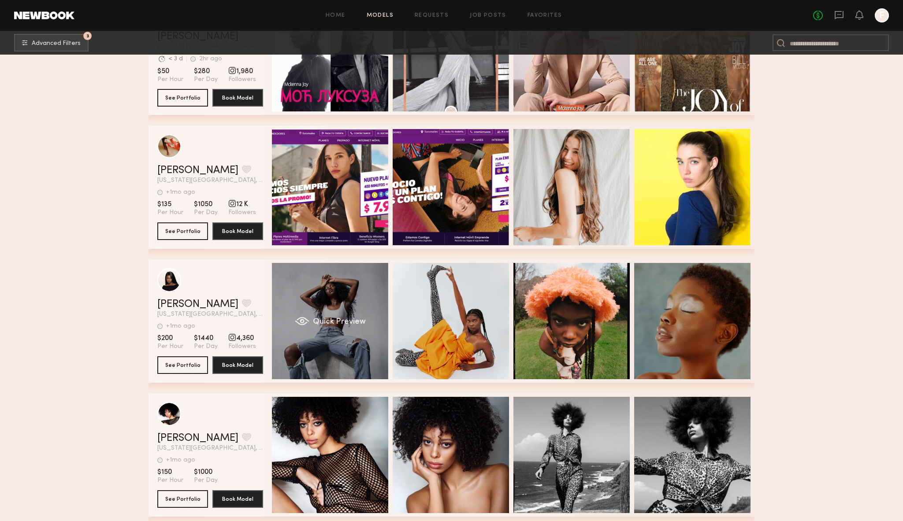
click at [350, 296] on div "Quick Preview" at bounding box center [330, 321] width 116 height 116
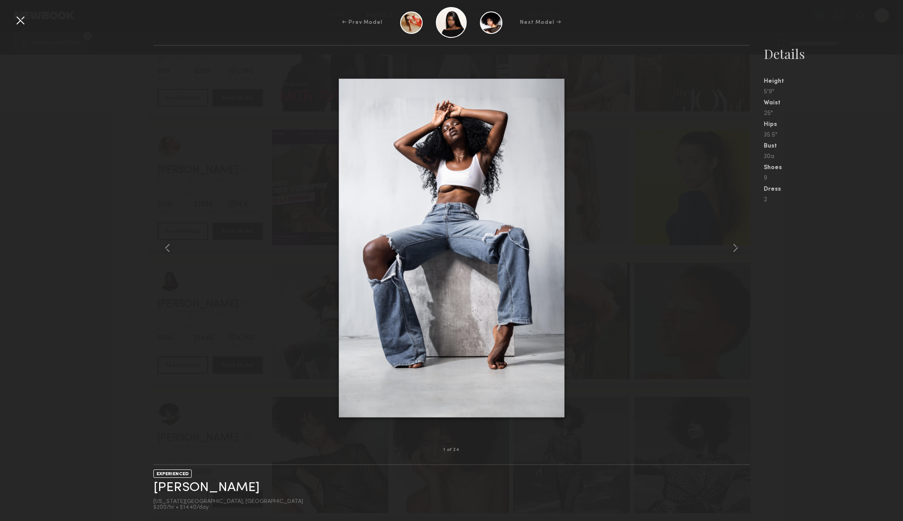
click at [148, 258] on div "1 of 24 EXPERIENCED [PERSON_NAME] [US_STATE][GEOGRAPHIC_DATA], [GEOGRAPHIC_DATA…" at bounding box center [451, 283] width 903 height 476
click at [27, 21] on div "← Prev Model Next Model →" at bounding box center [451, 22] width 903 height 31
click at [115, 153] on div "1 of 24 EXPERIENCED [PERSON_NAME] [US_STATE][GEOGRAPHIC_DATA], [GEOGRAPHIC_DATA…" at bounding box center [451, 283] width 903 height 476
click at [20, 15] on div at bounding box center [20, 20] width 14 height 14
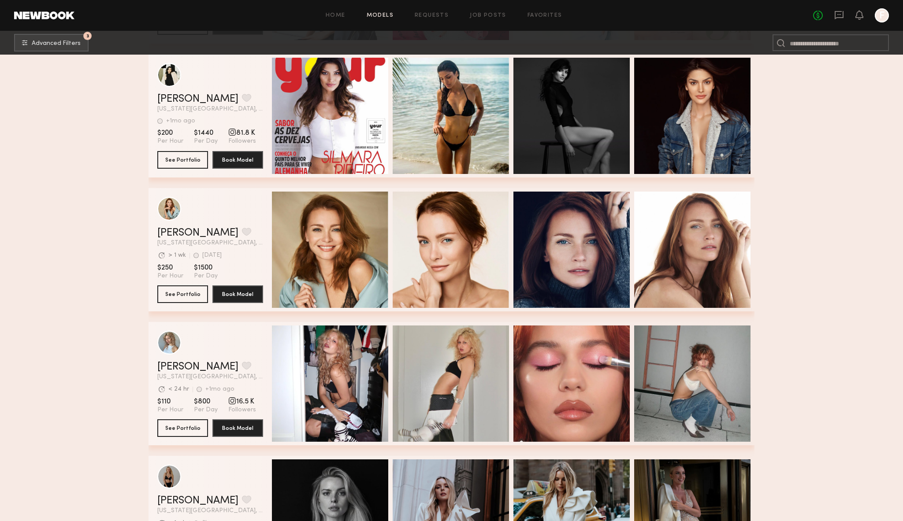
scroll to position [7514, 0]
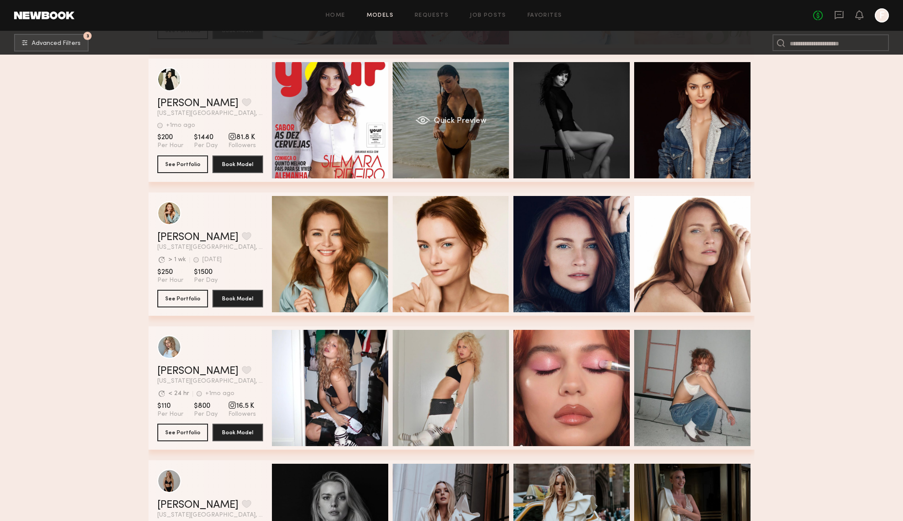
click at [468, 98] on div "Quick Preview" at bounding box center [451, 120] width 116 height 116
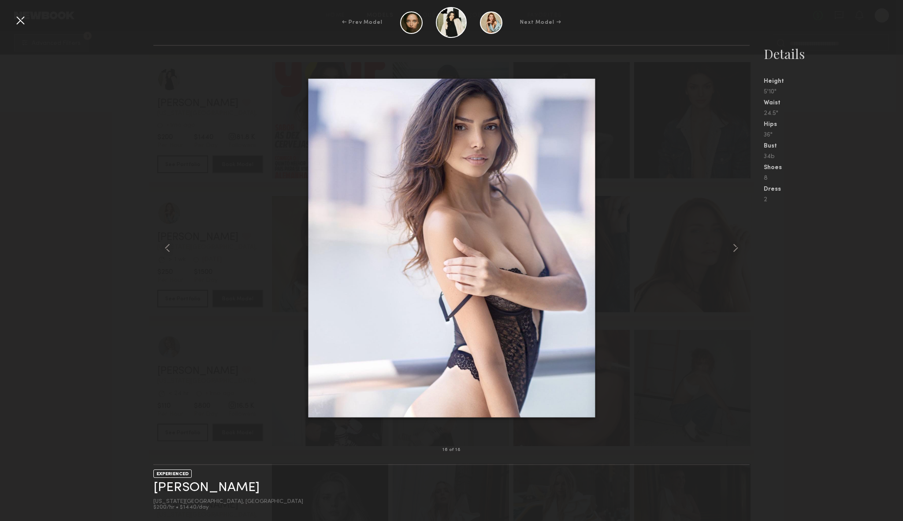
click at [761, 250] on nb-gallery-model-stats "Details Height 5'10" Waist 24.5" Hips 36" Bust 34b Shoes 8 Dress 2" at bounding box center [825, 283] width 153 height 476
click at [18, 20] on div at bounding box center [20, 20] width 14 height 14
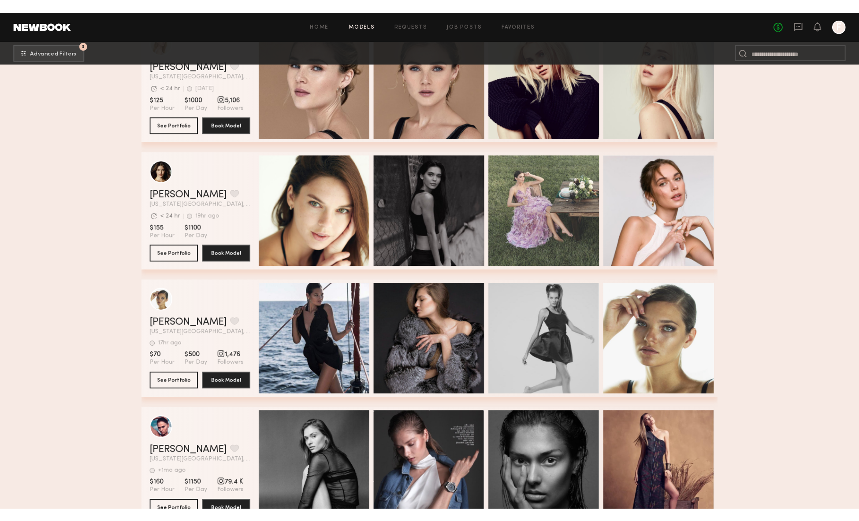
scroll to position [6753, 0]
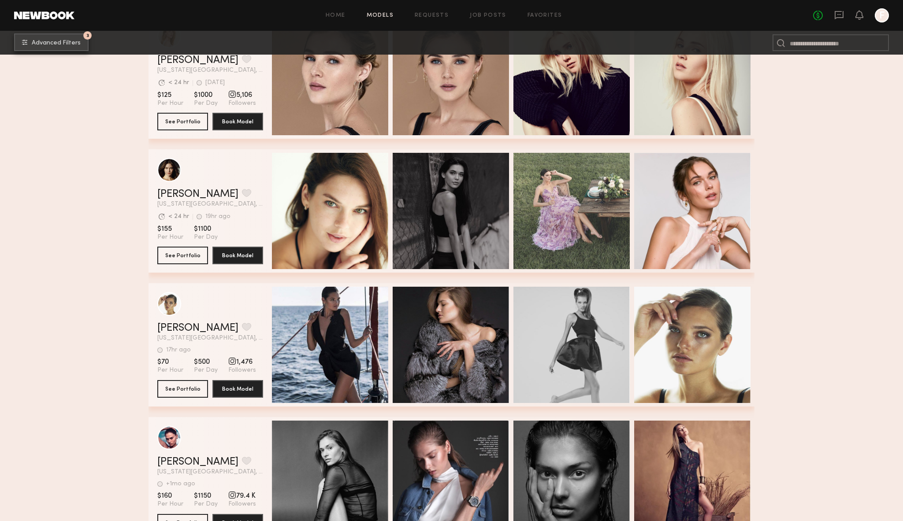
click at [71, 51] on button "3 Advanced Filters" at bounding box center [51, 42] width 74 height 18
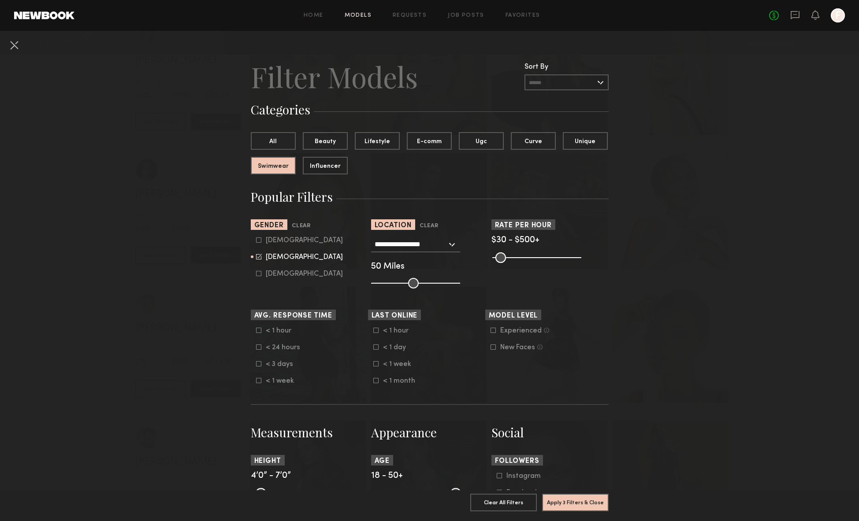
click at [118, 90] on nb-browse-filters "**********" at bounding box center [429, 514] width 859 height 966
